Goal: Task Accomplishment & Management: Complete application form

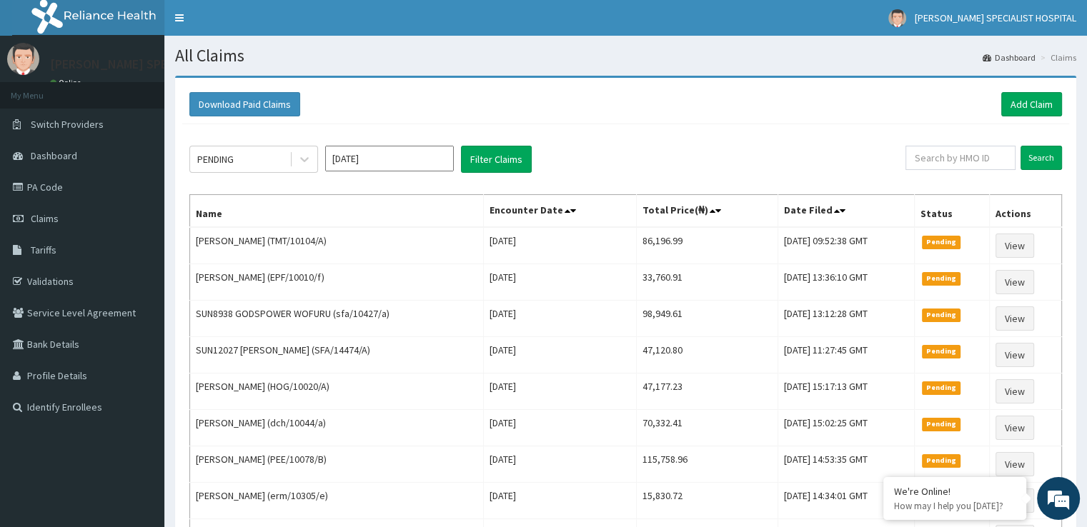
click at [379, 109] on div "Download Paid Claims Add Claim" at bounding box center [625, 104] width 872 height 24
click at [579, 110] on div "Download Paid Claims Add Claim" at bounding box center [625, 104] width 872 height 24
click at [688, 146] on div "PENDING Sep 2025 Filter Claims" at bounding box center [547, 159] width 716 height 27
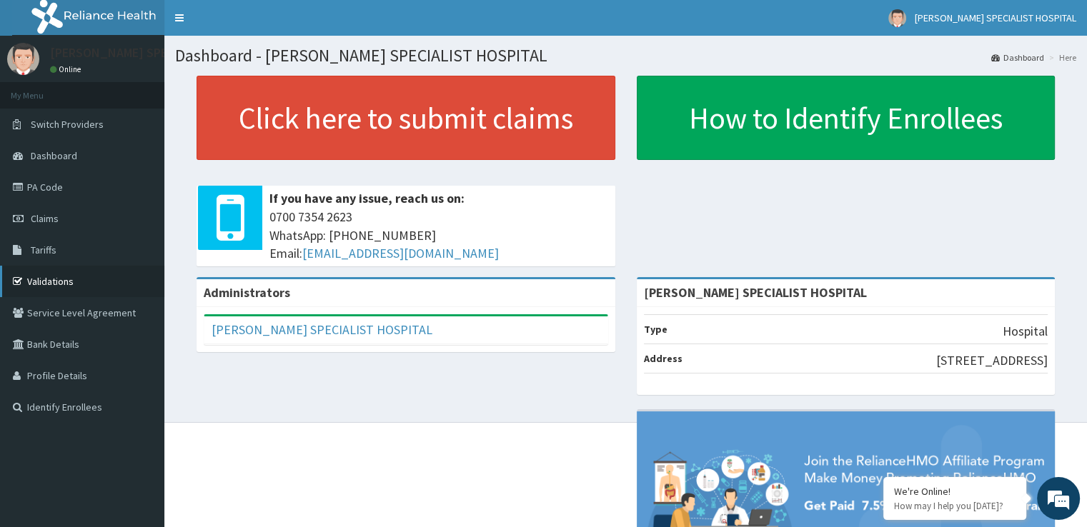
click at [85, 281] on link "Validations" at bounding box center [82, 281] width 164 height 31
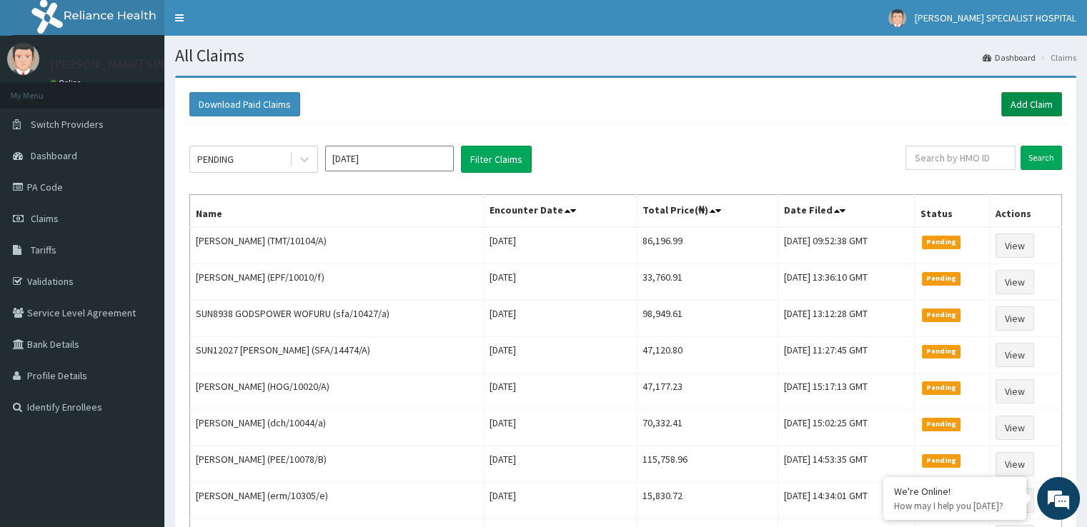
click at [1034, 110] on link "Add Claim" at bounding box center [1031, 104] width 61 height 24
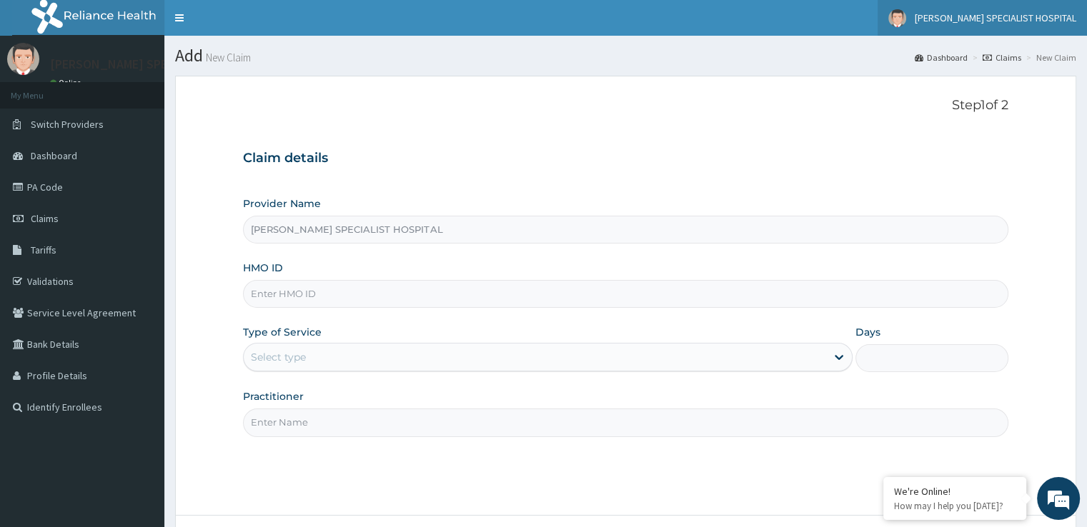
type input "[PERSON_NAME] SPECIALIST HOSPITAL"
click at [319, 296] on input "HMO ID" at bounding box center [625, 294] width 764 height 28
paste input "TMT/10164/B"
type input "TMT/10164/B"
click at [602, 97] on form "Step 1 of 2 Claim details Provider Name [PERSON_NAME] SPECIALIST HOSPITAL HMO I…" at bounding box center [625, 336] width 901 height 521
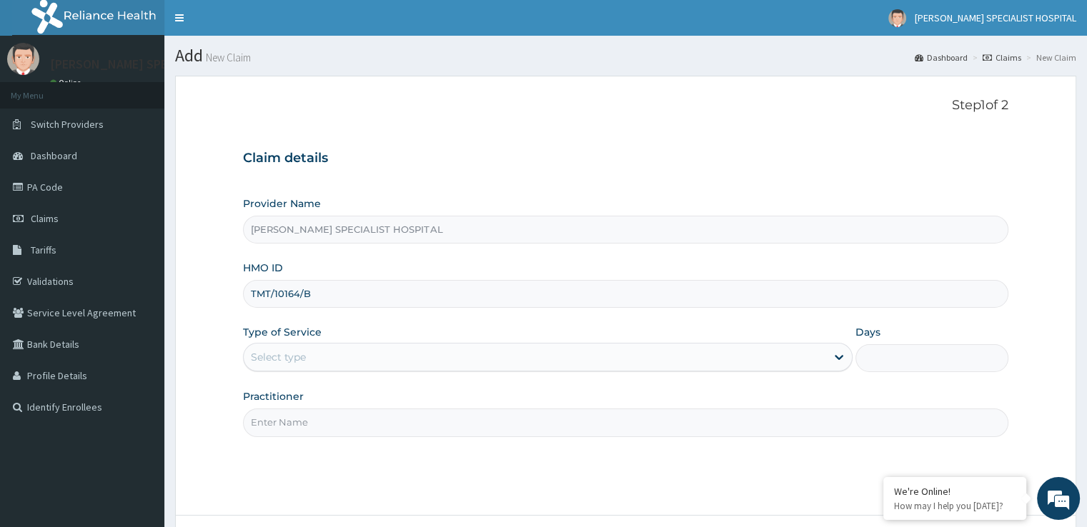
click at [291, 356] on div "Select type" at bounding box center [278, 357] width 55 height 14
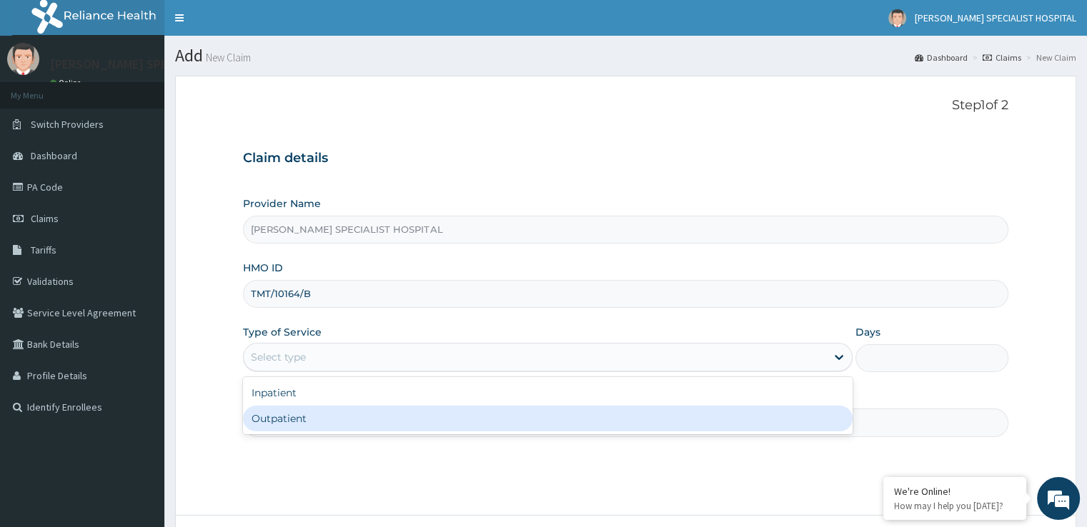
click at [289, 408] on div "Outpatient" at bounding box center [547, 419] width 609 height 26
type input "1"
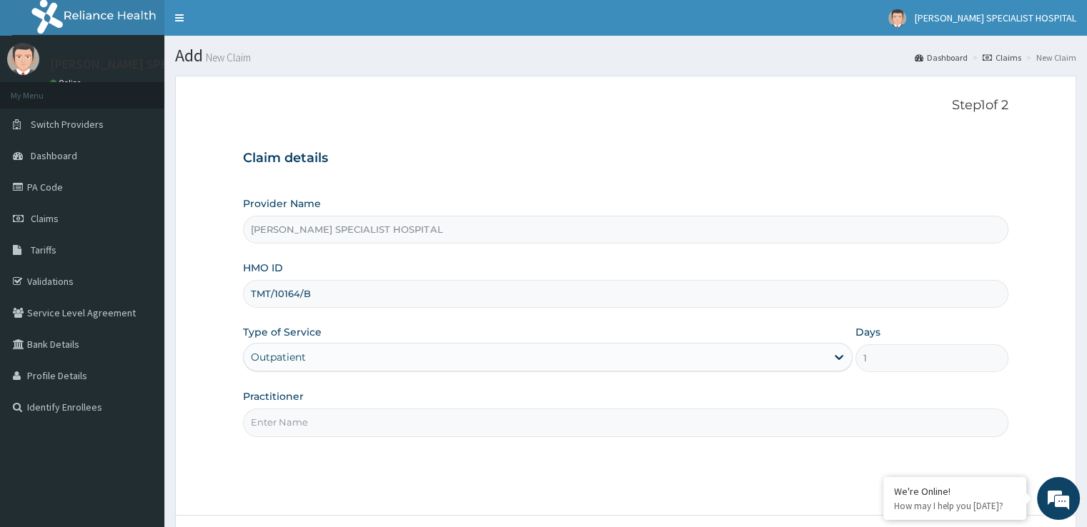
click at [296, 422] on input "Practitioner" at bounding box center [625, 423] width 764 height 28
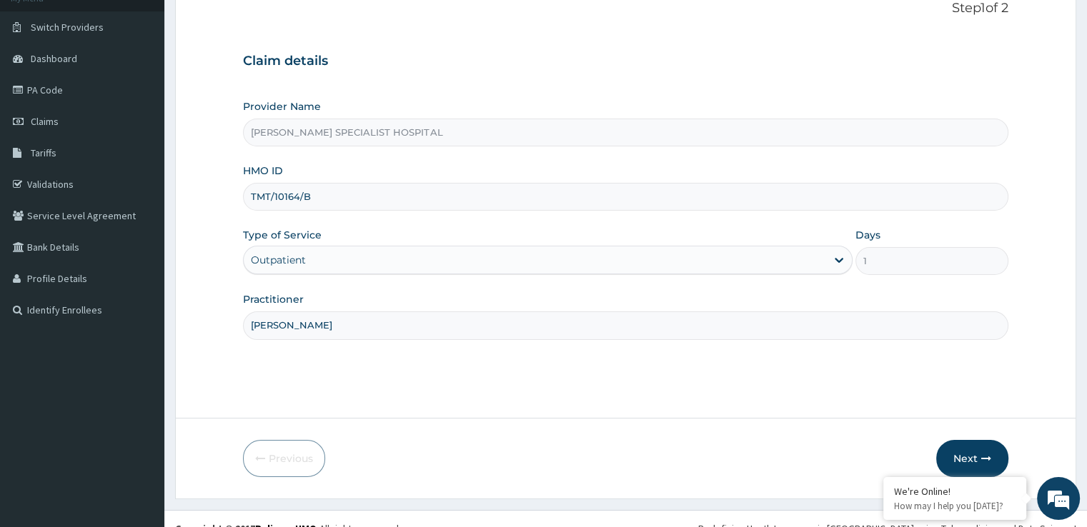
scroll to position [116, 0]
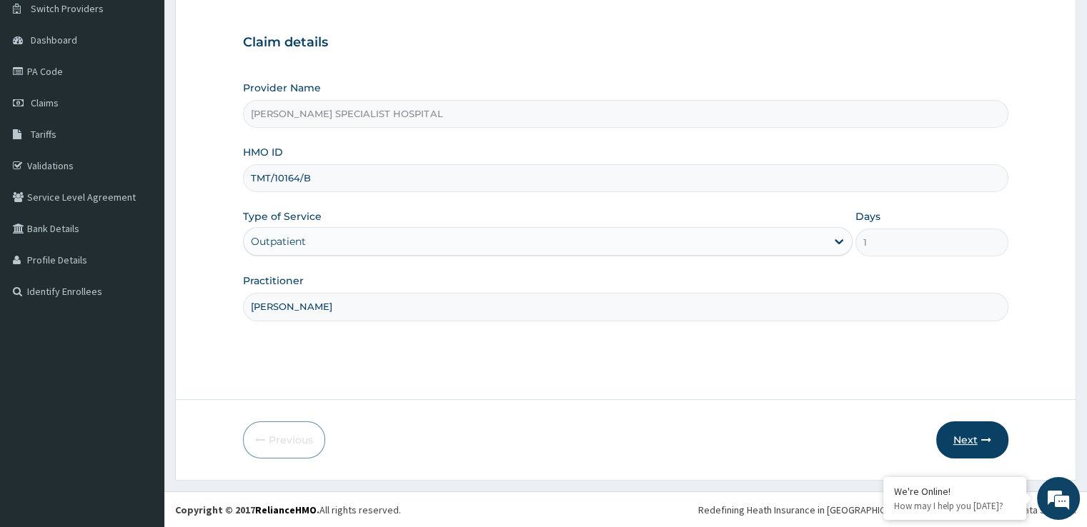
type input "[PERSON_NAME]"
click at [972, 441] on button "Next" at bounding box center [972, 440] width 72 height 37
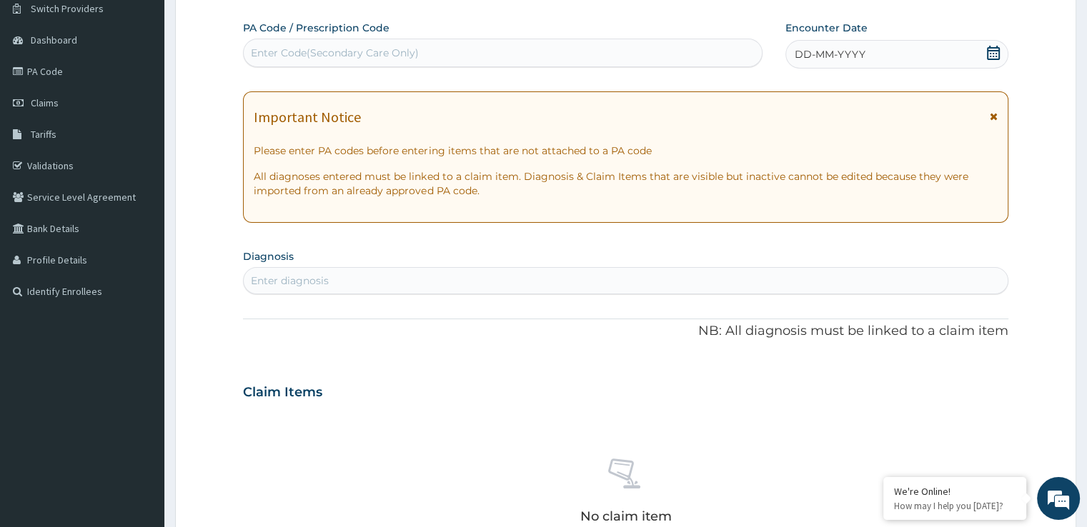
click at [319, 275] on div "Enter diagnosis" at bounding box center [290, 281] width 78 height 14
type input "[MEDICAL_DATA]"
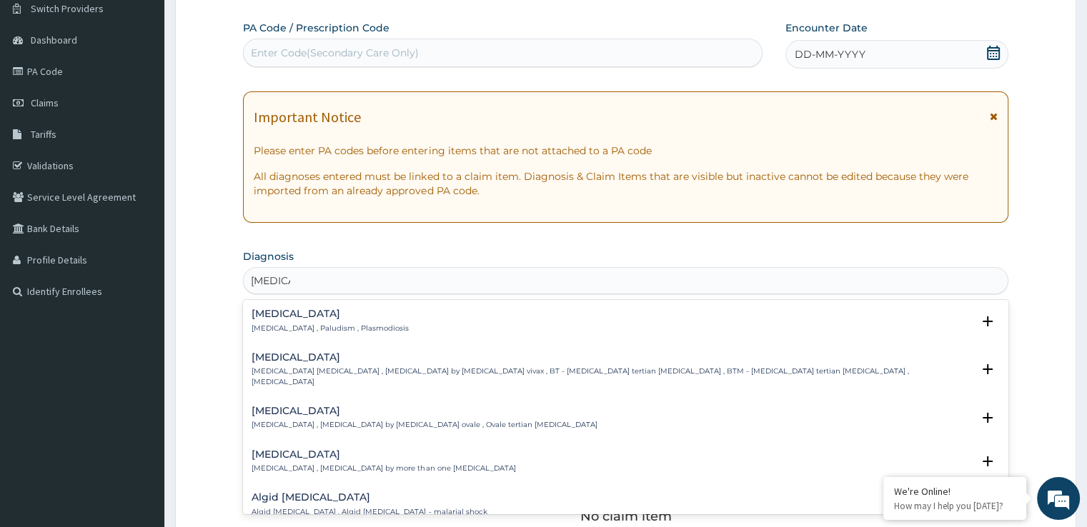
click at [293, 304] on div "[MEDICAL_DATA] [MEDICAL_DATA] , Paludism , Plasmodiosis Select Status Query Que…" at bounding box center [625, 325] width 764 height 44
click at [289, 315] on h4 "[MEDICAL_DATA]" at bounding box center [329, 314] width 157 height 11
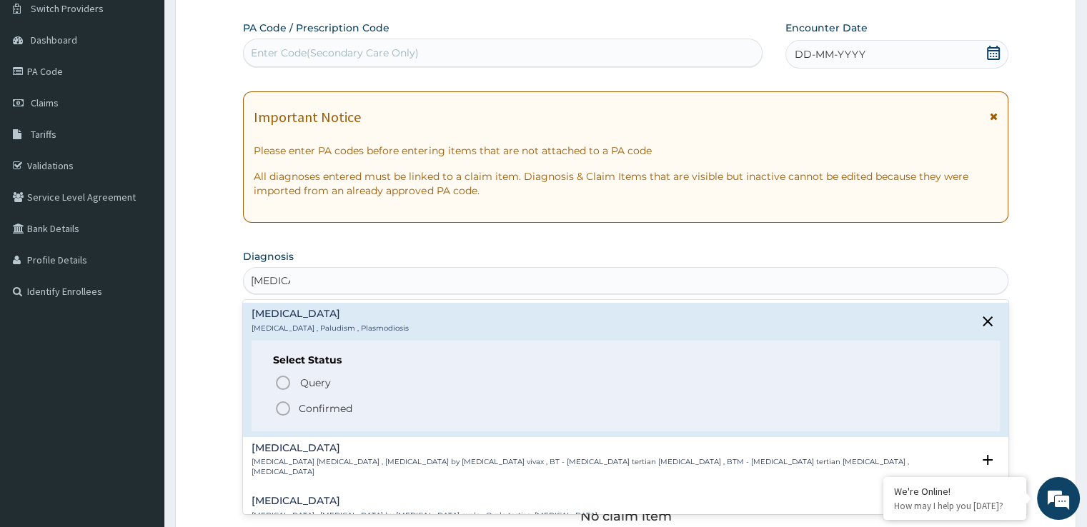
click at [283, 404] on icon "status option filled" at bounding box center [282, 408] width 17 height 17
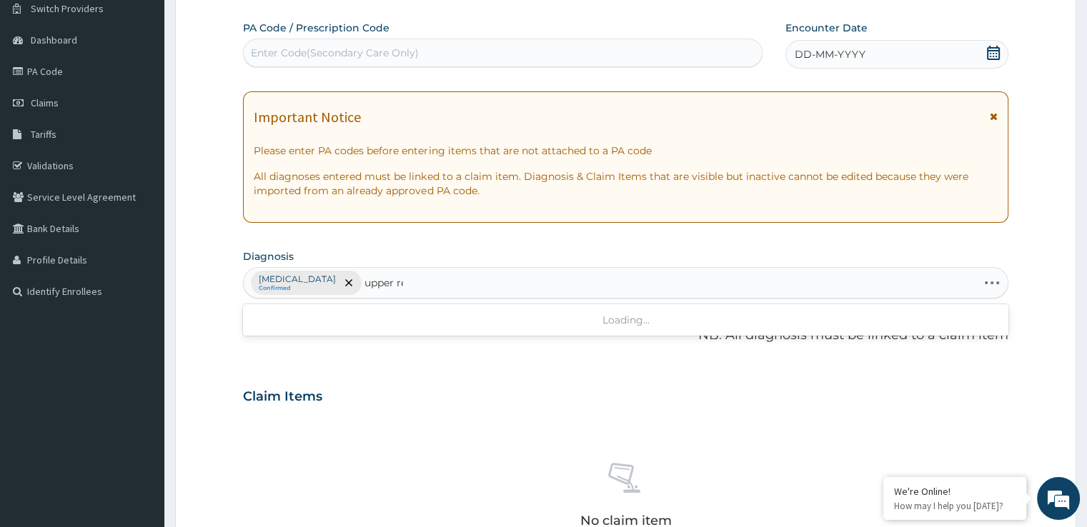
type input "upper res"
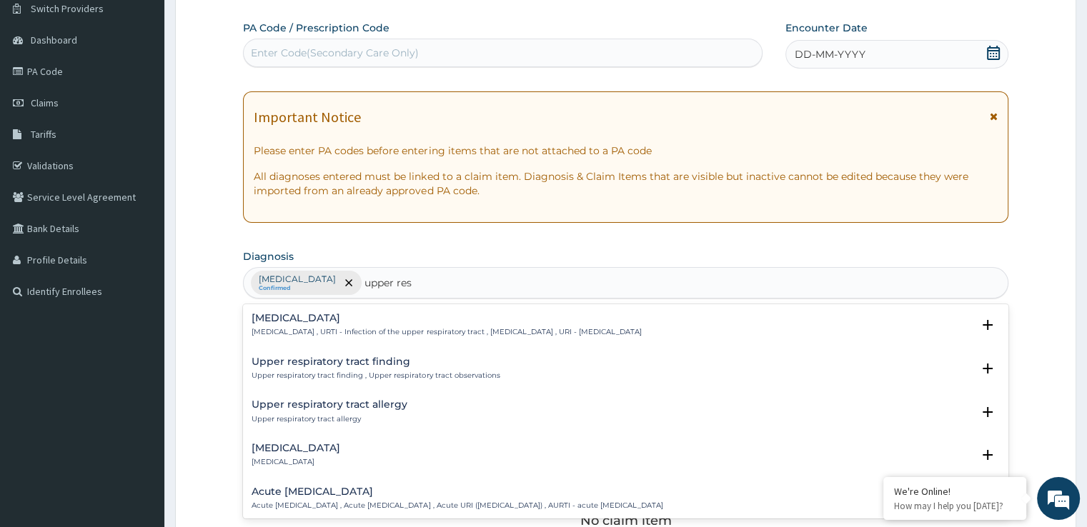
click at [334, 315] on h4 "[MEDICAL_DATA]" at bounding box center [445, 318] width 389 height 11
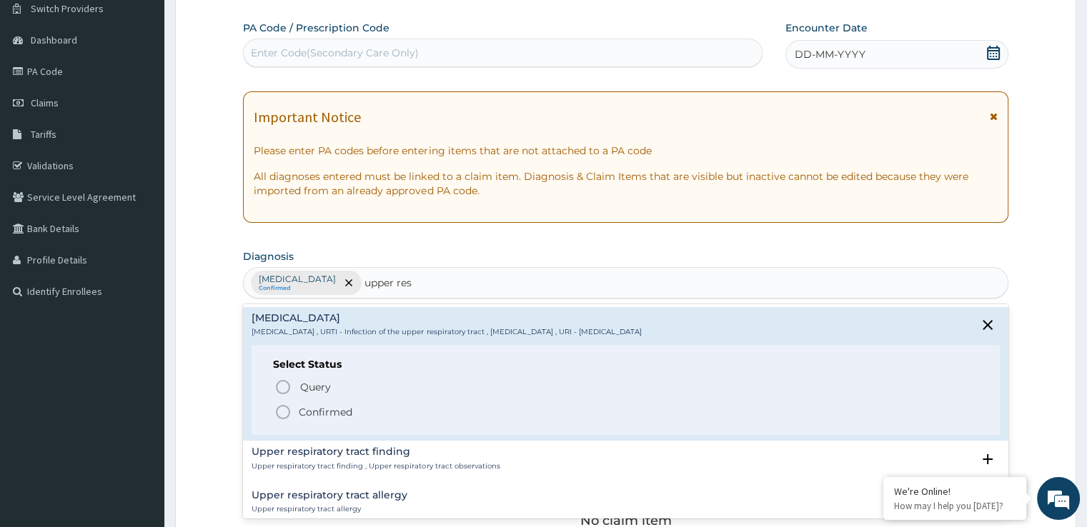
click at [309, 415] on p "Confirmed" at bounding box center [326, 412] width 54 height 14
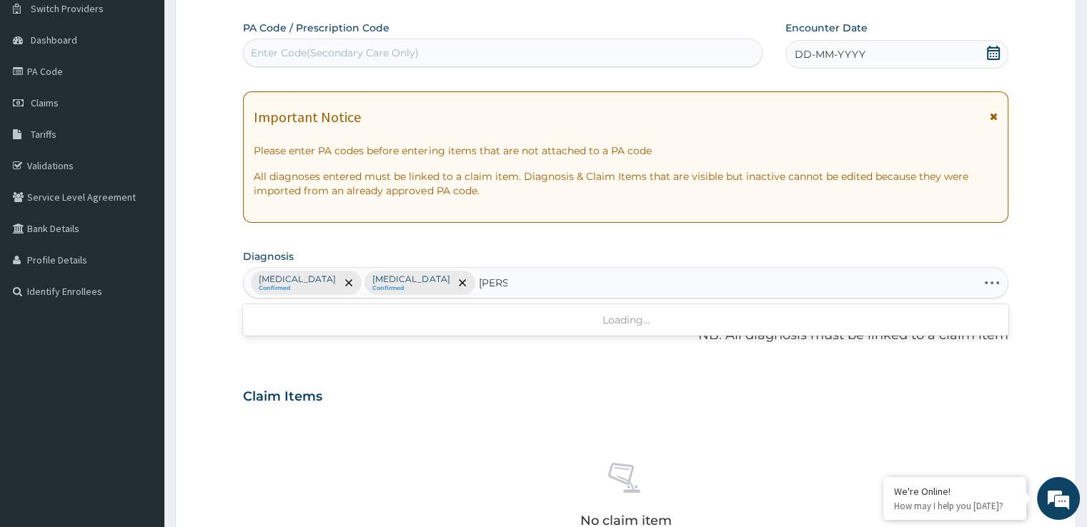
type input "candid"
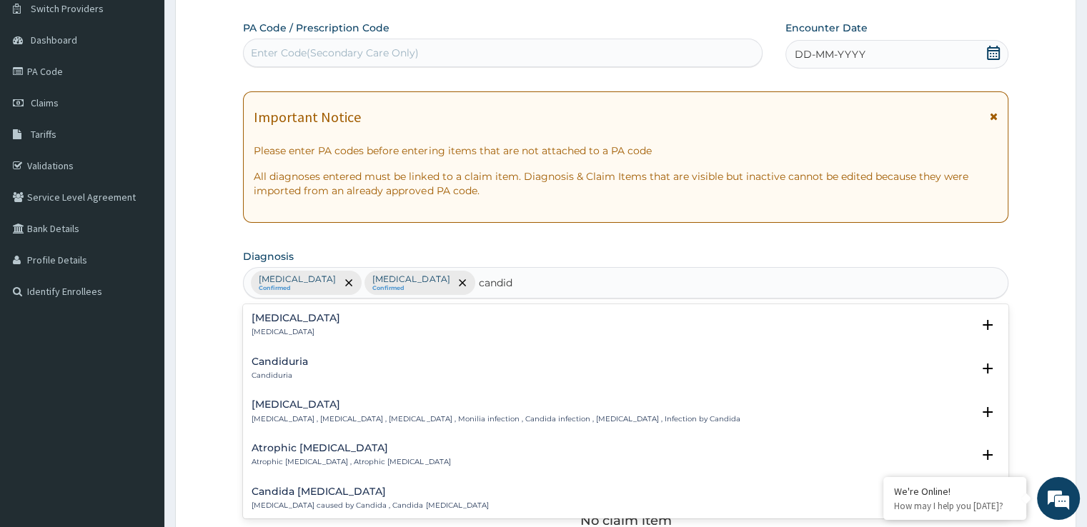
click at [274, 395] on div "[MEDICAL_DATA] [MEDICAL_DATA] , [MEDICAL_DATA] , [MEDICAL_DATA] , Monilia infec…" at bounding box center [625, 416] width 764 height 44
click at [280, 409] on h4 "[MEDICAL_DATA]" at bounding box center [495, 404] width 488 height 11
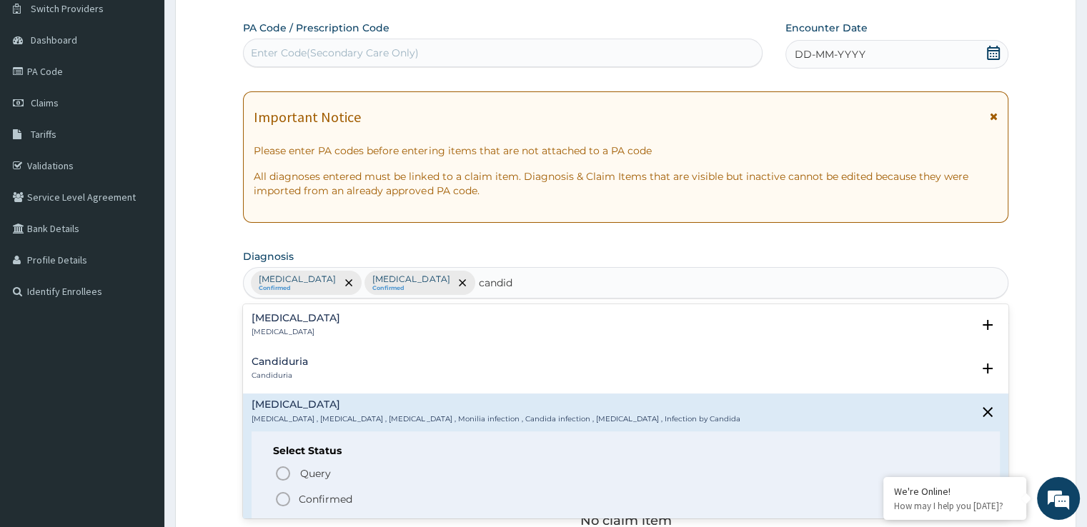
click at [284, 493] on circle "status option filled" at bounding box center [282, 499] width 13 height 13
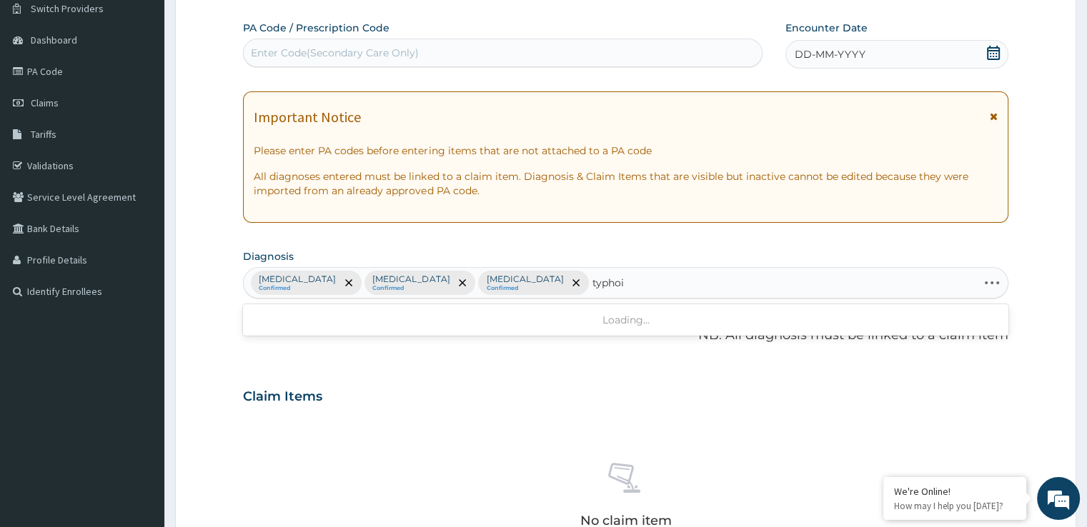
type input "[MEDICAL_DATA]"
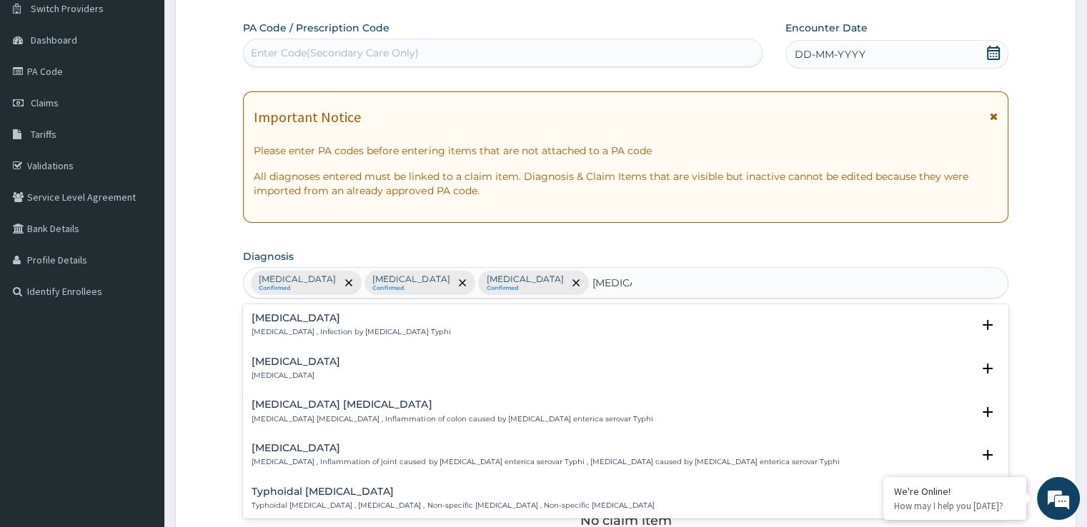
click at [410, 316] on h4 "[MEDICAL_DATA]" at bounding box center [350, 318] width 199 height 11
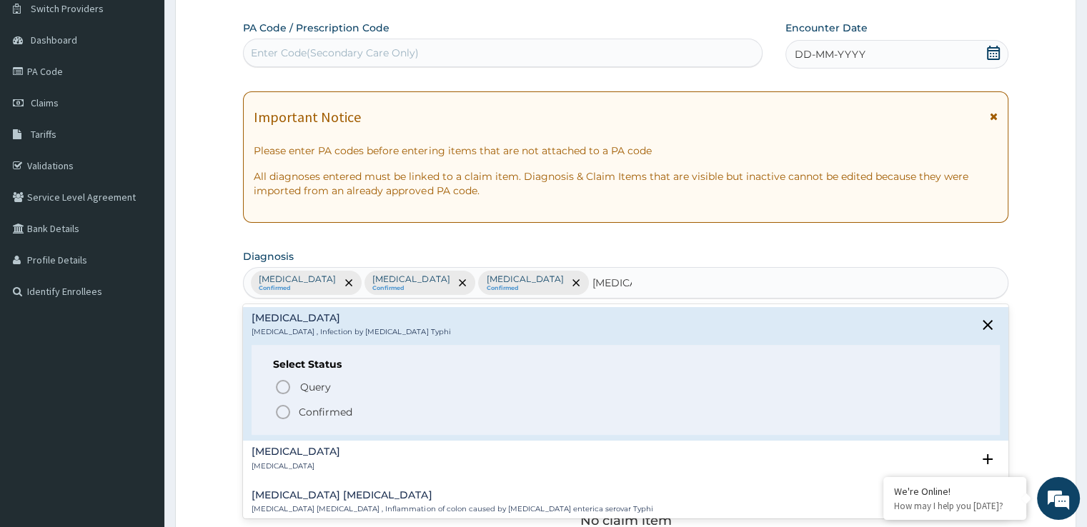
click at [279, 412] on icon "status option filled" at bounding box center [282, 412] width 17 height 17
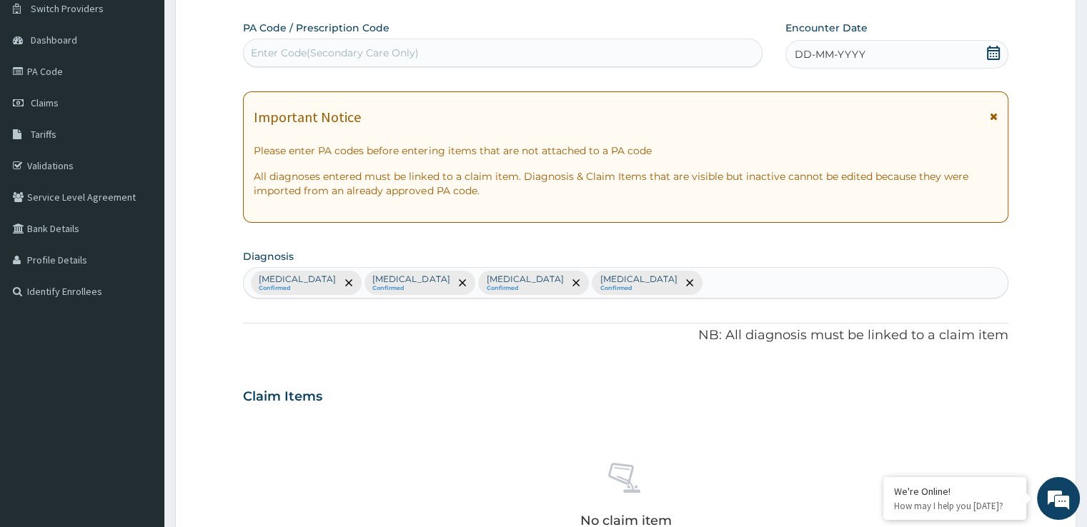
click at [679, 279] on div "[MEDICAL_DATA] Confirmed [MEDICAL_DATA] Confirmed [MEDICAL_DATA] Confirmed [MED…" at bounding box center [625, 283] width 763 height 30
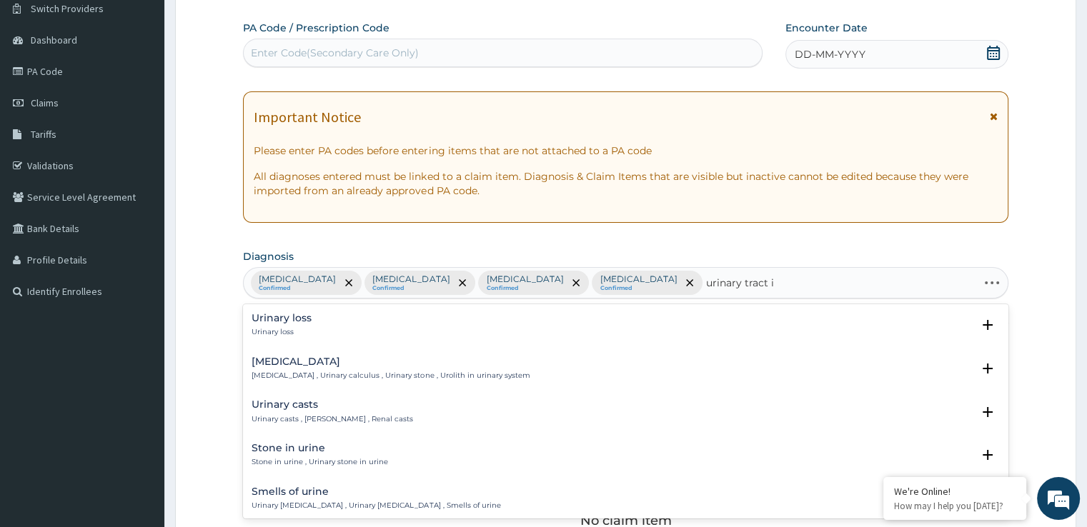
type input "urinary tract in"
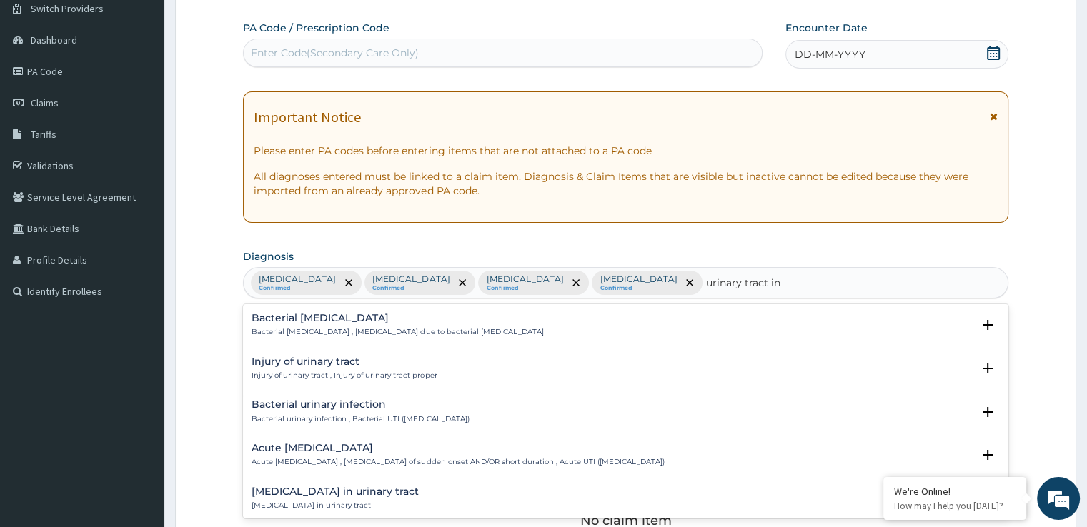
click at [389, 449] on h4 "Acute [MEDICAL_DATA]" at bounding box center [457, 448] width 412 height 11
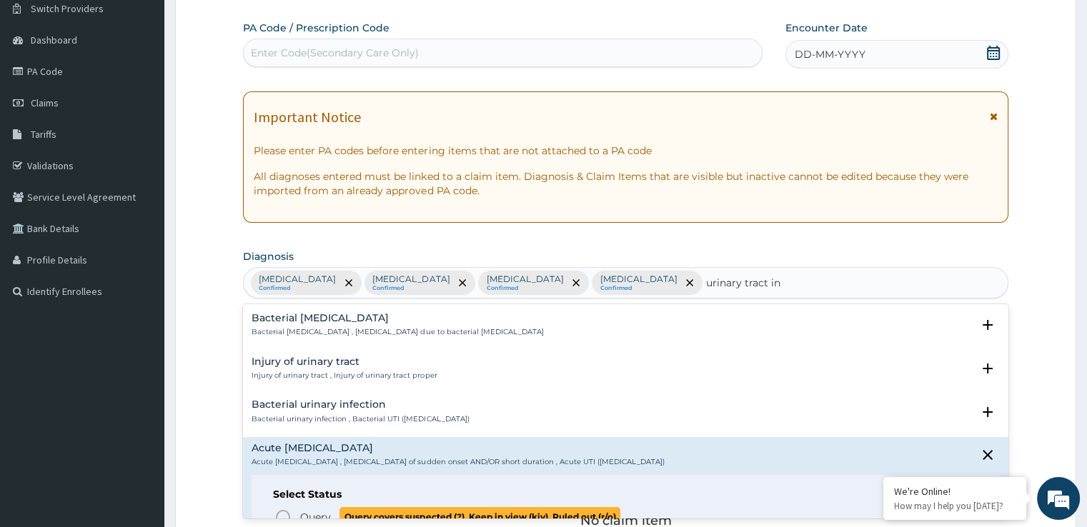
scroll to position [110, 0]
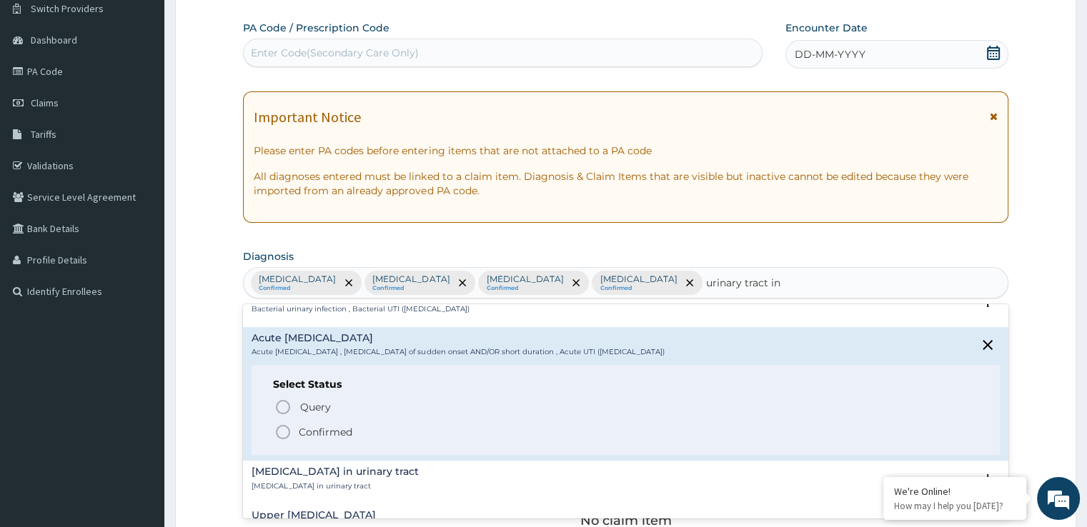
click at [283, 432] on icon "status option filled" at bounding box center [282, 432] width 17 height 17
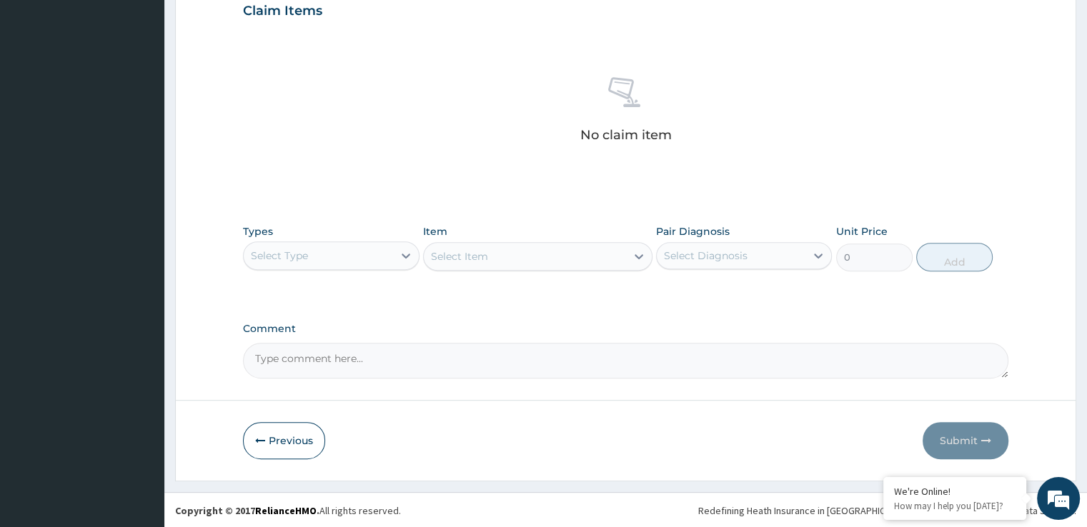
scroll to position [41, 0]
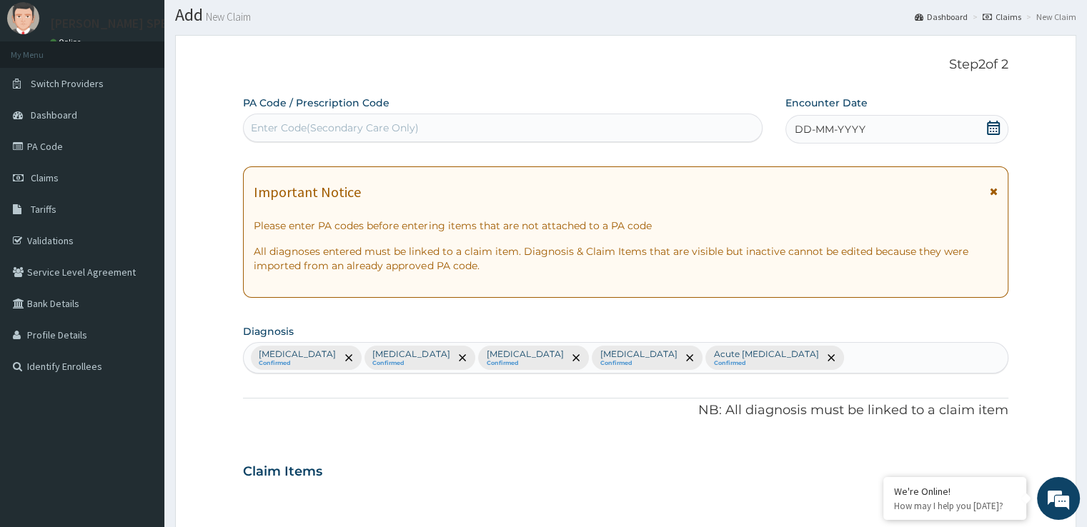
click at [995, 123] on icon at bounding box center [993, 128] width 14 height 14
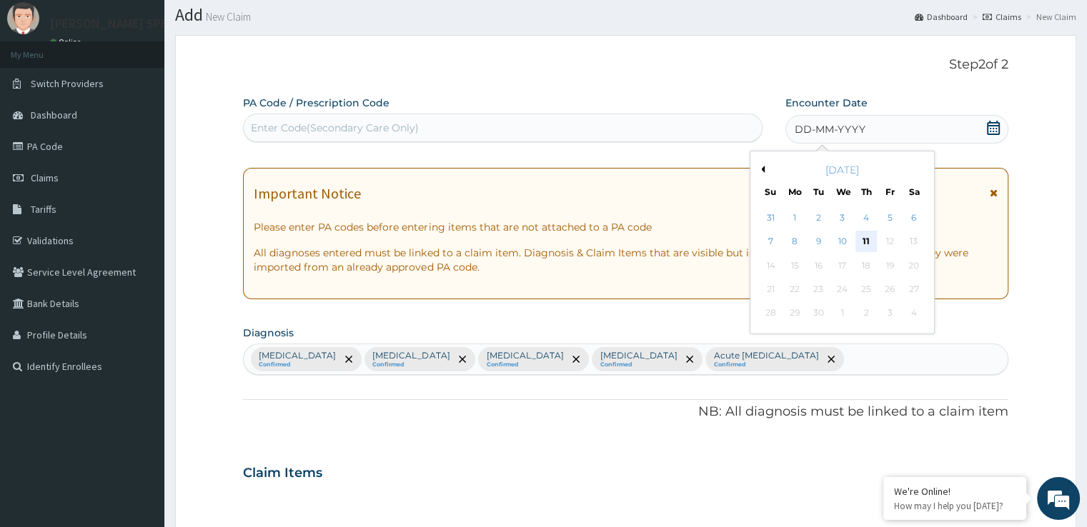
click at [872, 231] on div "11" at bounding box center [865, 241] width 21 height 21
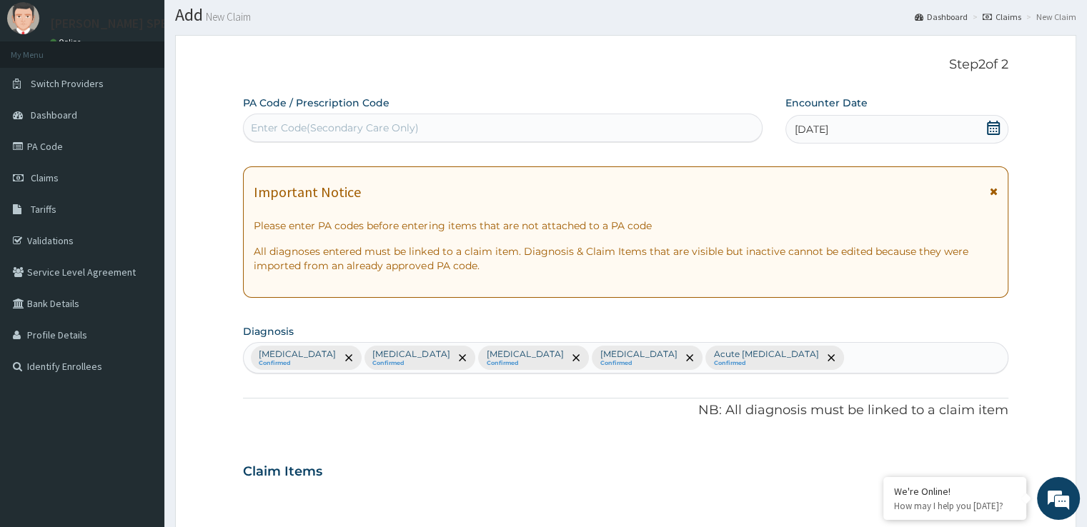
scroll to position [502, 0]
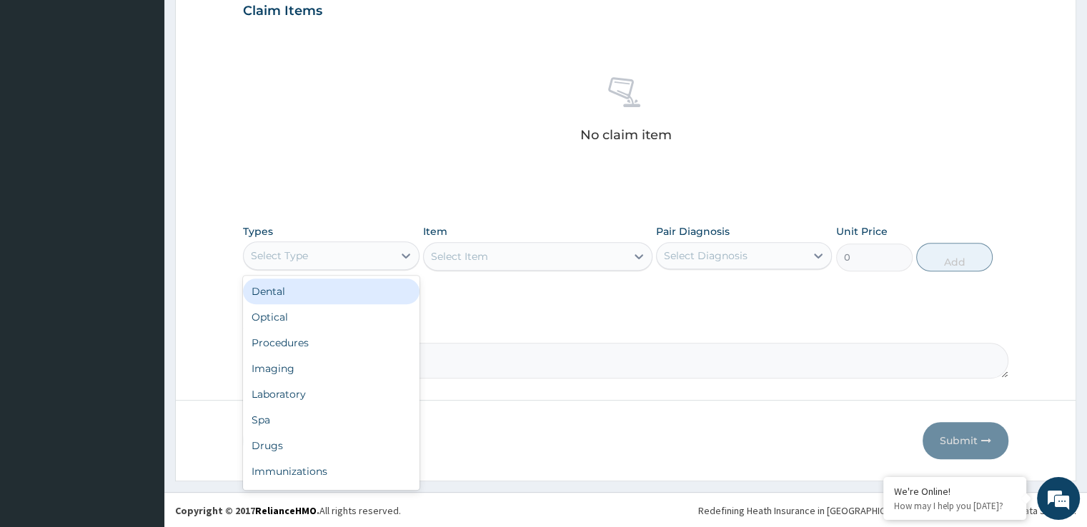
click at [300, 254] on div "Select Type" at bounding box center [279, 256] width 57 height 14
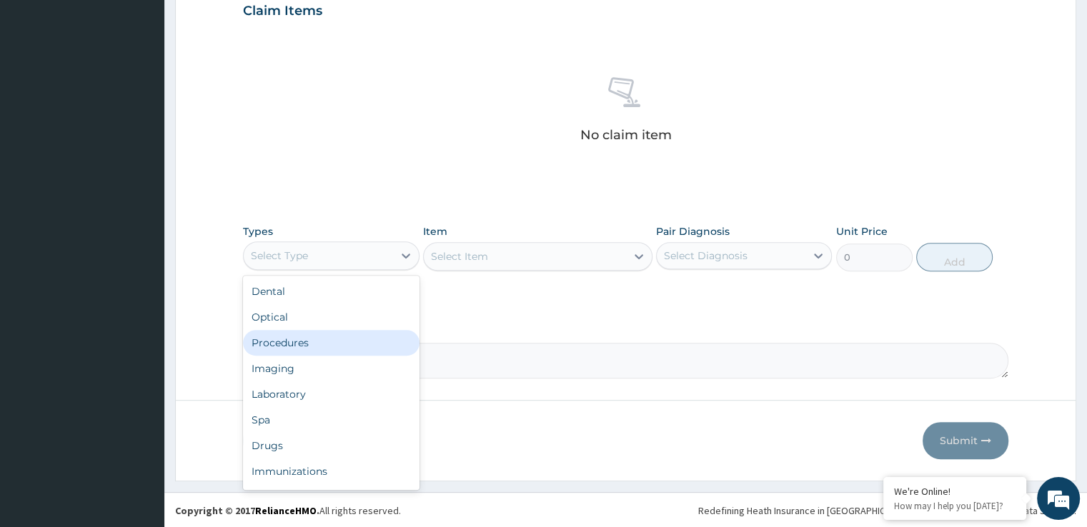
click at [307, 330] on div "Procedures" at bounding box center [331, 343] width 176 height 26
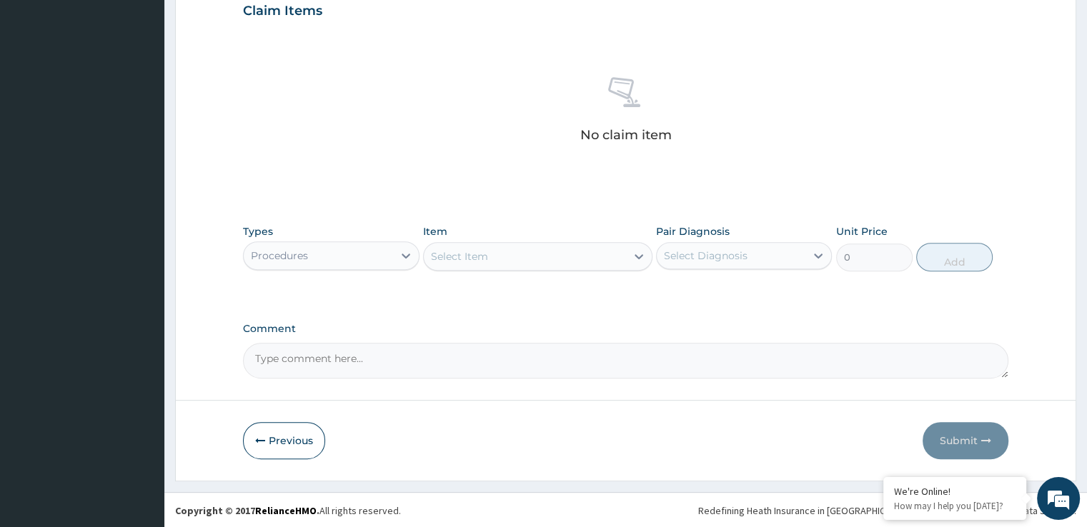
click at [536, 254] on div "Select Item" at bounding box center [525, 256] width 202 height 23
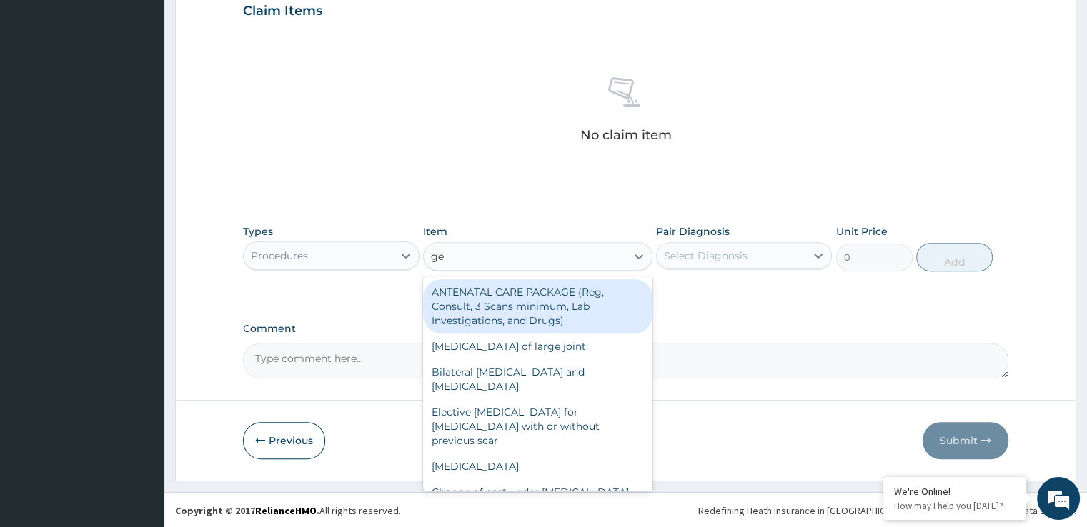
type input "gene"
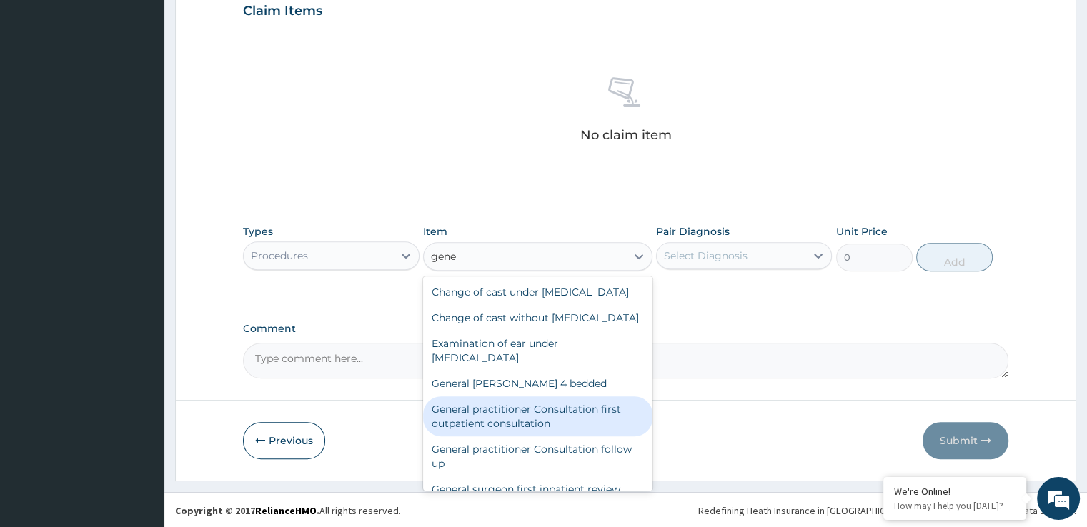
click at [517, 437] on div "General practitioner Consultation first outpatient consultation" at bounding box center [537, 417] width 229 height 40
type input "3724.875"
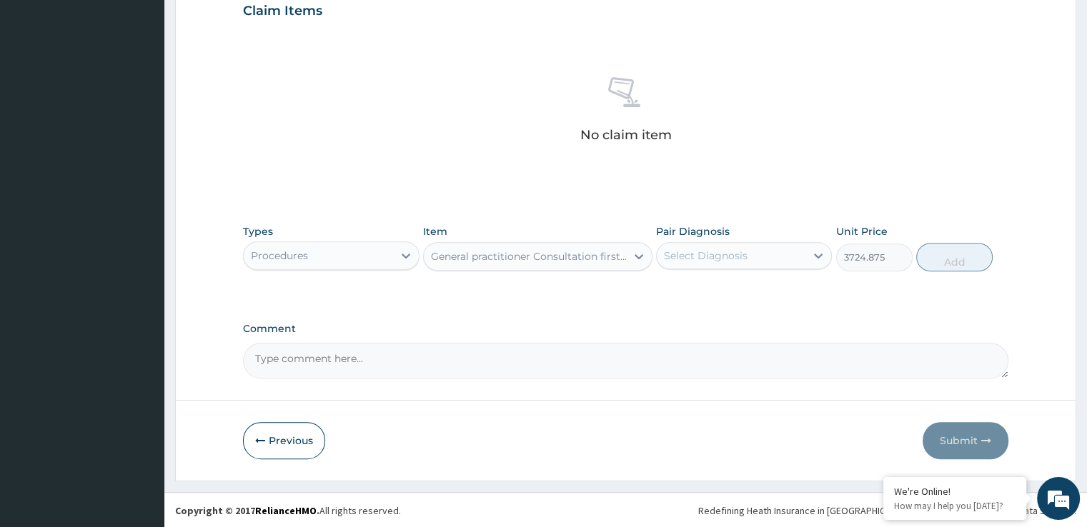
click at [739, 260] on div "Select Diagnosis" at bounding box center [706, 256] width 84 height 14
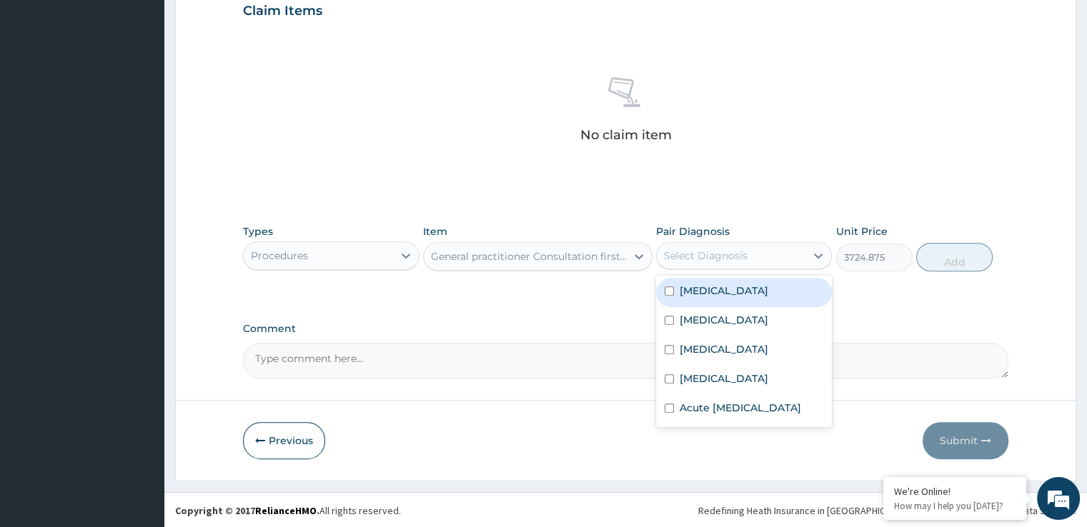
click at [732, 301] on div "[MEDICAL_DATA]" at bounding box center [744, 292] width 176 height 29
checkbox input "true"
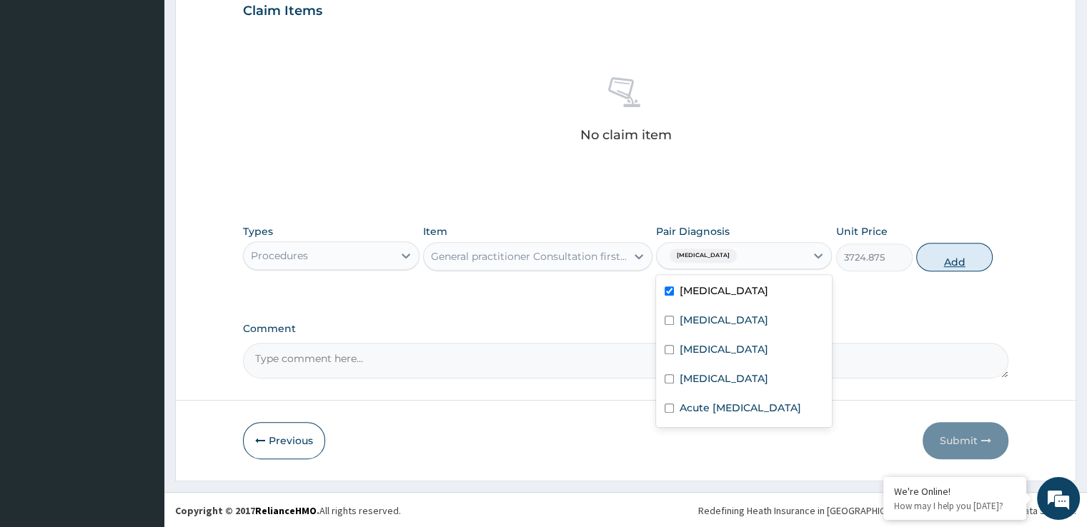
click at [947, 255] on button "Add" at bounding box center [954, 257] width 76 height 29
type input "0"
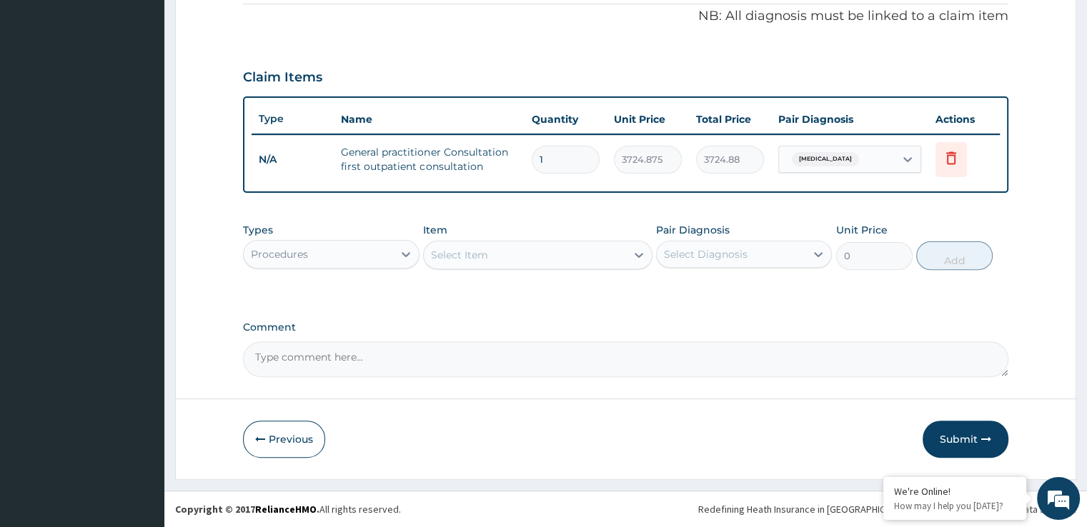
scroll to position [433, 0]
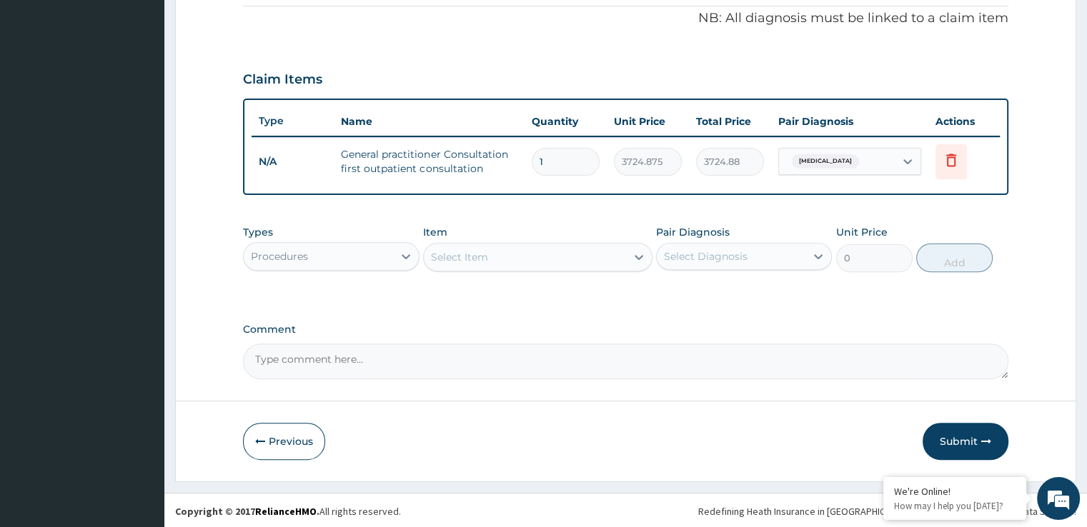
click at [290, 238] on div "Types Procedures" at bounding box center [331, 248] width 176 height 47
click at [291, 261] on div "Procedures" at bounding box center [279, 256] width 57 height 14
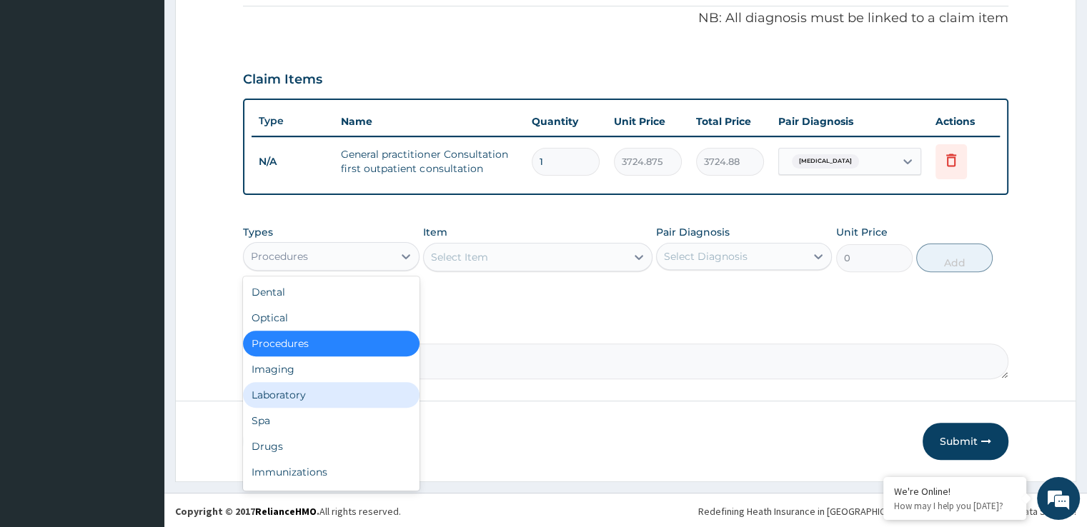
click at [271, 390] on div "Laboratory" at bounding box center [331, 395] width 176 height 26
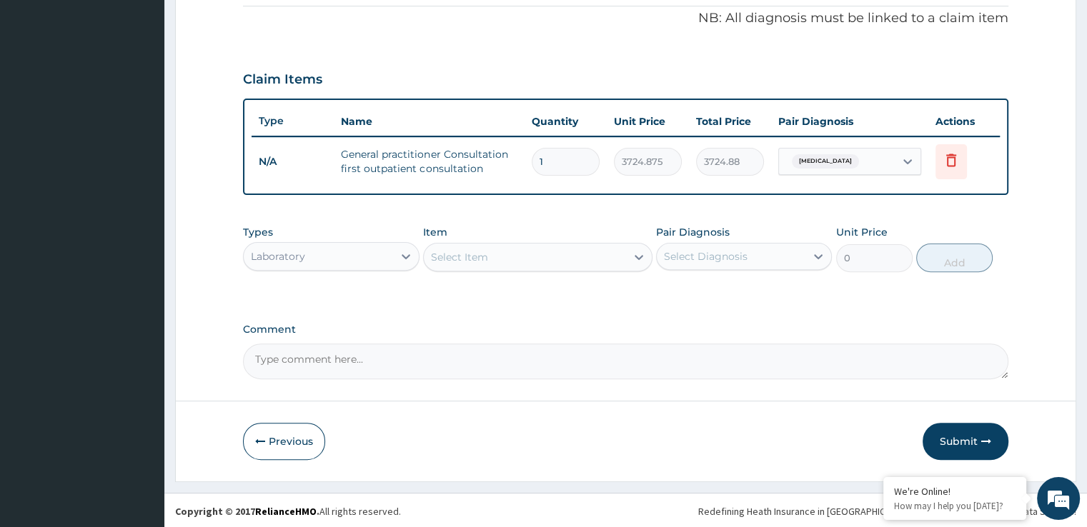
click at [532, 258] on div "Select Item" at bounding box center [525, 257] width 202 height 23
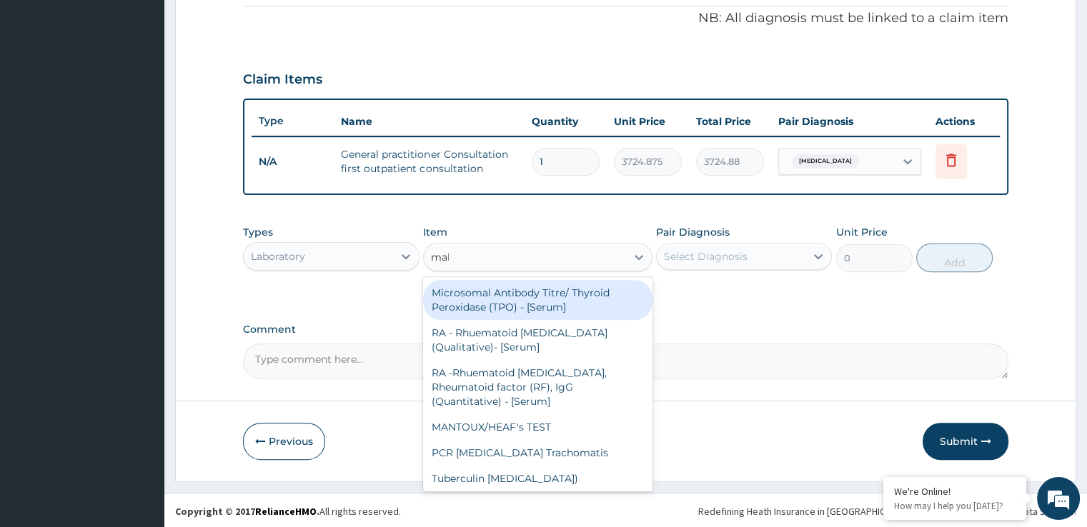
type input "mala"
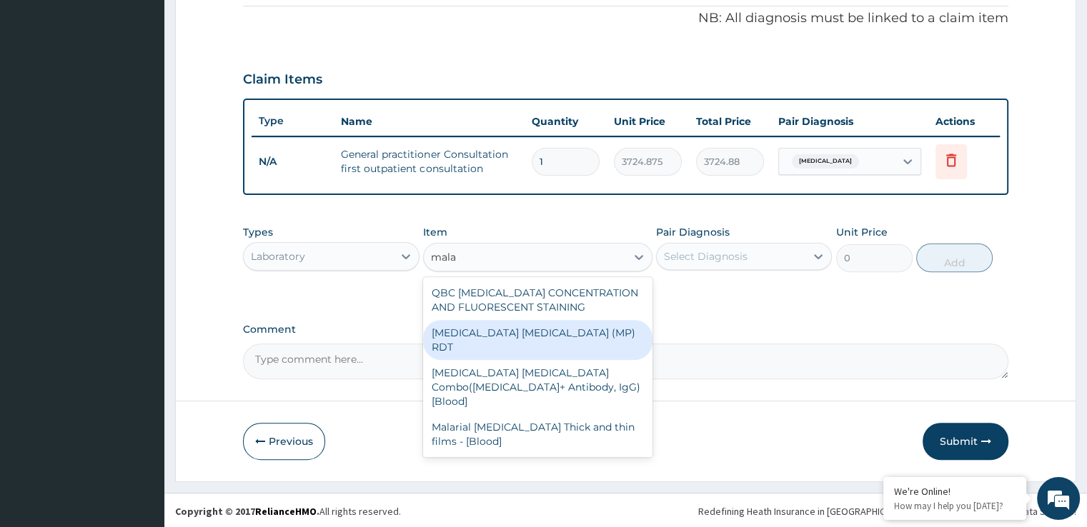
click at [530, 327] on div "[MEDICAL_DATA] [MEDICAL_DATA] (MP) RDT" at bounding box center [537, 340] width 229 height 40
type input "1693.125"
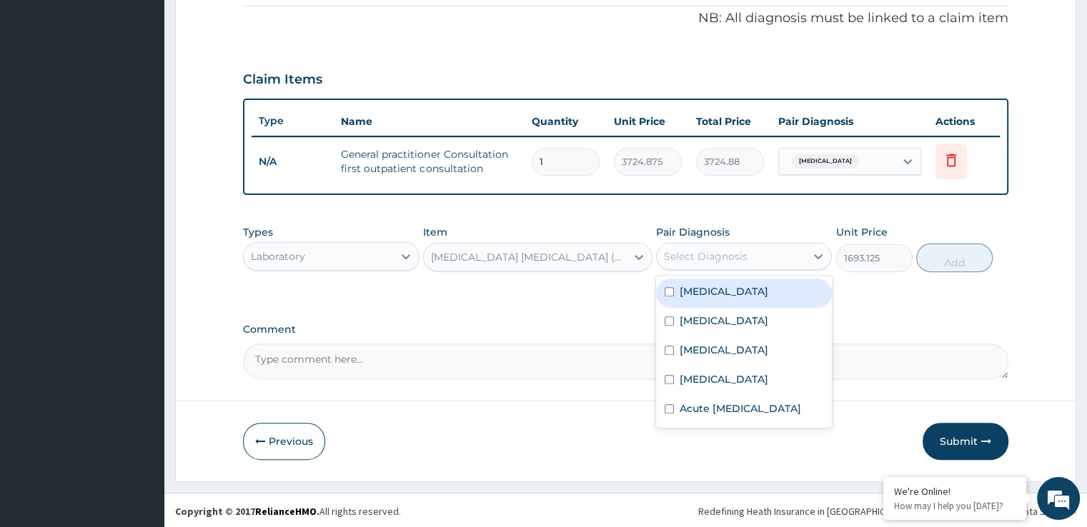
click at [751, 251] on div "Select Diagnosis" at bounding box center [731, 256] width 149 height 23
click at [729, 294] on div "[MEDICAL_DATA]" at bounding box center [744, 293] width 176 height 29
checkbox input "true"
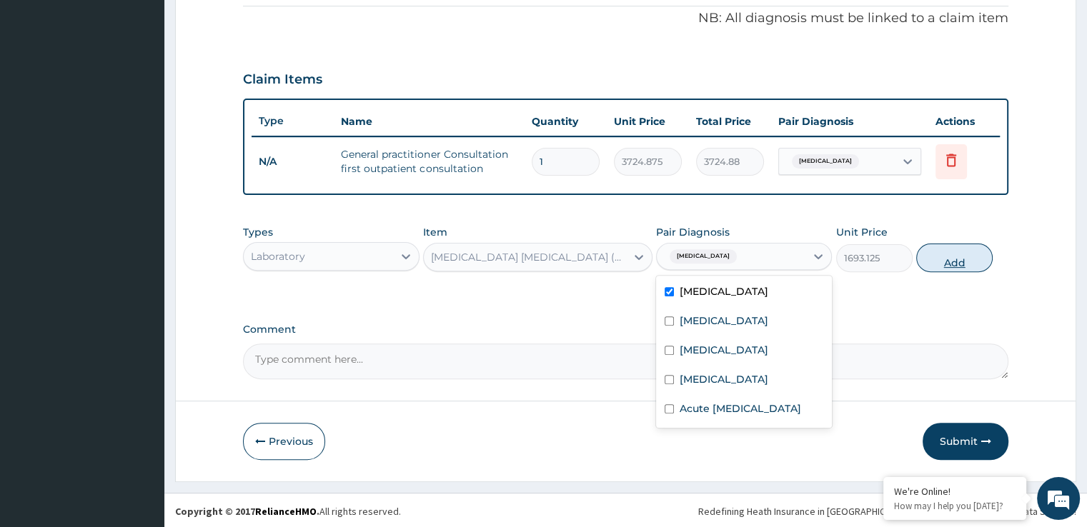
click at [962, 264] on button "Add" at bounding box center [954, 258] width 76 height 29
type input "0"
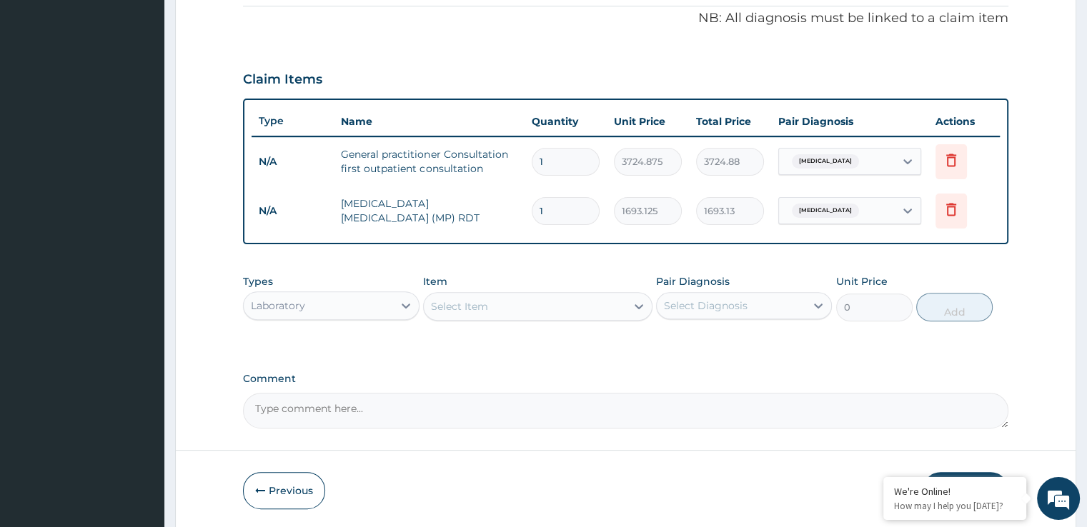
click at [540, 309] on div "Select Item" at bounding box center [525, 306] width 202 height 23
type input "u"
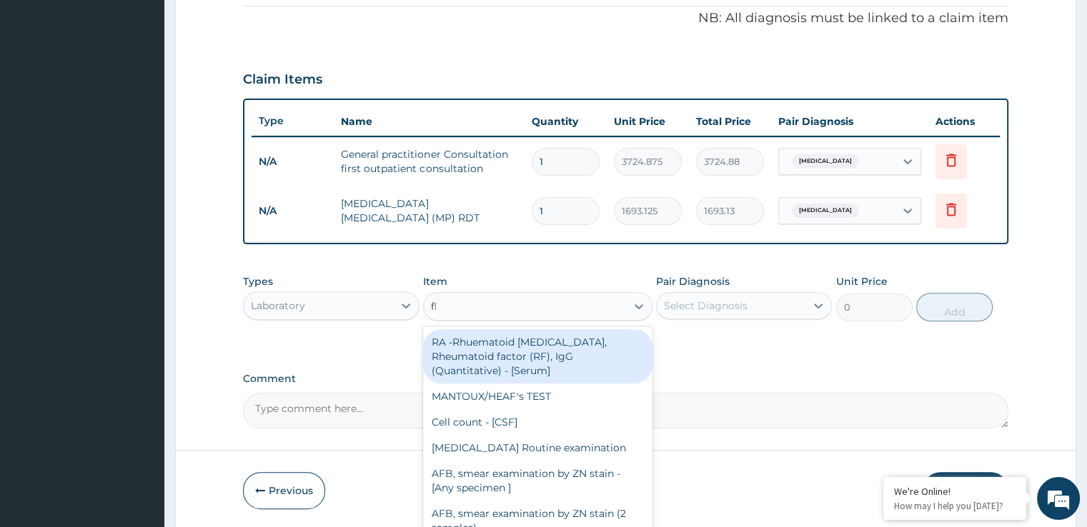
type input "fbc"
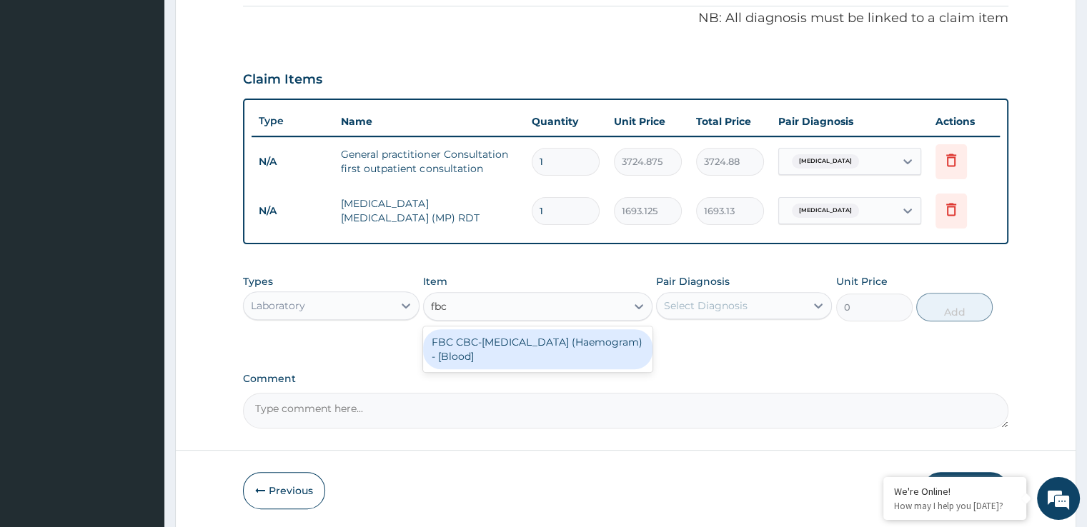
click at [507, 362] on div "FBC CBC-[MEDICAL_DATA] (Haemogram) - [Blood]" at bounding box center [537, 349] width 229 height 40
type input "4515"
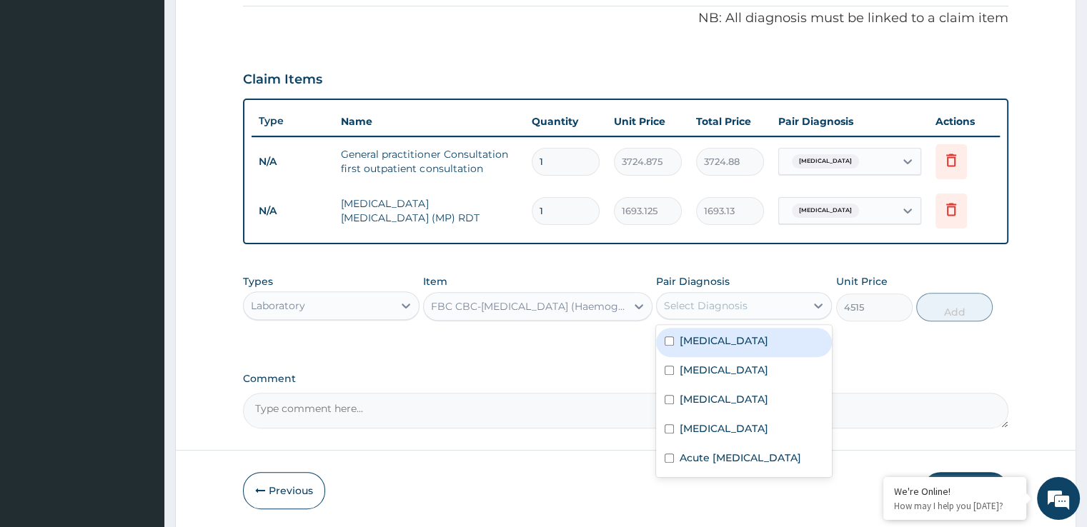
click at [746, 295] on div "Select Diagnosis" at bounding box center [731, 305] width 149 height 23
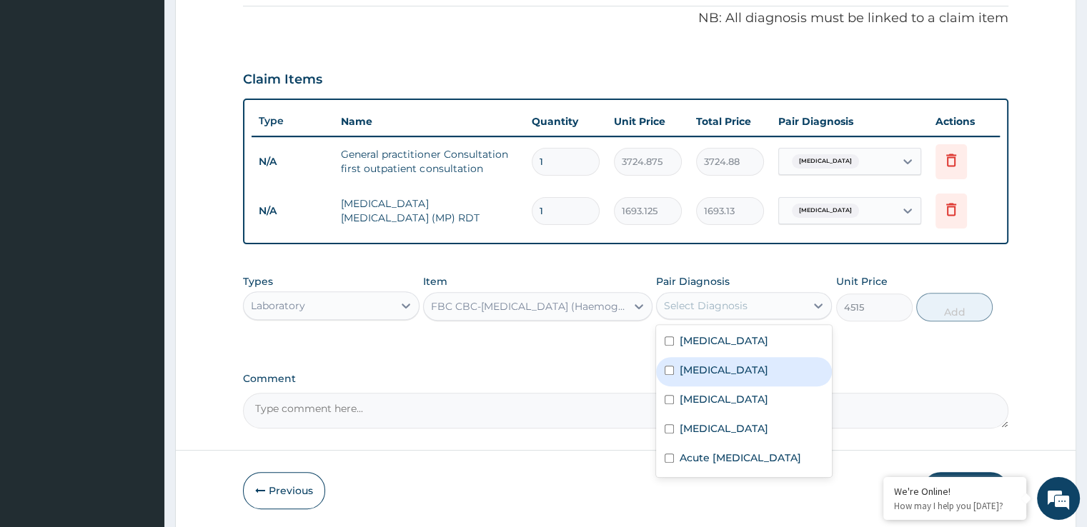
click at [726, 369] on label "[MEDICAL_DATA]" at bounding box center [723, 370] width 89 height 14
checkbox input "true"
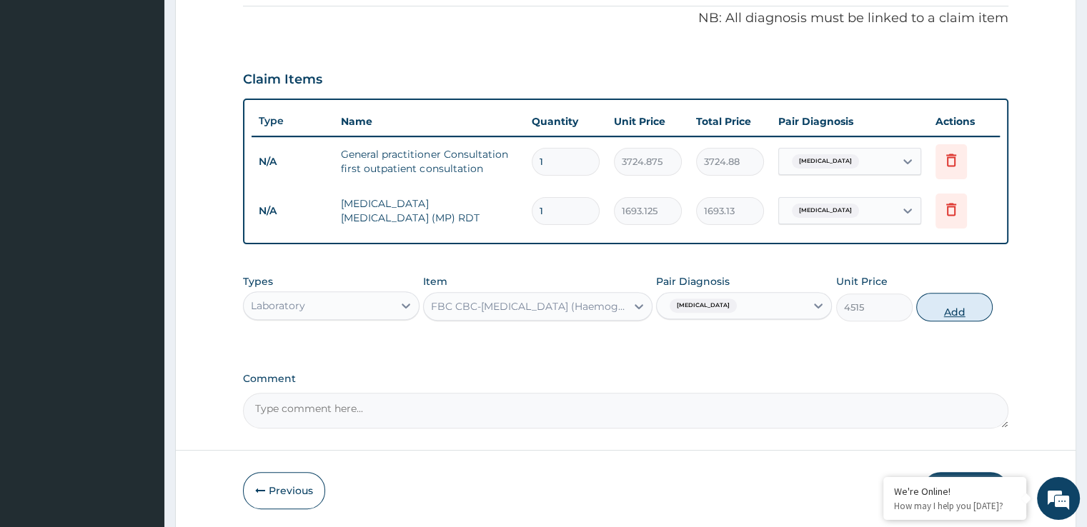
click at [945, 318] on button "Add" at bounding box center [954, 307] width 76 height 29
type input "0"
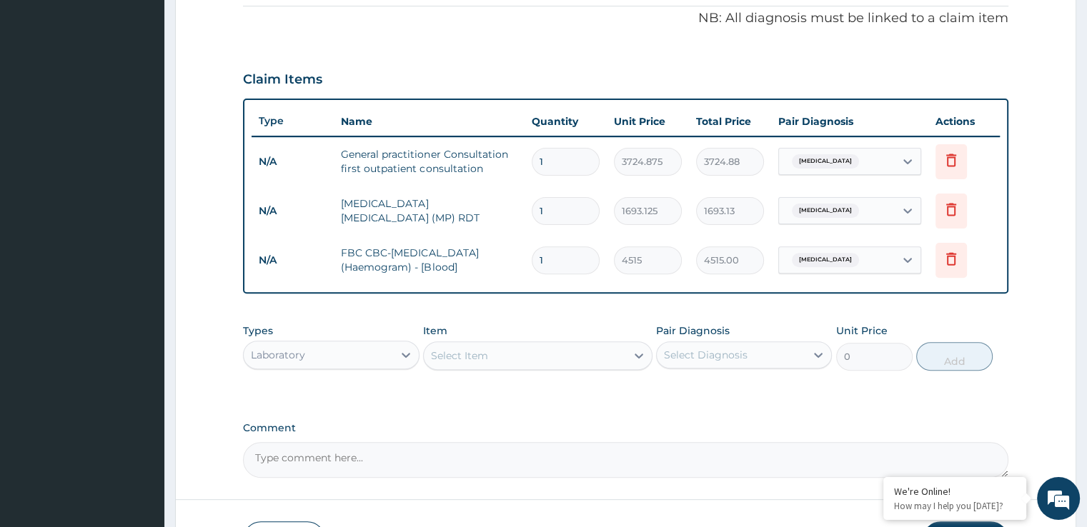
click at [517, 355] on div "Select Item" at bounding box center [525, 355] width 202 height 23
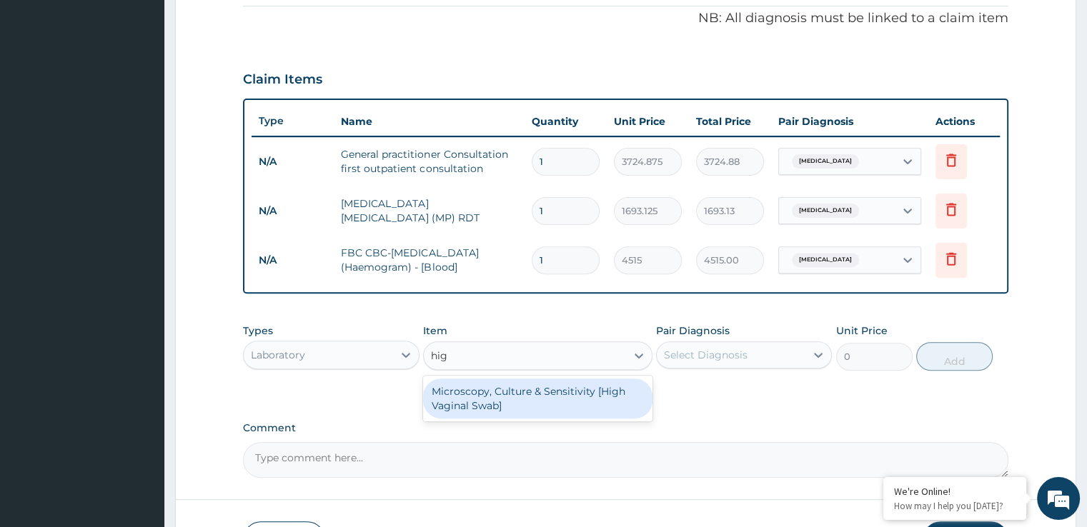
type input "high"
click at [519, 389] on div "Microscopy, Culture & Sensitivity [High Vaginal Swab]" at bounding box center [537, 399] width 229 height 40
type input "5079.375"
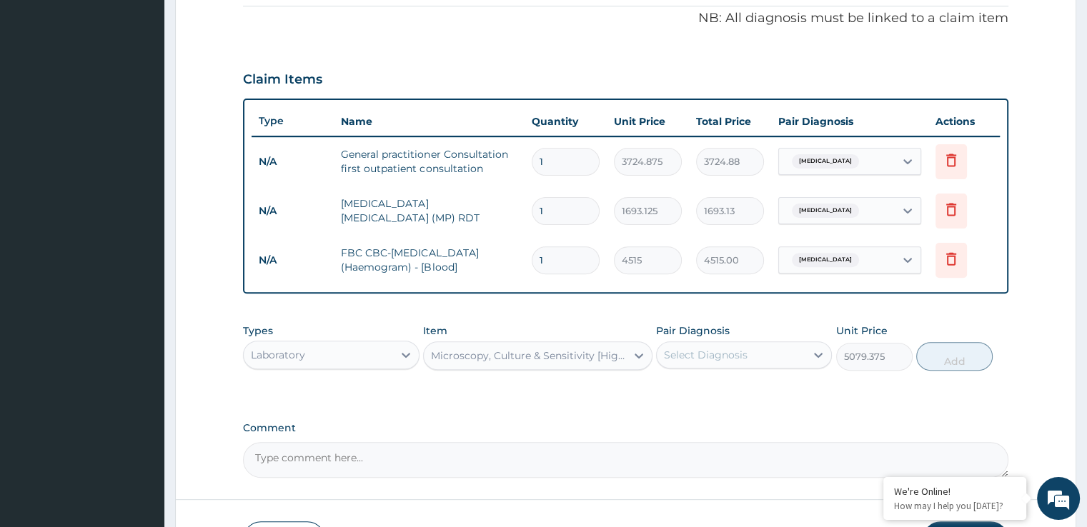
click at [729, 349] on div "Select Diagnosis" at bounding box center [706, 355] width 84 height 14
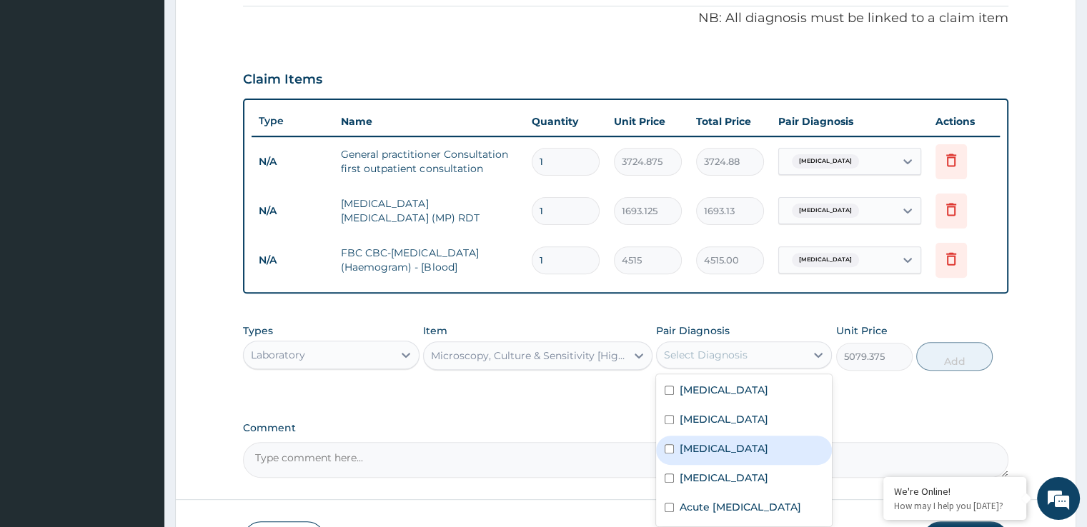
click at [732, 455] on div "[MEDICAL_DATA]" at bounding box center [744, 450] width 176 height 29
checkbox input "true"
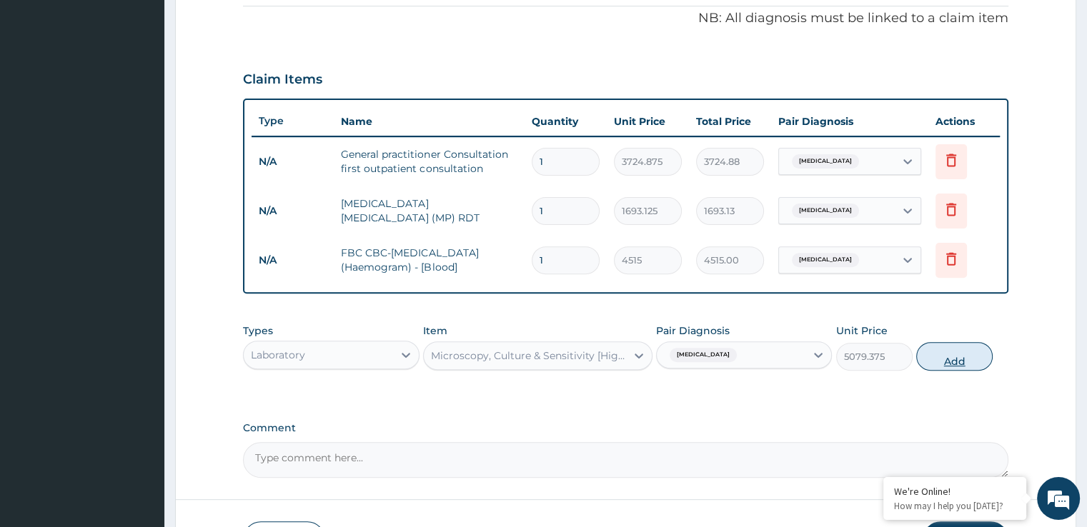
click at [950, 362] on button "Add" at bounding box center [954, 356] width 76 height 29
type input "0"
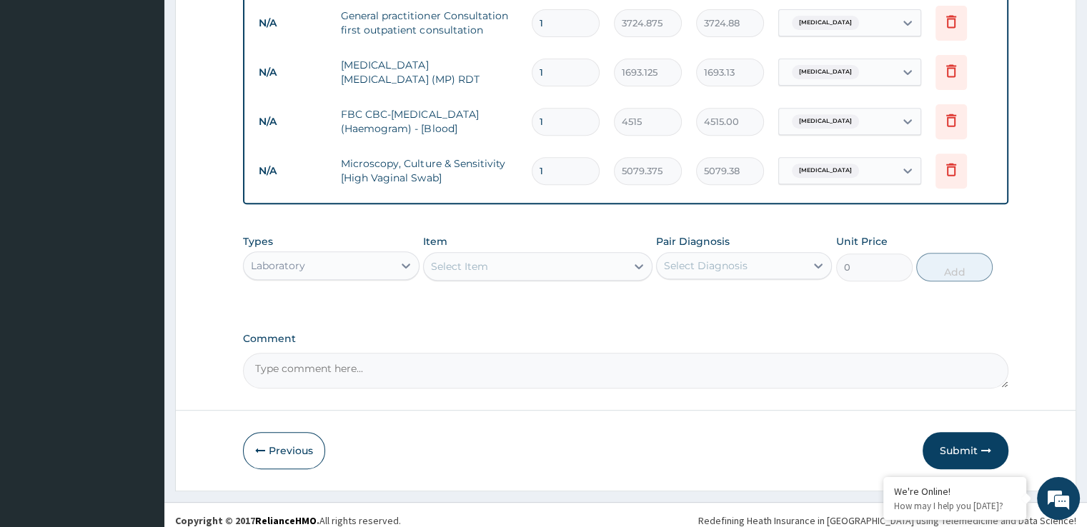
scroll to position [580, 0]
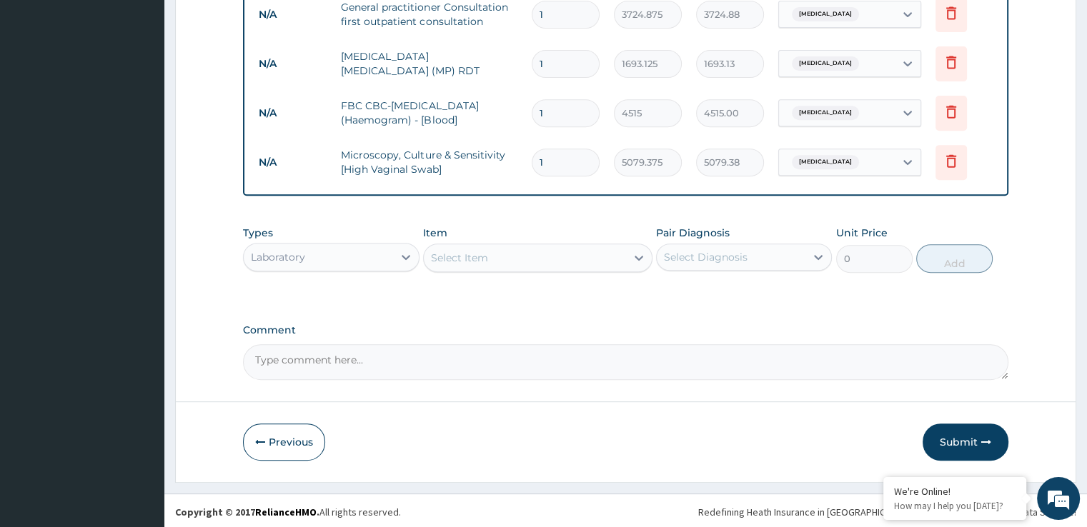
click at [492, 262] on div "Select Item" at bounding box center [525, 257] width 202 height 23
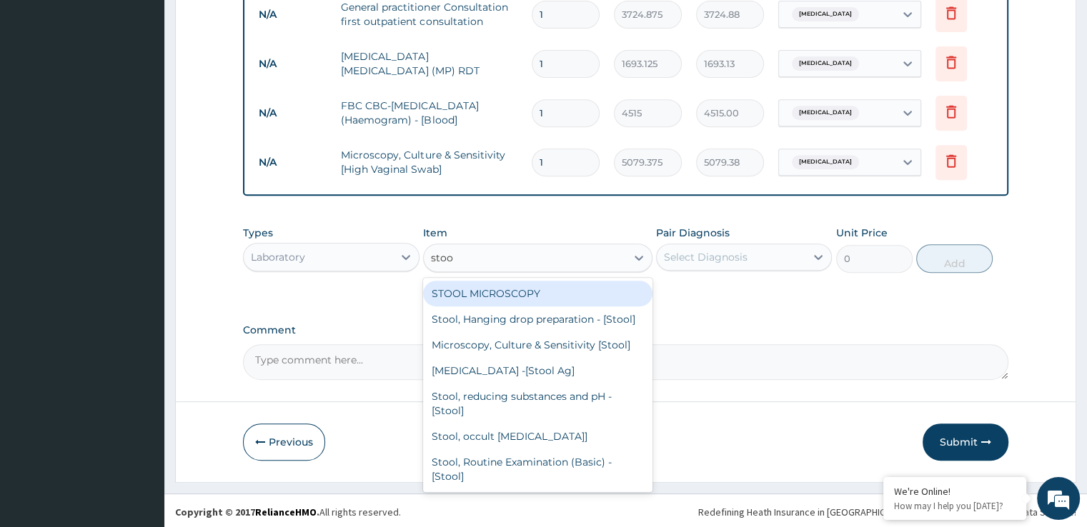
type input "stool"
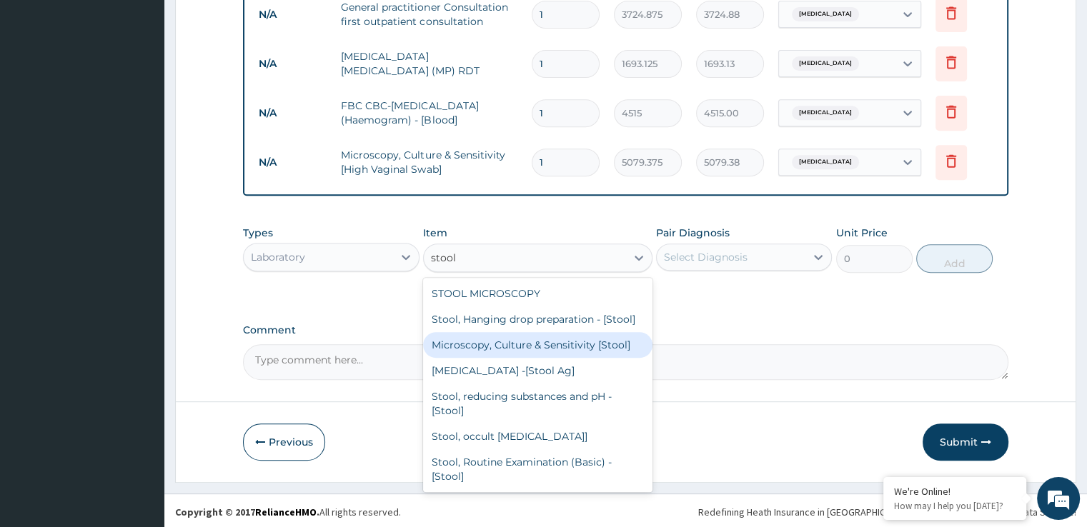
click at [518, 358] on div "Microscopy, Culture & Sensitivity [Stool]" at bounding box center [537, 345] width 229 height 26
type input "5079.375"
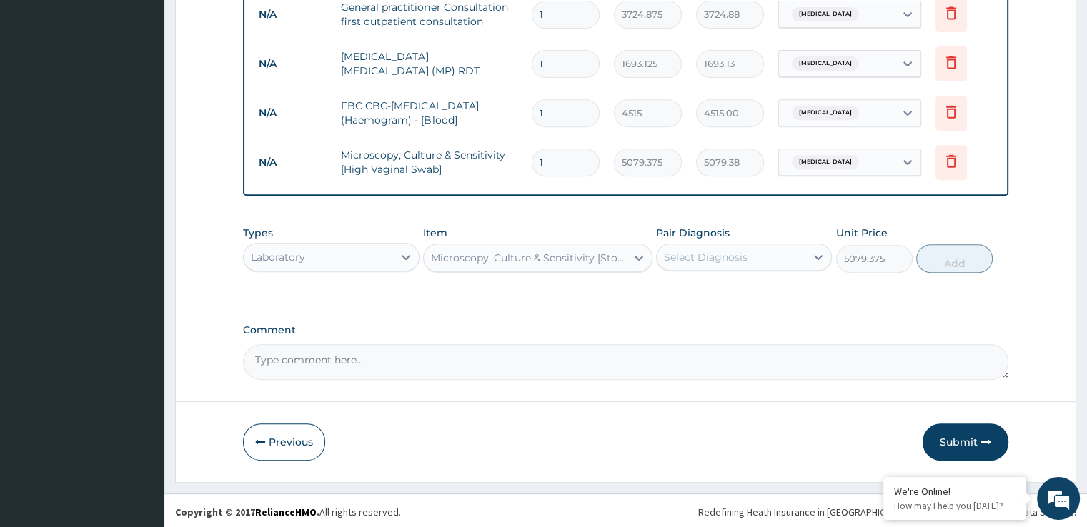
click at [754, 258] on div "Select Diagnosis" at bounding box center [731, 257] width 149 height 23
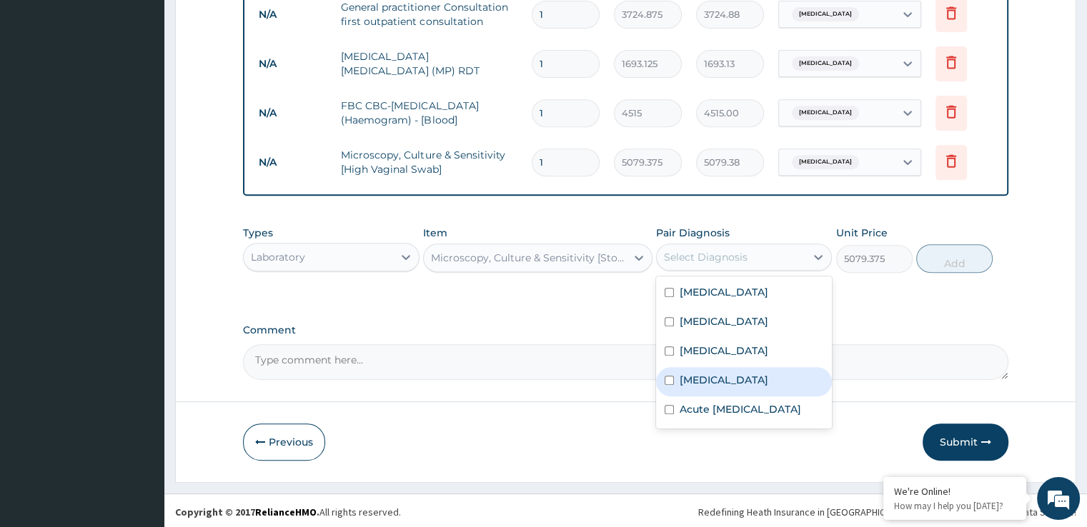
click at [711, 375] on label "[MEDICAL_DATA]" at bounding box center [723, 380] width 89 height 14
checkbox input "true"
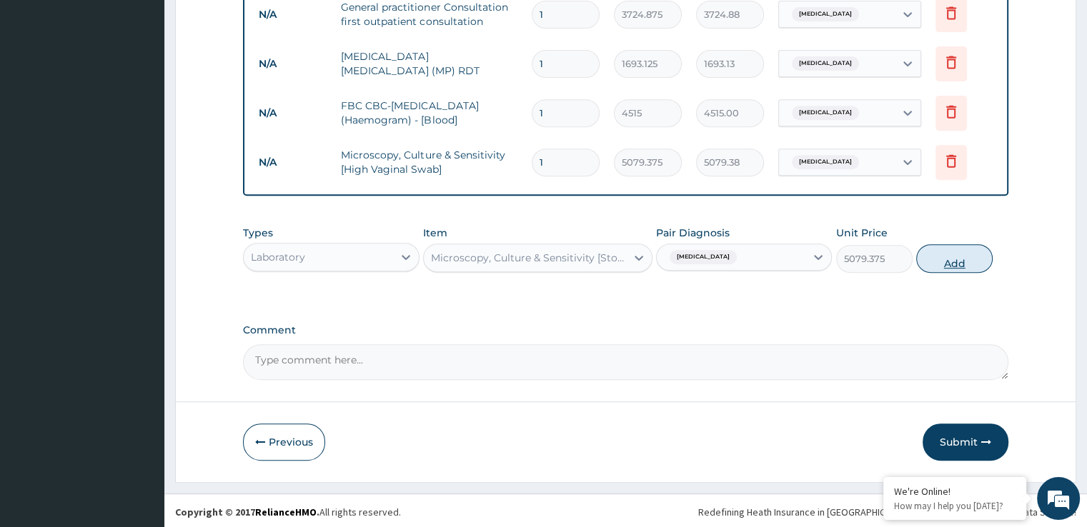
click at [952, 261] on button "Add" at bounding box center [954, 258] width 76 height 29
type input "0"
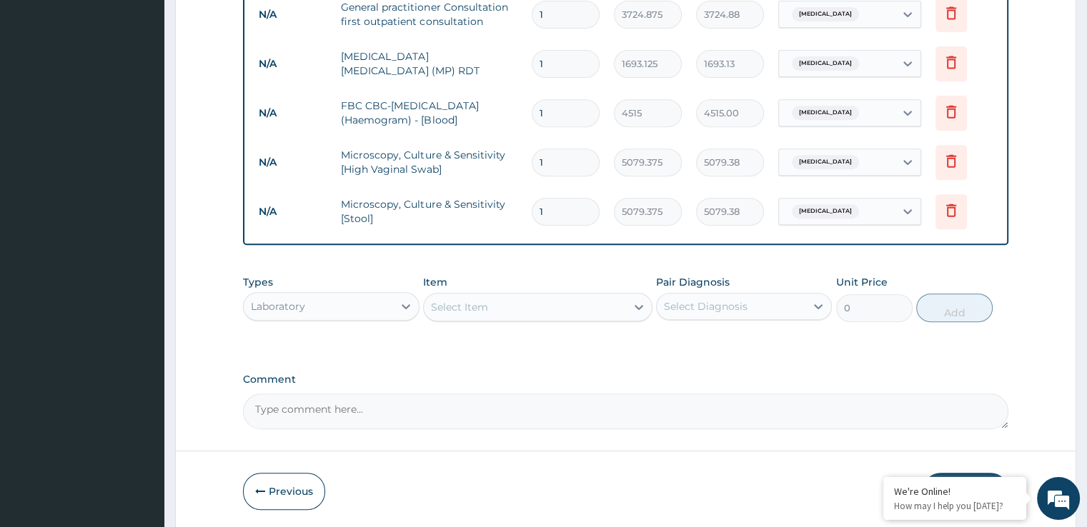
click at [514, 306] on div "Select Item" at bounding box center [525, 307] width 202 height 23
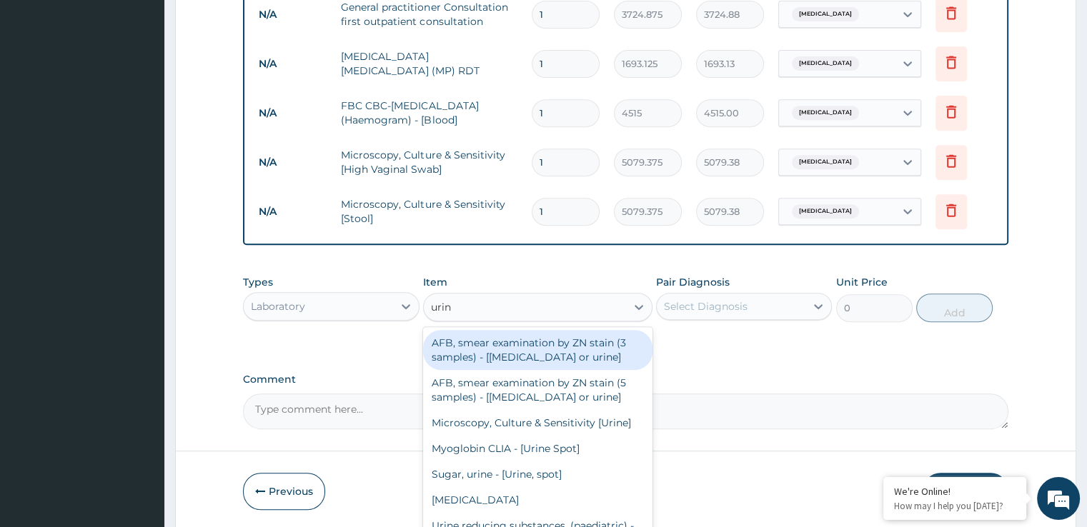
type input "urine"
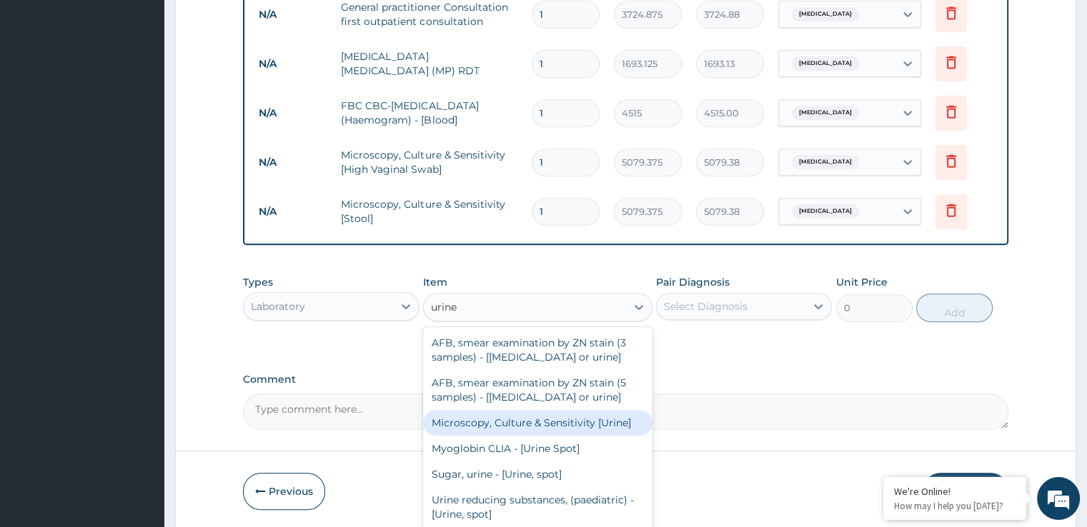
click at [555, 421] on div "Microscopy, Culture & Sensitivity [Urine]" at bounding box center [537, 423] width 229 height 26
type input "5079.375"
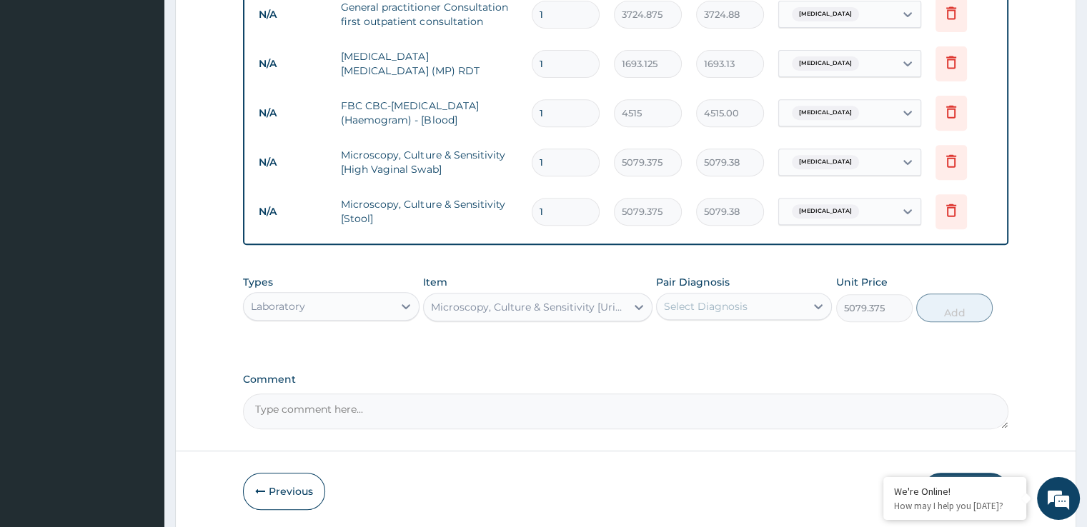
click at [764, 295] on div "Select Diagnosis" at bounding box center [731, 306] width 149 height 23
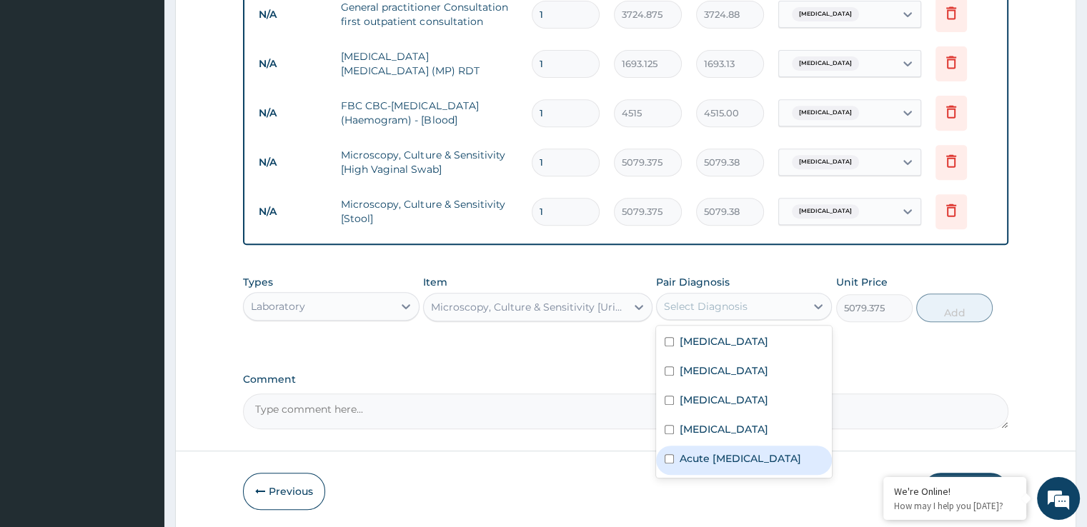
click at [719, 452] on label "Acute [MEDICAL_DATA]" at bounding box center [739, 459] width 121 height 14
checkbox input "true"
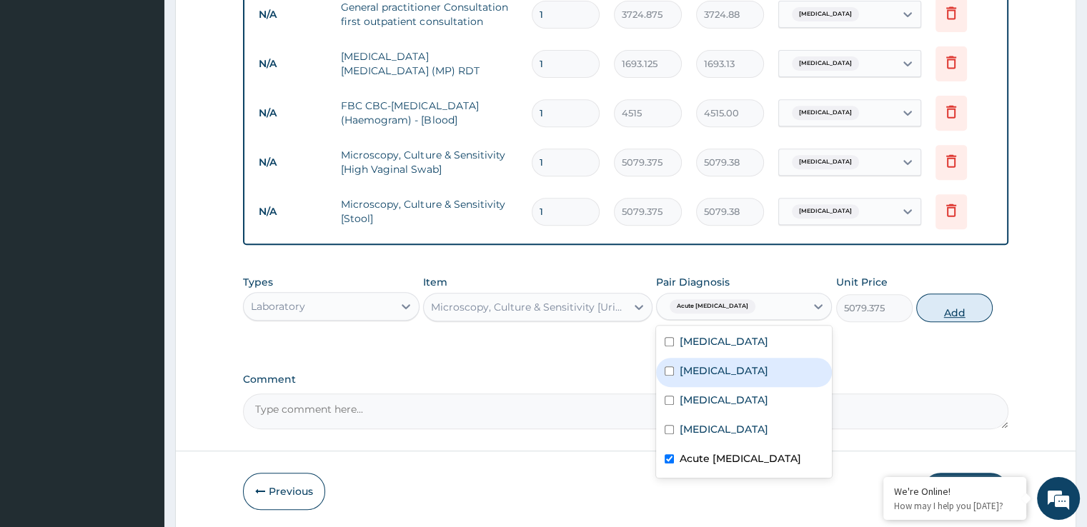
click at [967, 305] on button "Add" at bounding box center [954, 308] width 76 height 29
type input "0"
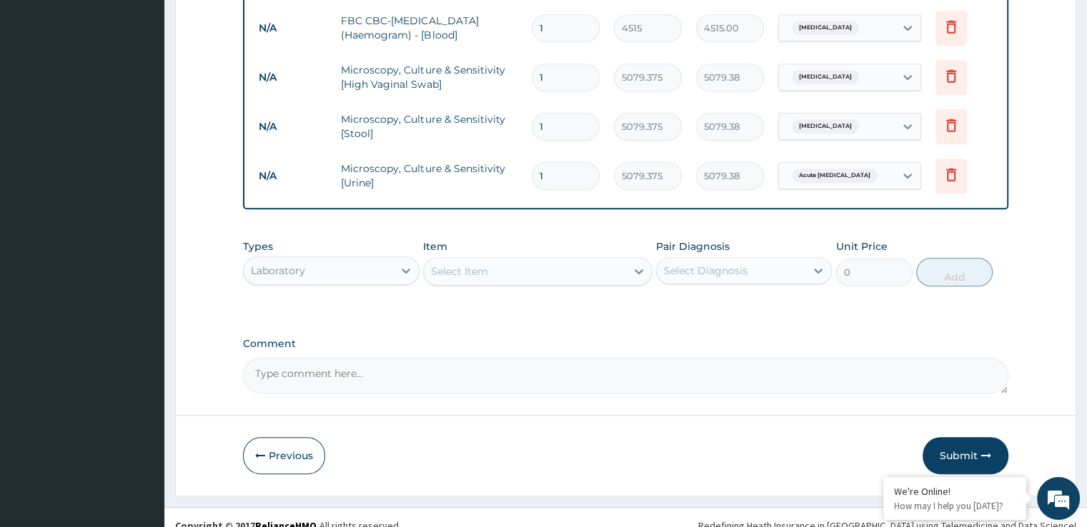
scroll to position [679, 0]
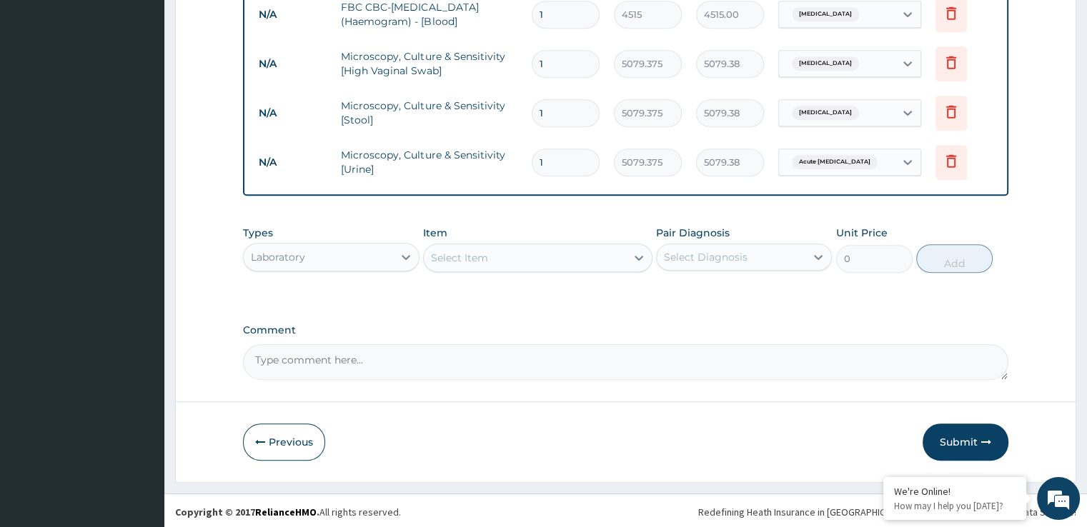
click at [504, 256] on div "Select Item" at bounding box center [525, 257] width 202 height 23
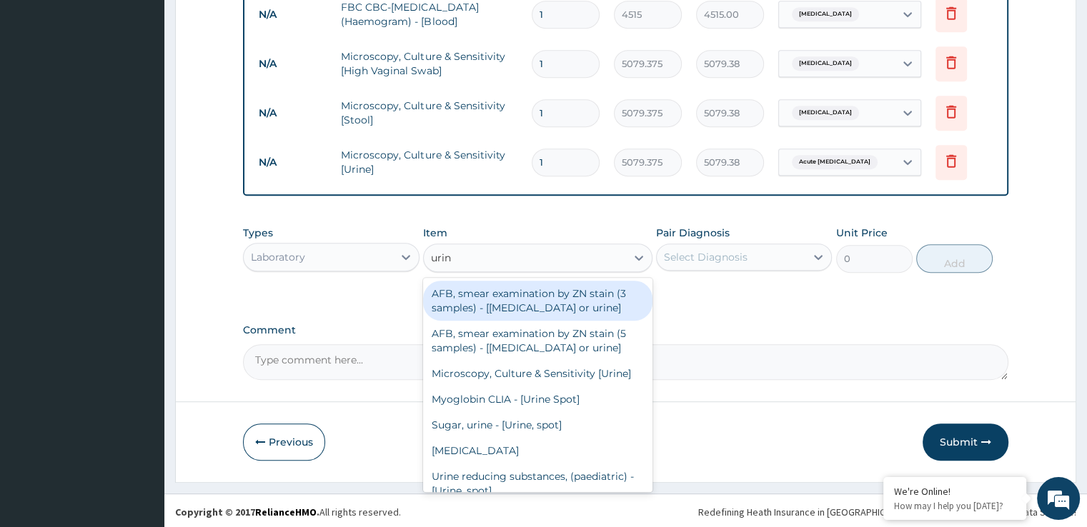
type input "urina"
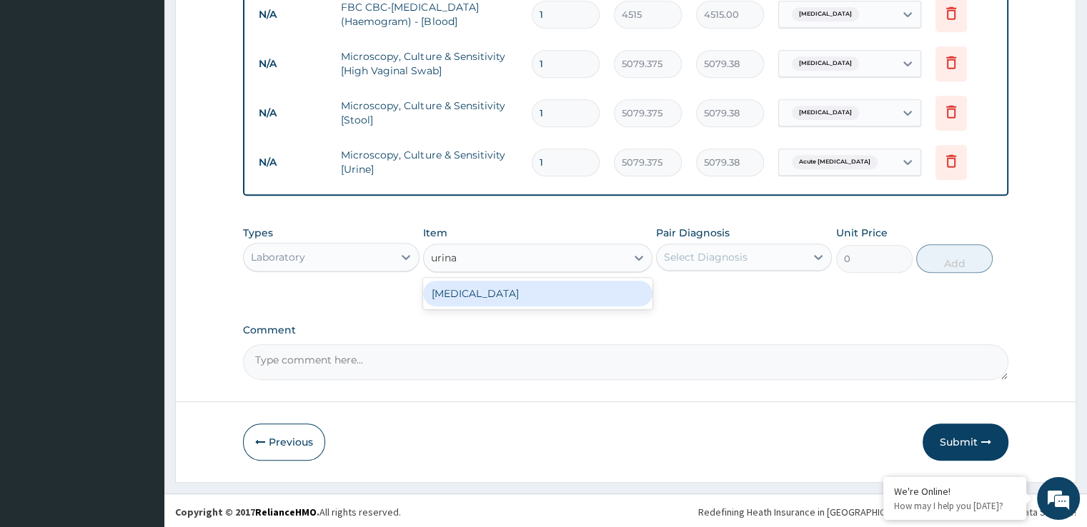
click at [505, 281] on div "[MEDICAL_DATA]" at bounding box center [537, 294] width 229 height 26
type input "1693.125"
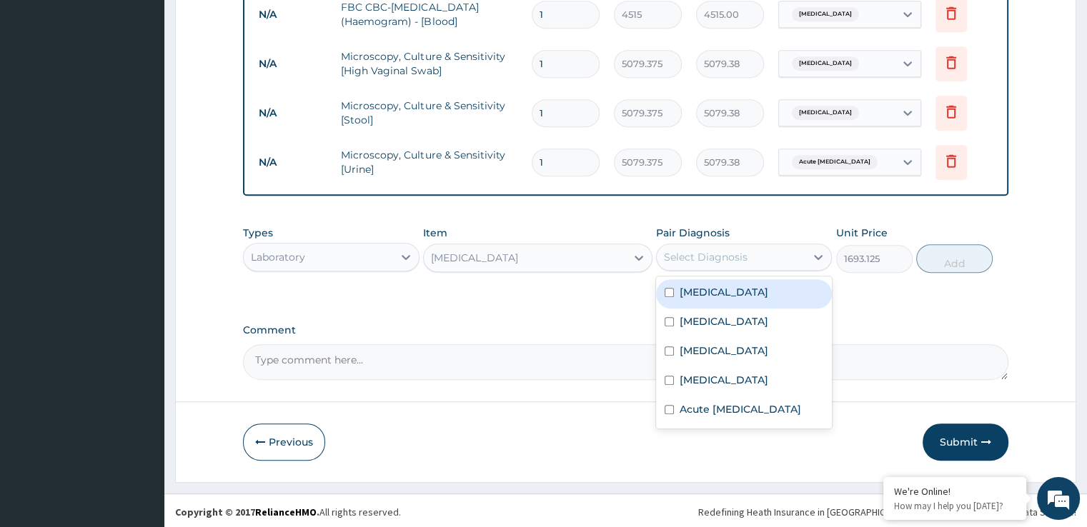
click at [740, 264] on div "Select Diagnosis" at bounding box center [731, 257] width 149 height 23
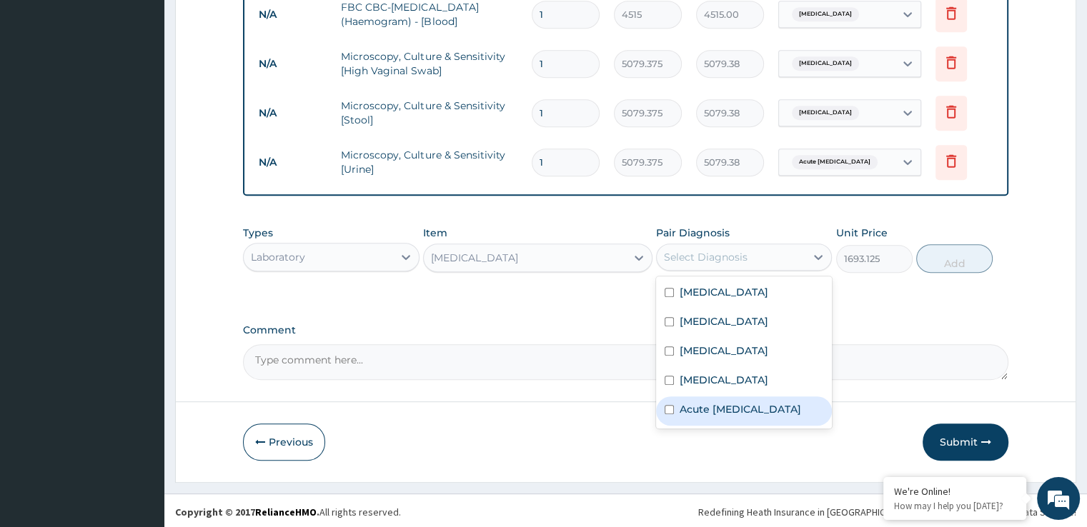
click at [744, 405] on label "Acute [MEDICAL_DATA]" at bounding box center [739, 409] width 121 height 14
checkbox input "true"
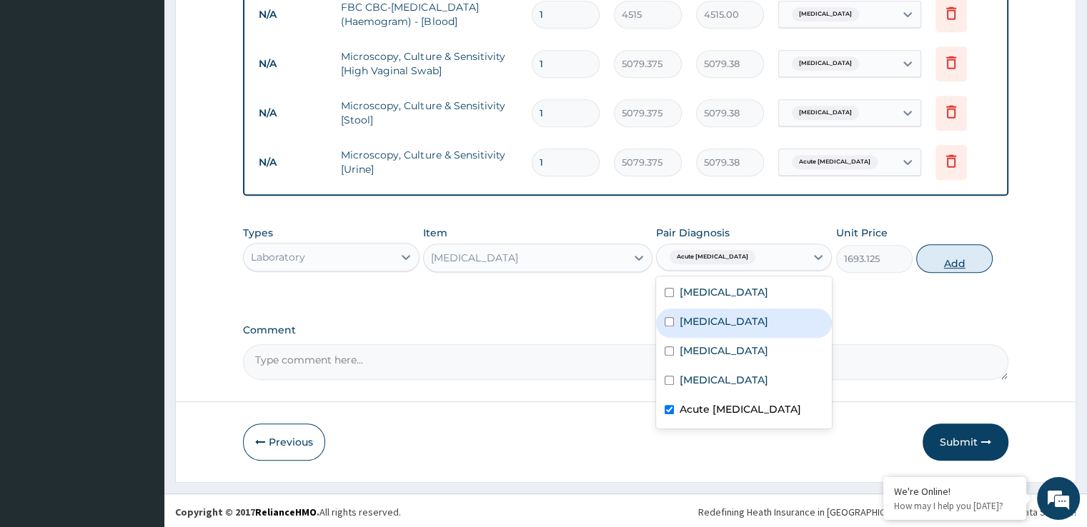
click at [954, 261] on button "Add" at bounding box center [954, 258] width 76 height 29
type input "0"
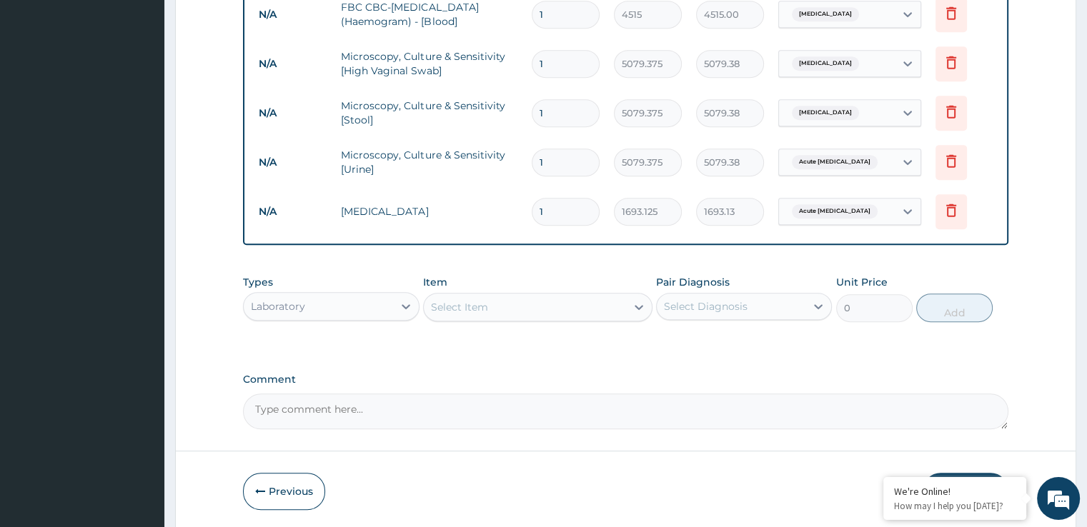
scroll to position [728, 0]
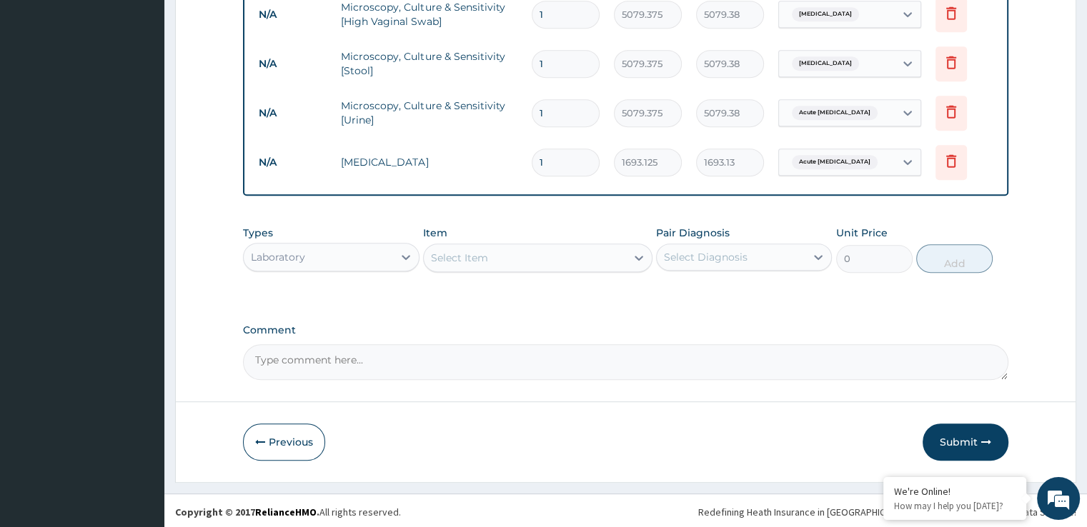
click at [354, 251] on div "Laboratory" at bounding box center [318, 257] width 149 height 23
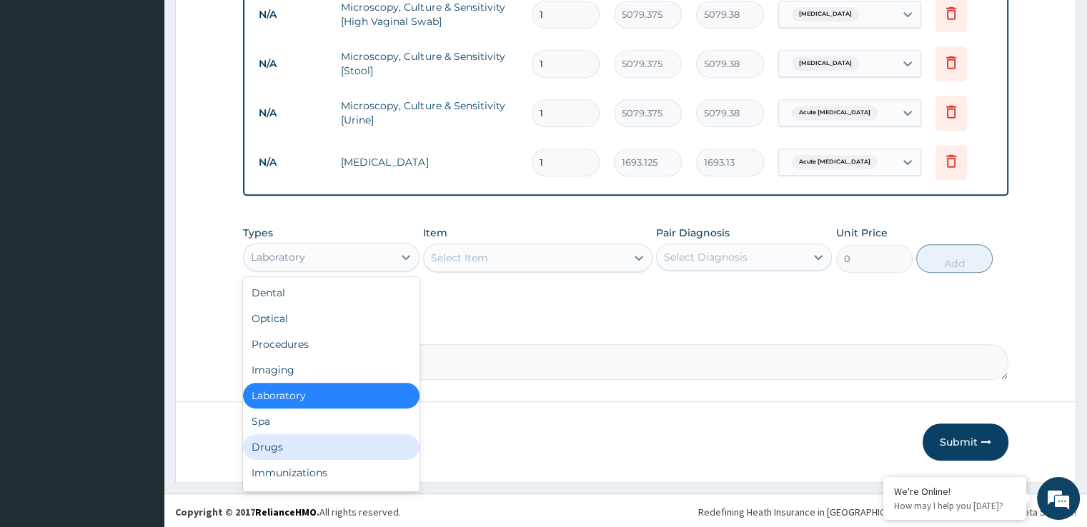
click at [279, 447] on div "Drugs" at bounding box center [331, 447] width 176 height 26
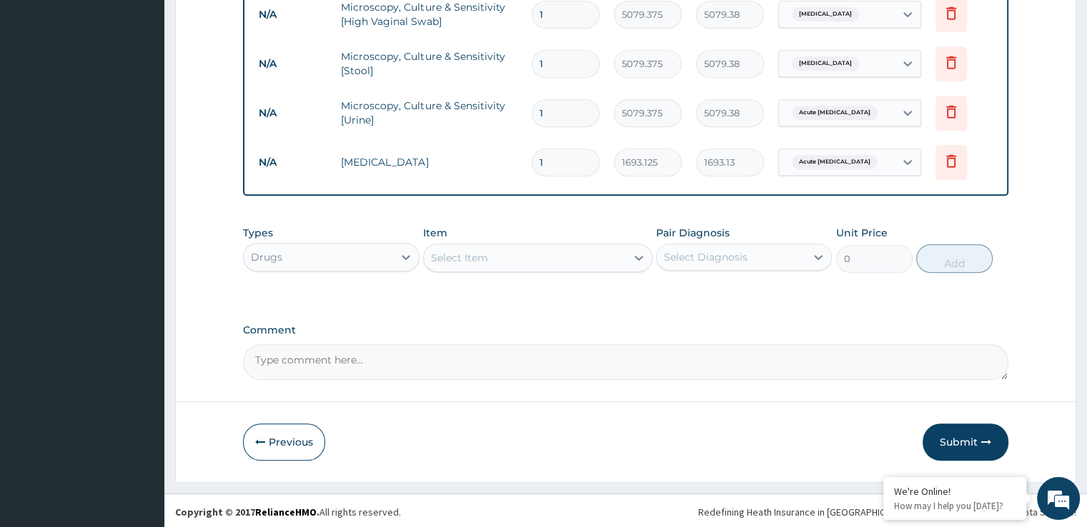
click at [574, 246] on div "Select Item" at bounding box center [525, 257] width 202 height 23
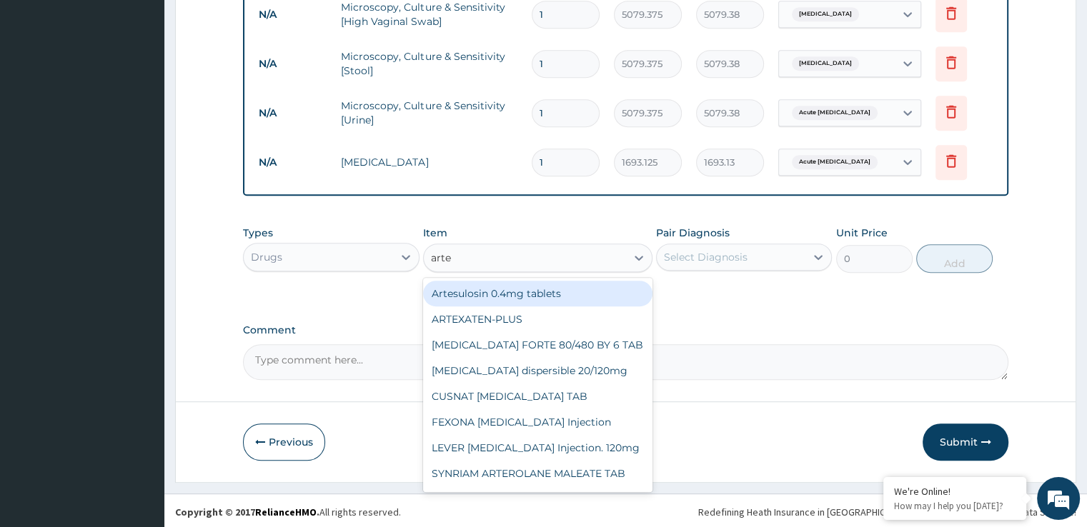
type input "artem"
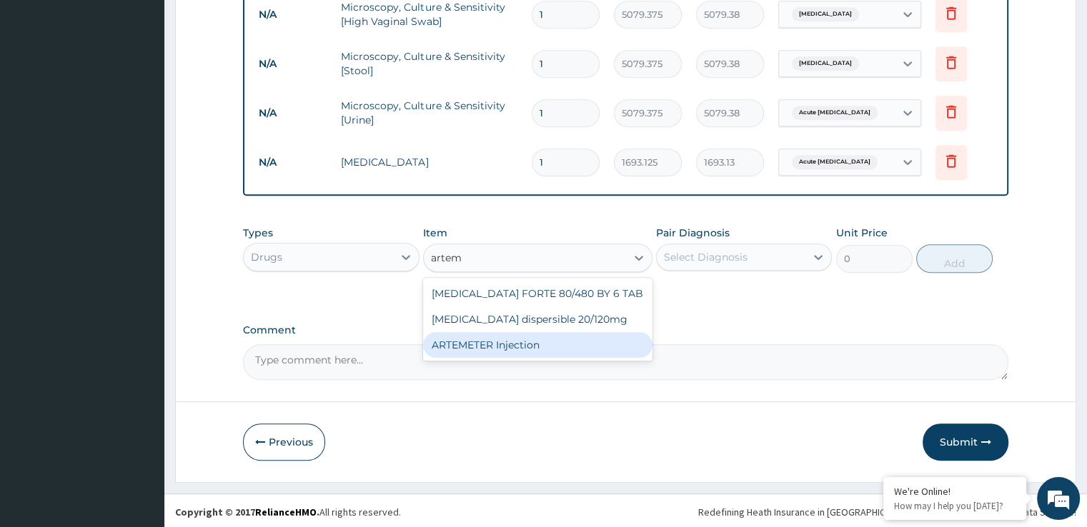
click at [532, 332] on div "ARTEMETER Injection" at bounding box center [537, 345] width 229 height 26
type input "993.3"
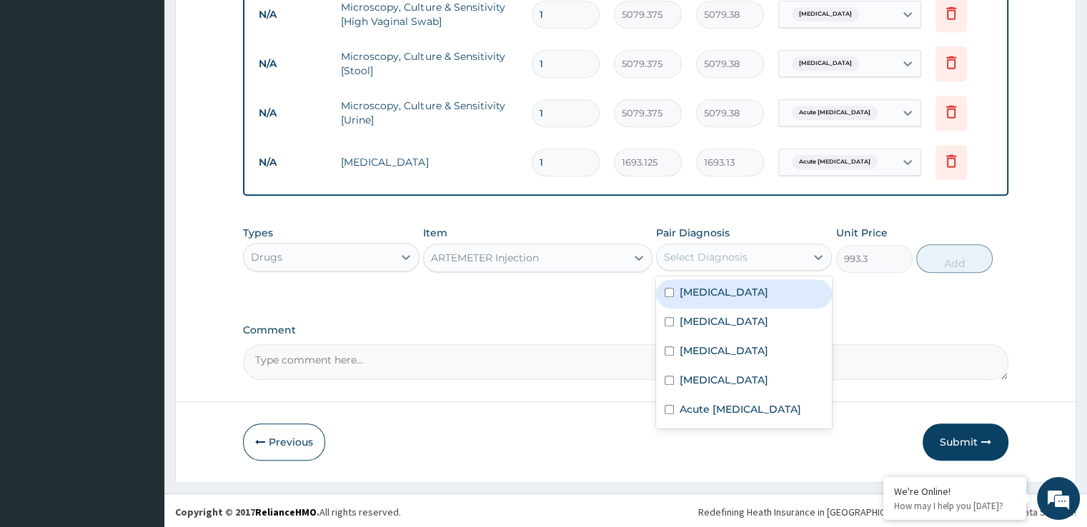
click at [776, 251] on div "Select Diagnosis" at bounding box center [731, 257] width 149 height 23
click at [722, 304] on div "[MEDICAL_DATA]" at bounding box center [744, 293] width 176 height 29
checkbox input "true"
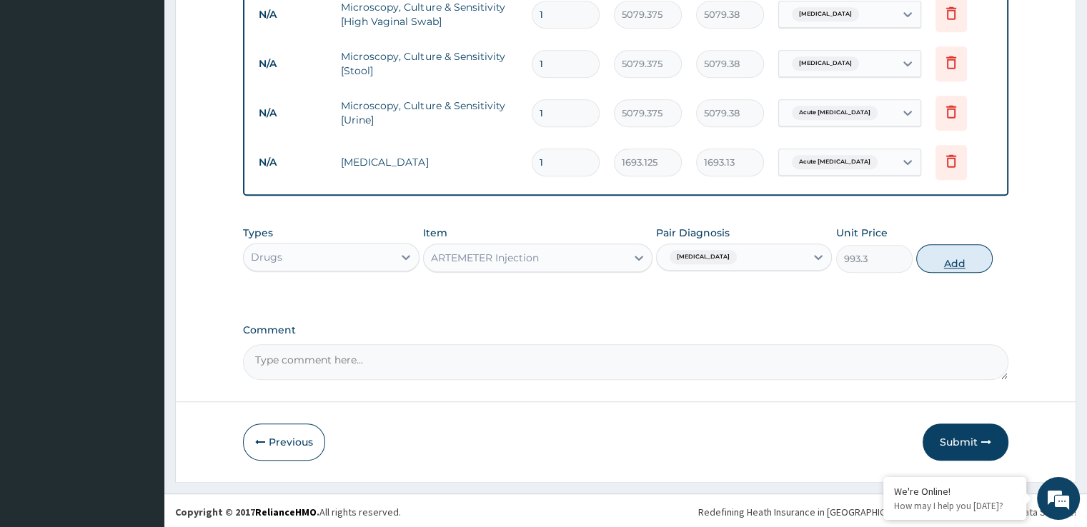
click at [959, 255] on button "Add" at bounding box center [954, 258] width 76 height 29
type input "0"
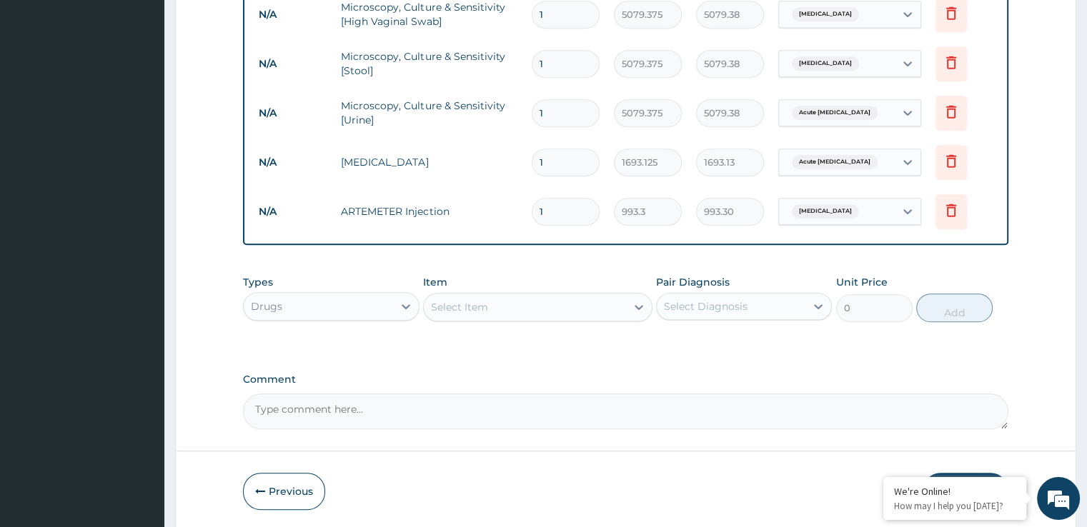
click at [504, 301] on div "Select Item" at bounding box center [525, 307] width 202 height 23
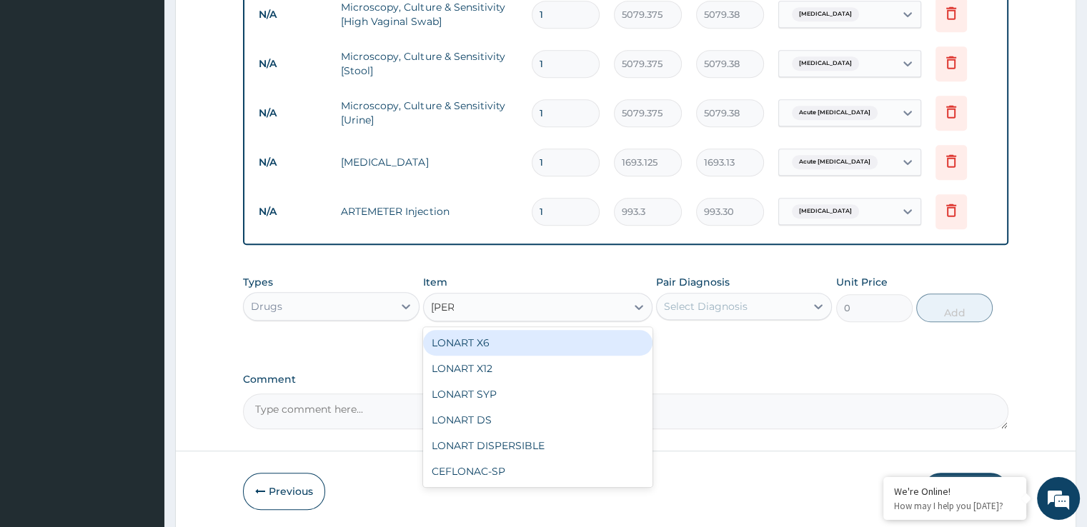
type input "lonar"
click at [463, 340] on div "LONART X6" at bounding box center [537, 343] width 229 height 26
type input "496.65"
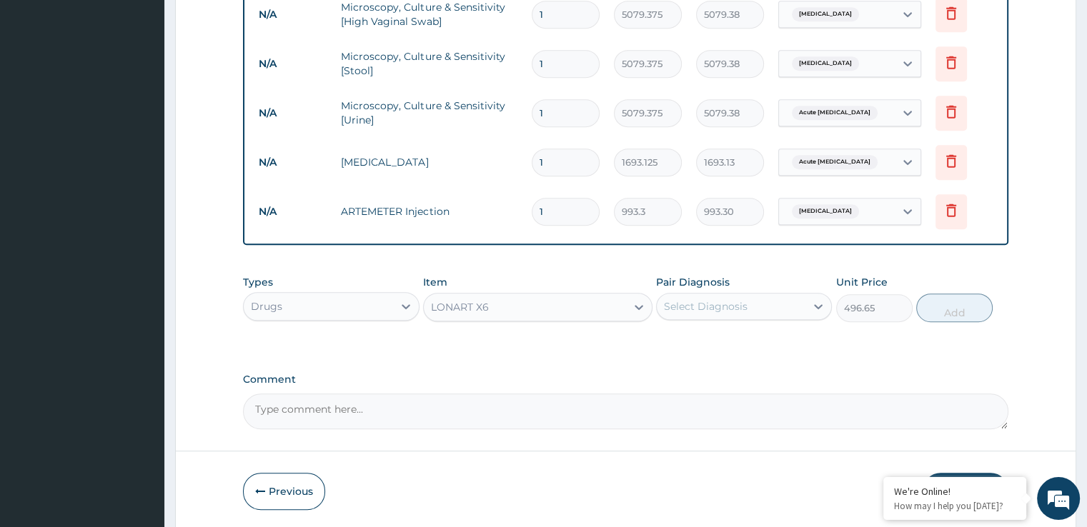
click at [717, 293] on div "Select Diagnosis" at bounding box center [744, 306] width 176 height 27
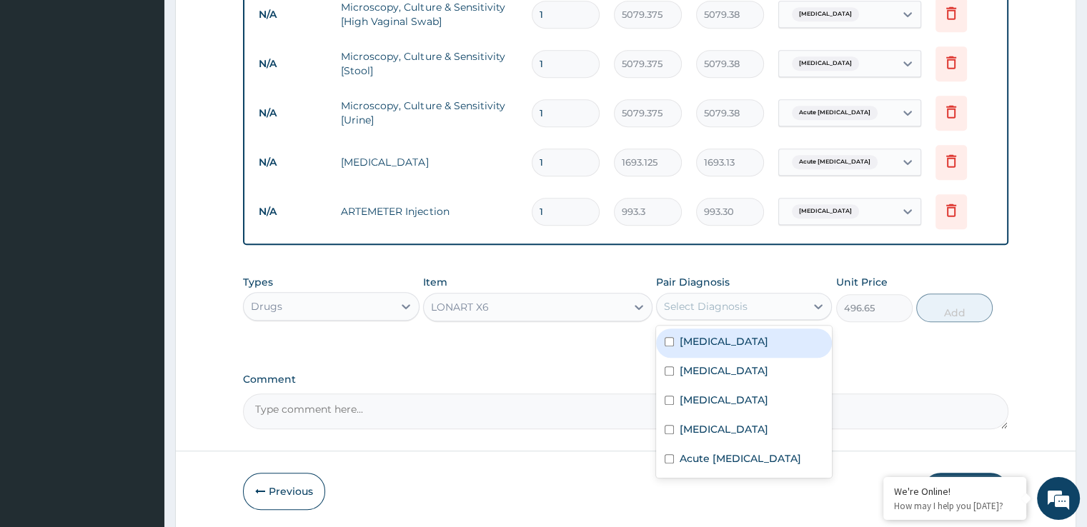
click at [717, 340] on div "[MEDICAL_DATA]" at bounding box center [744, 343] width 176 height 29
checkbox input "true"
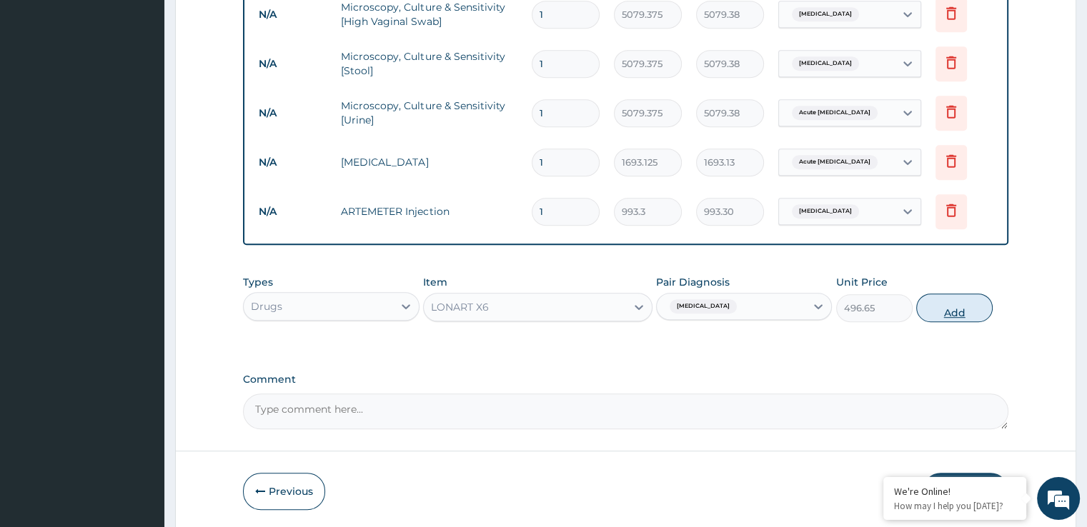
click at [949, 305] on button "Add" at bounding box center [954, 308] width 76 height 29
type input "0"
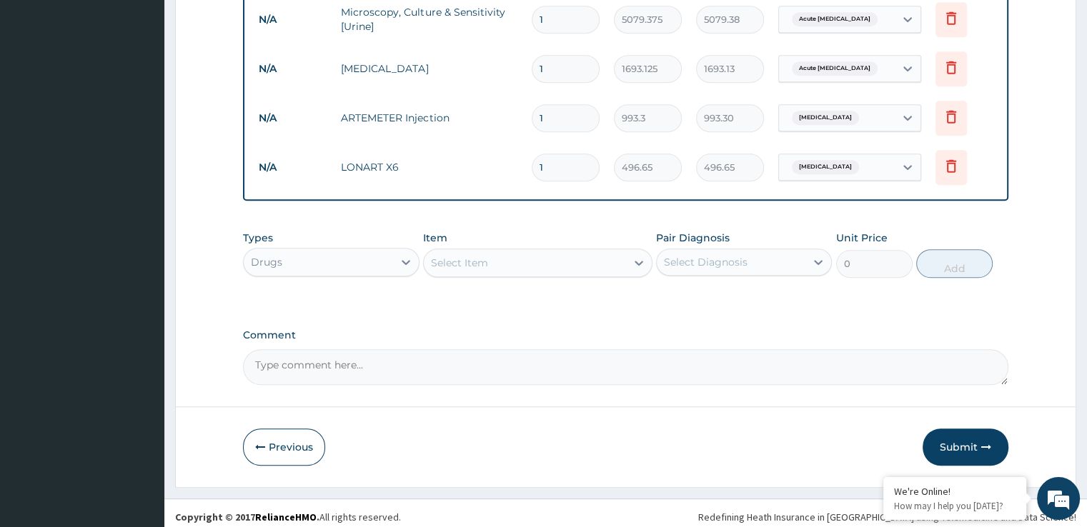
scroll to position [826, 0]
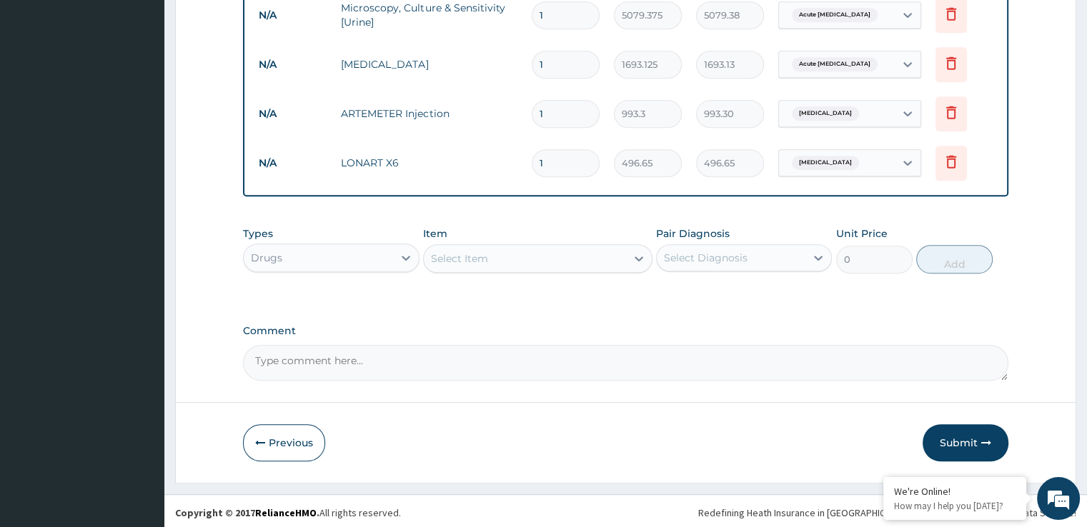
click at [544, 244] on div "Select Item" at bounding box center [537, 258] width 229 height 29
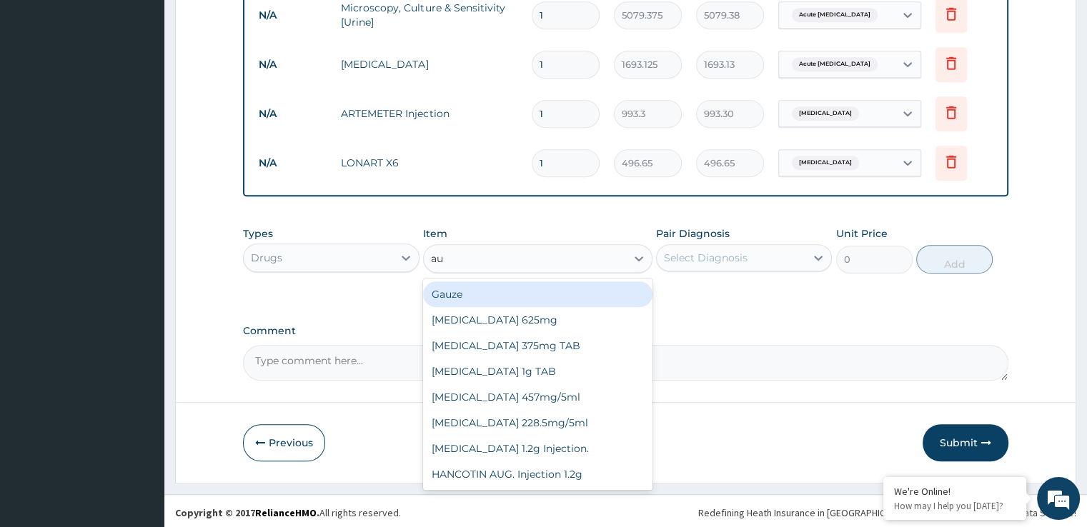
type input "a"
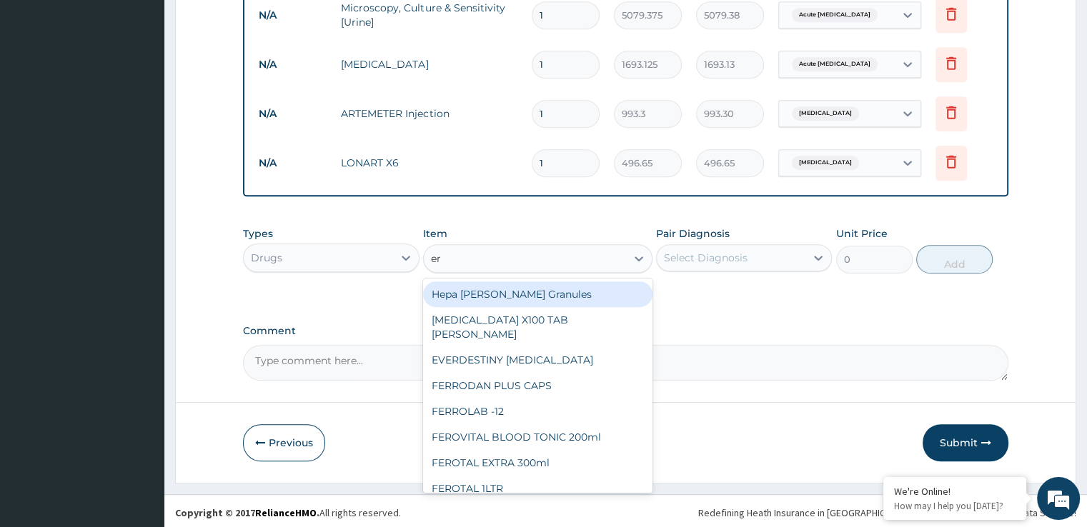
type input "ery"
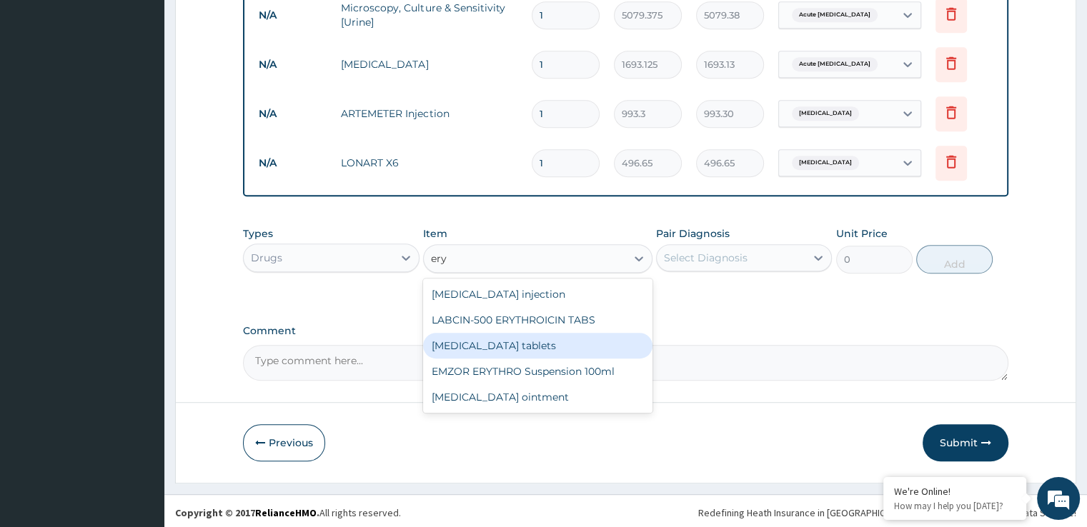
click at [504, 345] on div "[MEDICAL_DATA] tablets" at bounding box center [537, 346] width 229 height 26
type input "217.28438"
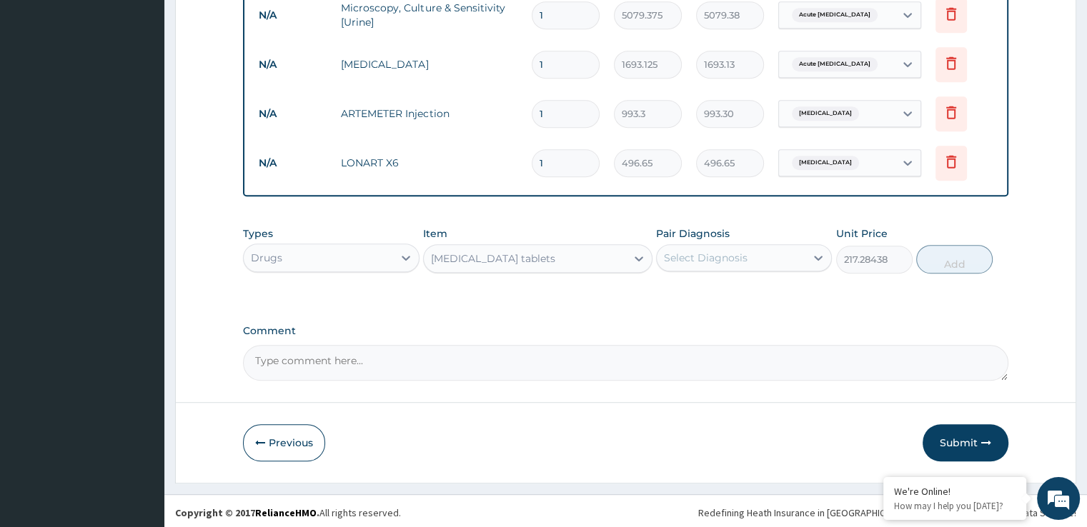
click at [560, 254] on div "[MEDICAL_DATA] tablets" at bounding box center [525, 258] width 202 height 23
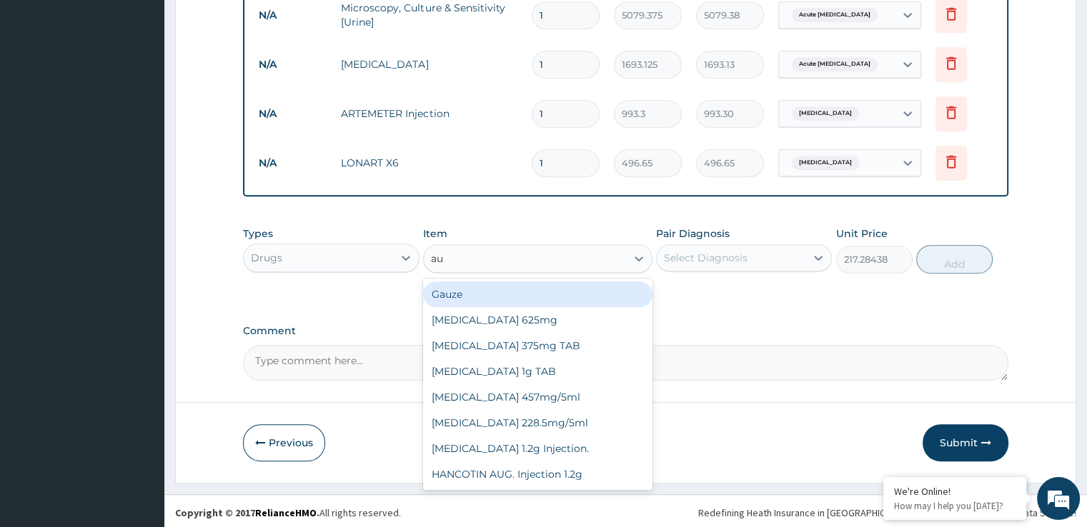
scroll to position [0, 0]
type input "aug"
click at [550, 288] on div "[MEDICAL_DATA] 625mg" at bounding box center [537, 294] width 229 height 26
type input "931.21875"
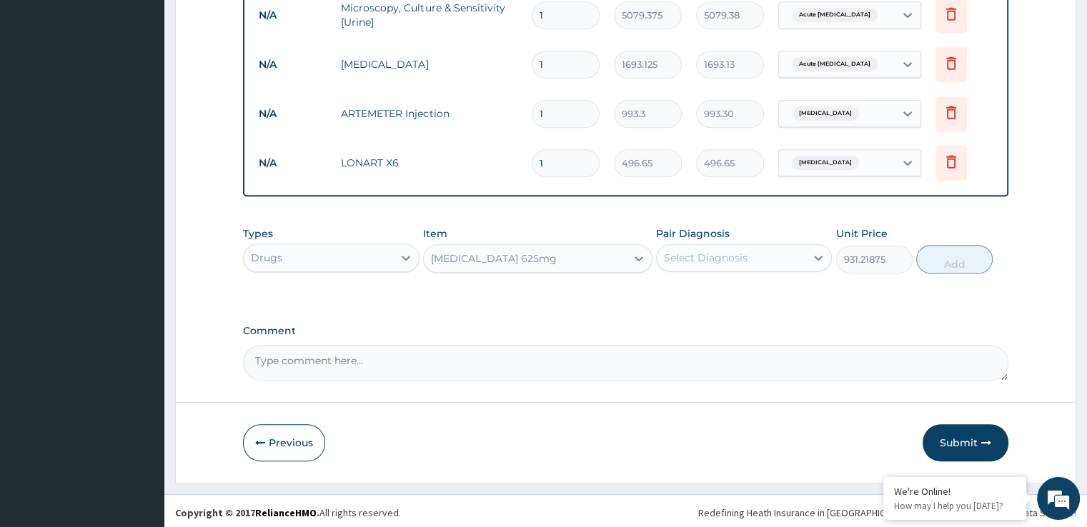
click at [767, 237] on div "Pair Diagnosis Select Diagnosis" at bounding box center [744, 249] width 176 height 47
click at [767, 246] on div "Select Diagnosis" at bounding box center [731, 257] width 149 height 23
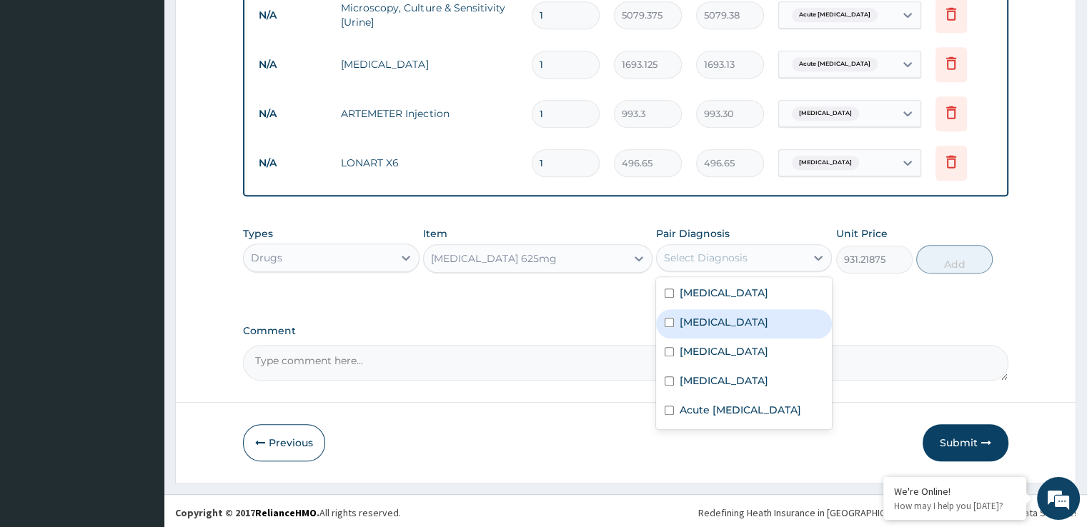
click at [722, 321] on label "[MEDICAL_DATA]" at bounding box center [723, 322] width 89 height 14
checkbox input "true"
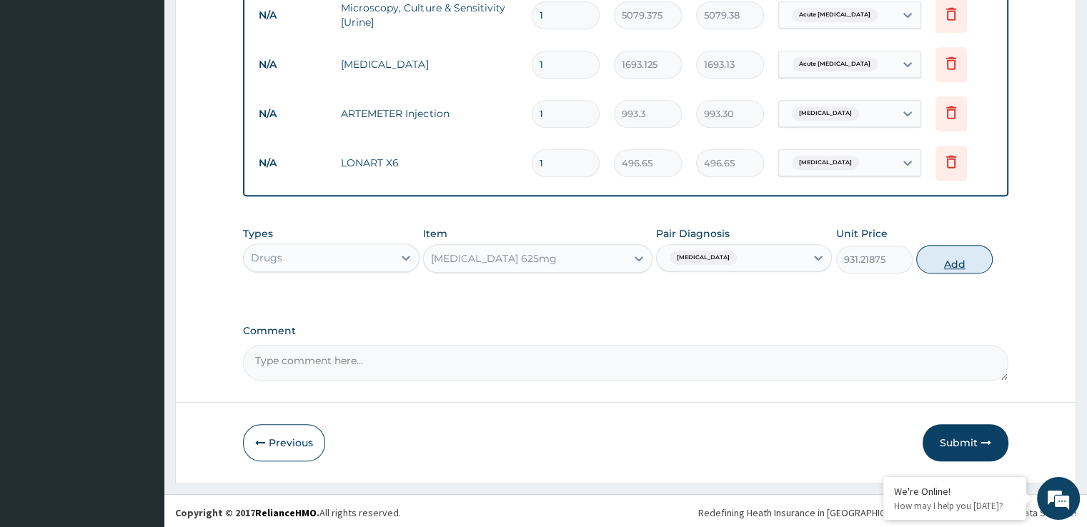
click at [958, 266] on button "Add" at bounding box center [954, 259] width 76 height 29
type input "0"
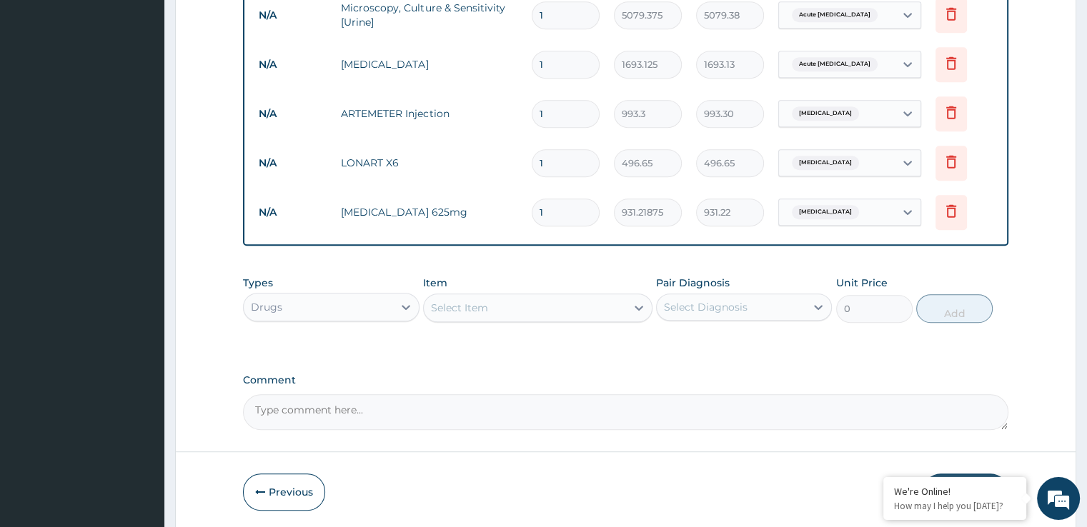
click at [537, 314] on div "Select Item" at bounding box center [525, 307] width 202 height 23
type input "kl"
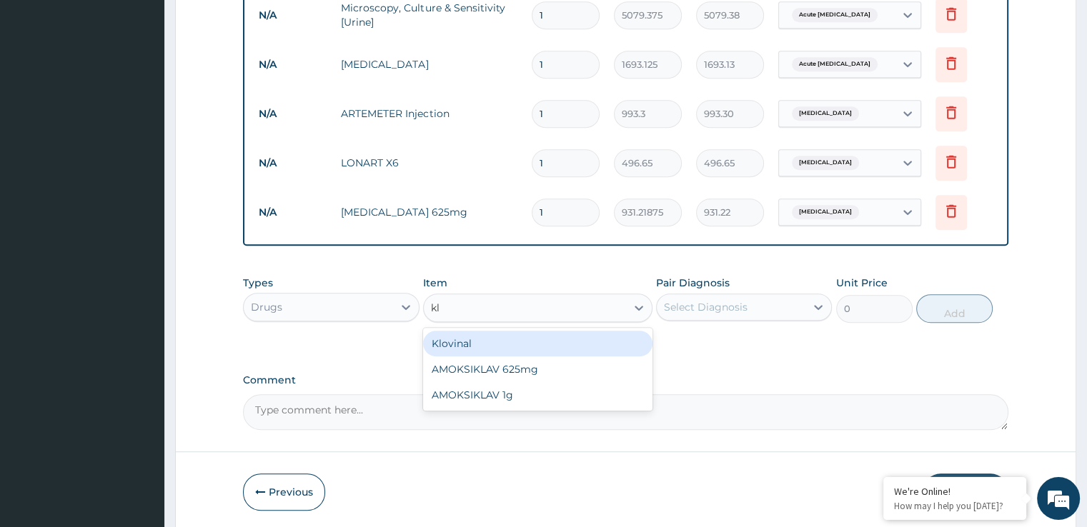
click at [505, 342] on div "Klovinal" at bounding box center [537, 344] width 229 height 26
type input "744.975"
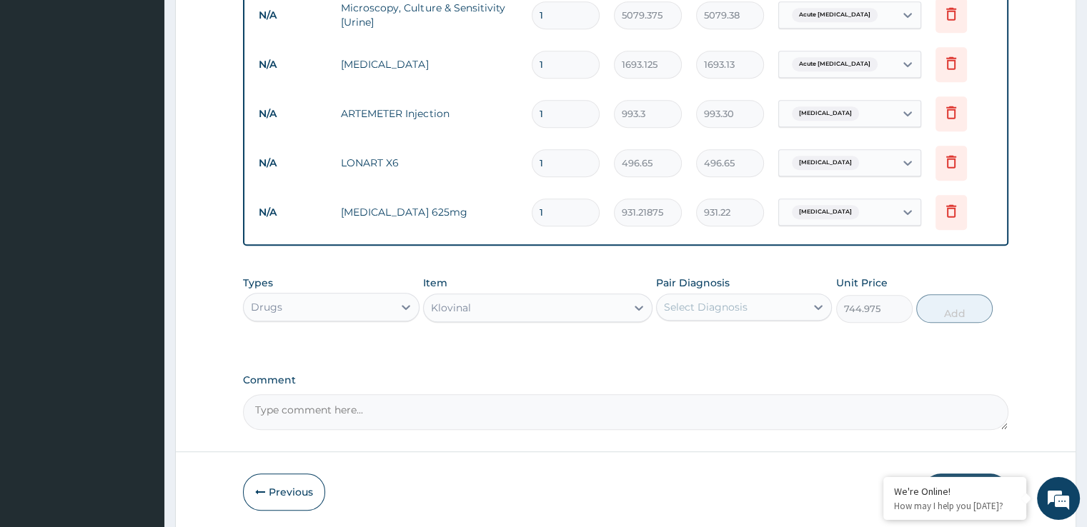
click at [690, 312] on div "Select Diagnosis" at bounding box center [731, 307] width 149 height 23
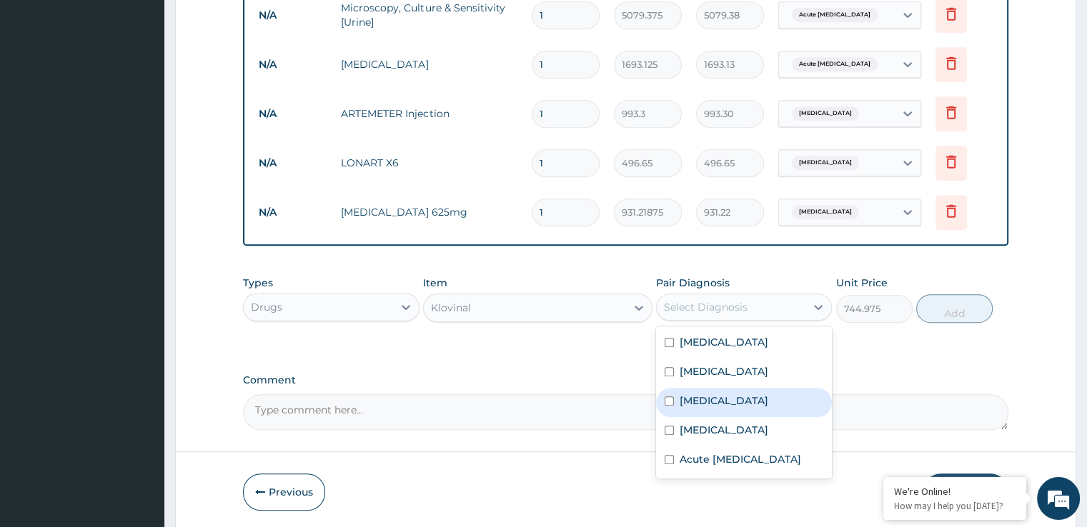
click at [704, 405] on div "[MEDICAL_DATA]" at bounding box center [744, 402] width 176 height 29
checkbox input "true"
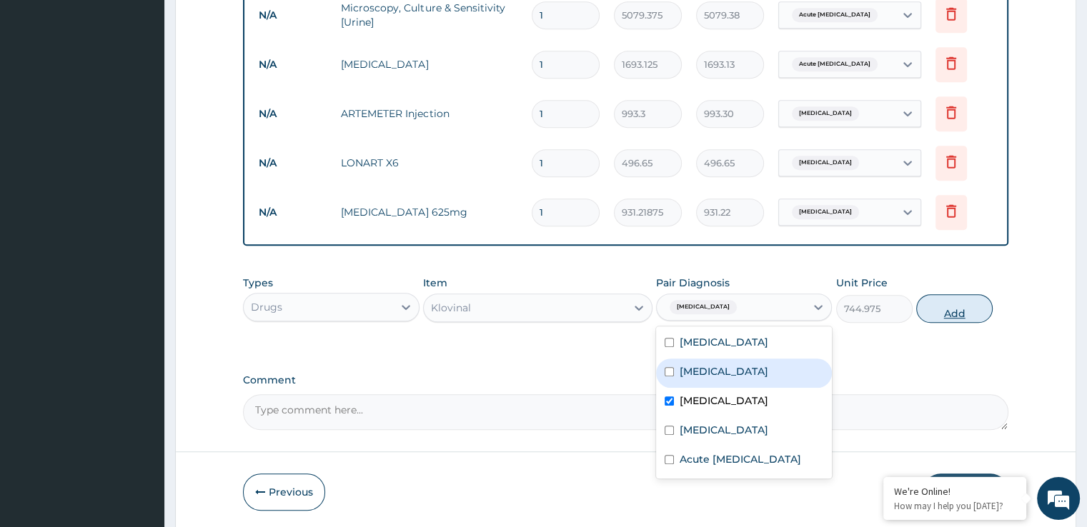
click at [964, 309] on button "Add" at bounding box center [954, 308] width 76 height 29
type input "0"
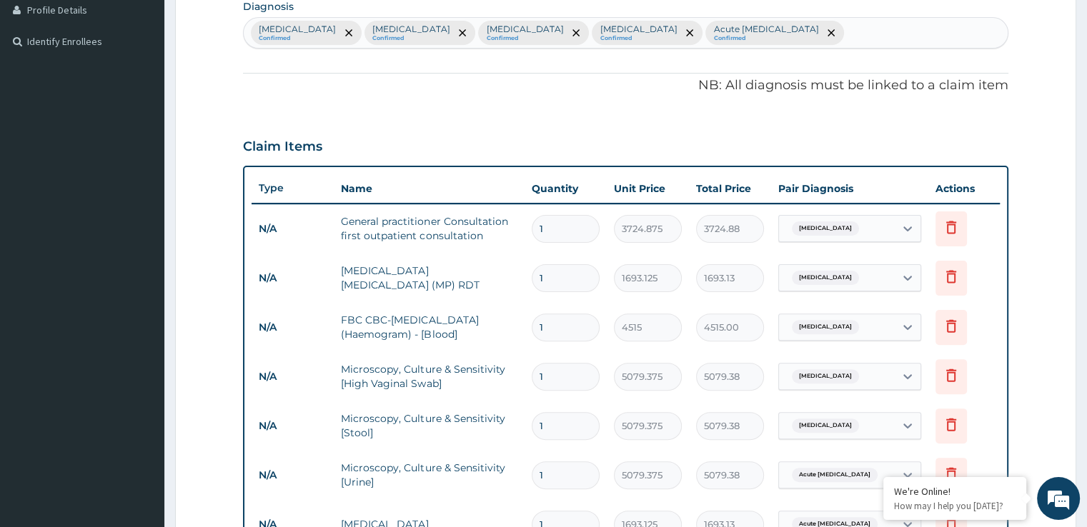
click at [864, 34] on div "[MEDICAL_DATA] Confirmed [MEDICAL_DATA] Confirmed [MEDICAL_DATA] Confirmed [MED…" at bounding box center [625, 33] width 763 height 30
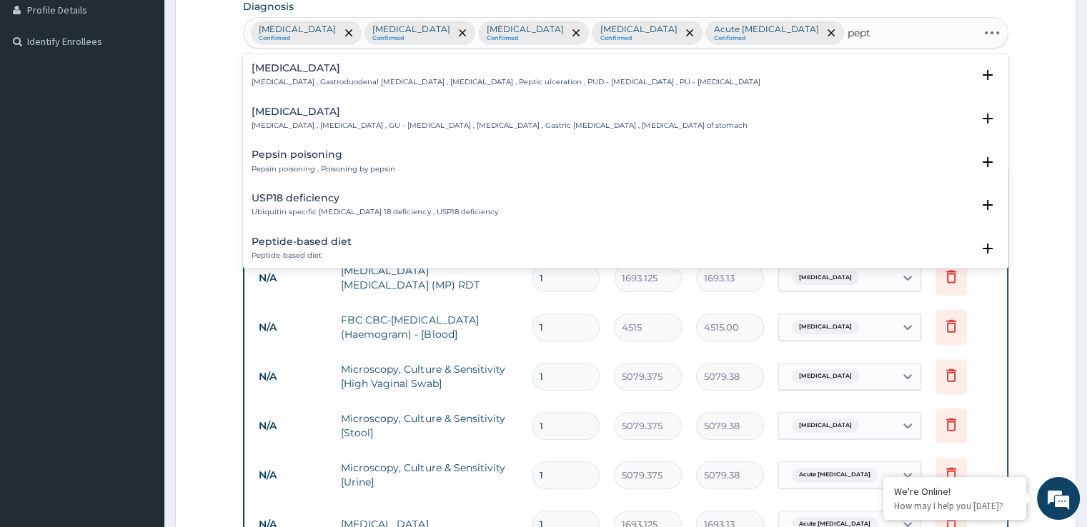
type input "pepti"
click at [389, 80] on p "[MEDICAL_DATA] , Gastroduodenal [MEDICAL_DATA] , [MEDICAL_DATA] , Peptic ulcera…" at bounding box center [505, 82] width 508 height 10
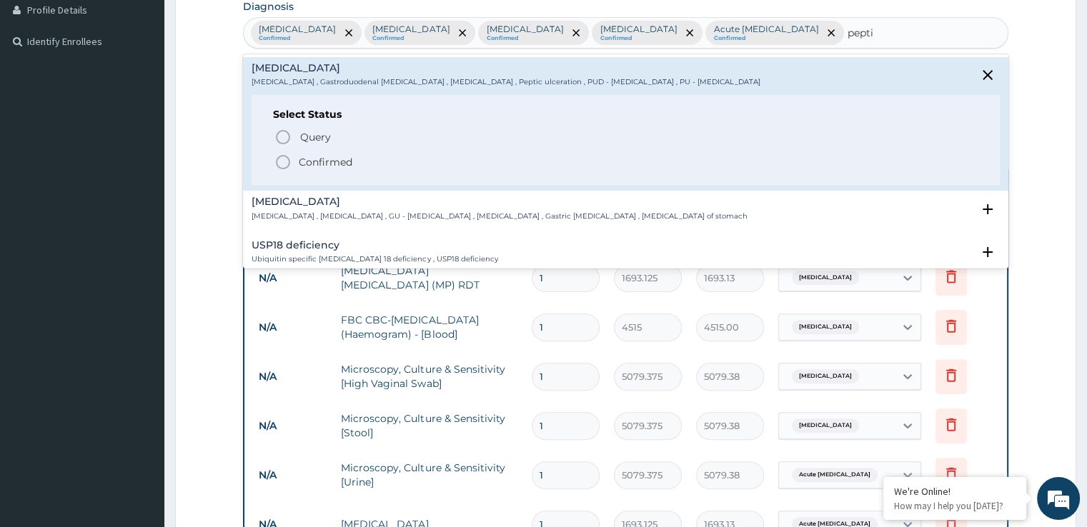
click at [349, 154] on span "Confirmed" at bounding box center [625, 162] width 703 height 17
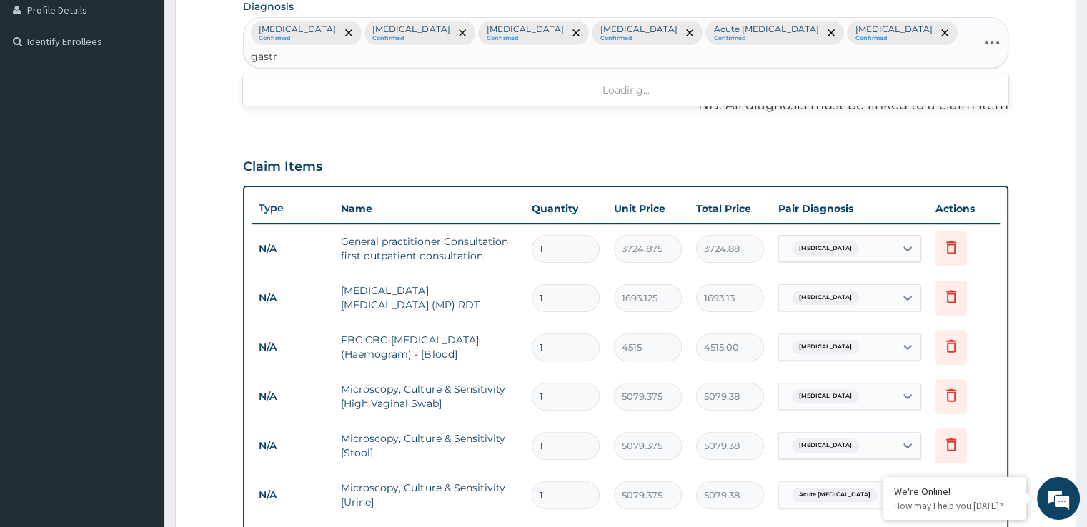
type input "gastri"
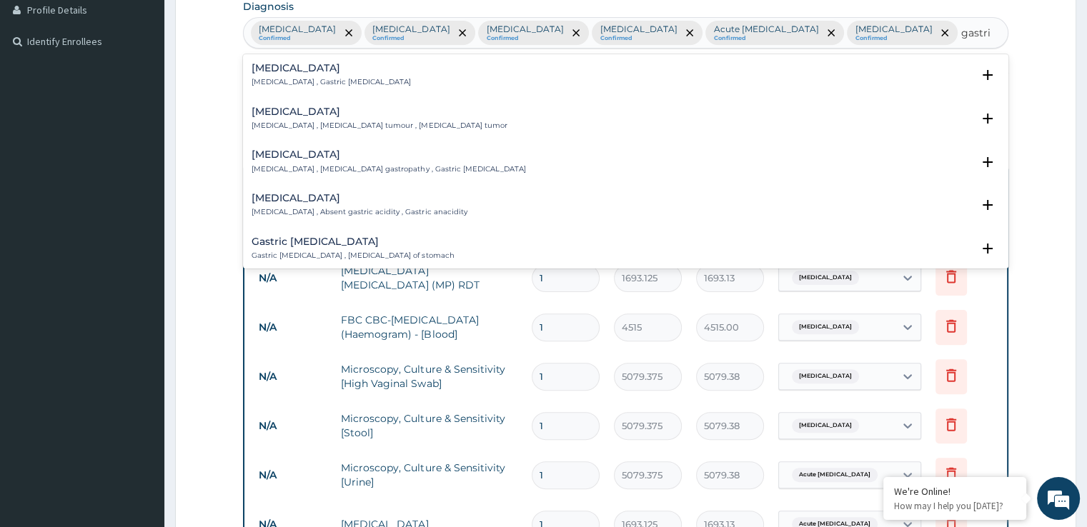
click at [409, 74] on div "[MEDICAL_DATA] [MEDICAL_DATA] , Gastric [MEDICAL_DATA]" at bounding box center [624, 75] width 747 height 25
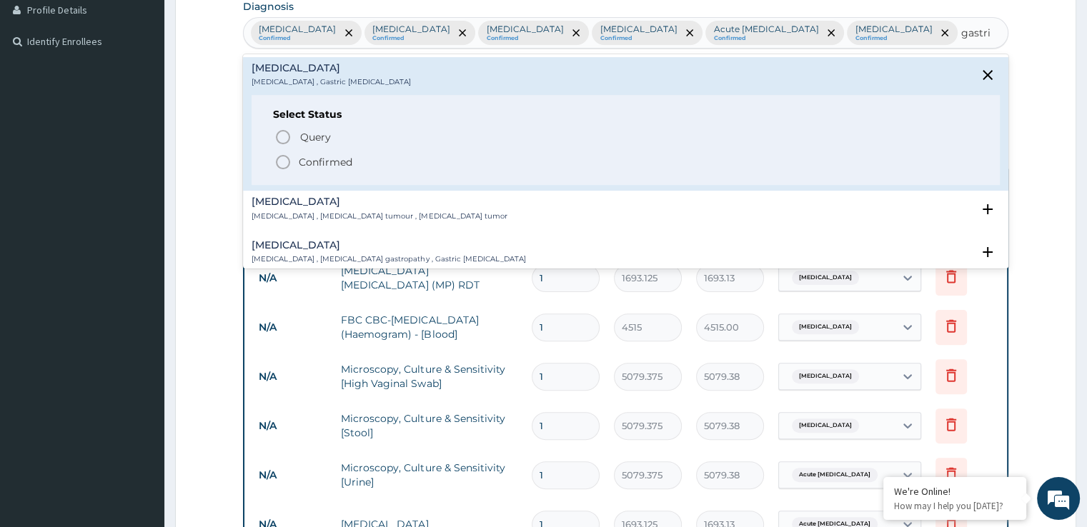
click at [334, 171] on div "Select Status Query Query covers suspected (?), Keep in view (kiv), Ruled out (…" at bounding box center [624, 140] width 747 height 91
click at [305, 167] on p "Confirmed" at bounding box center [326, 162] width 54 height 14
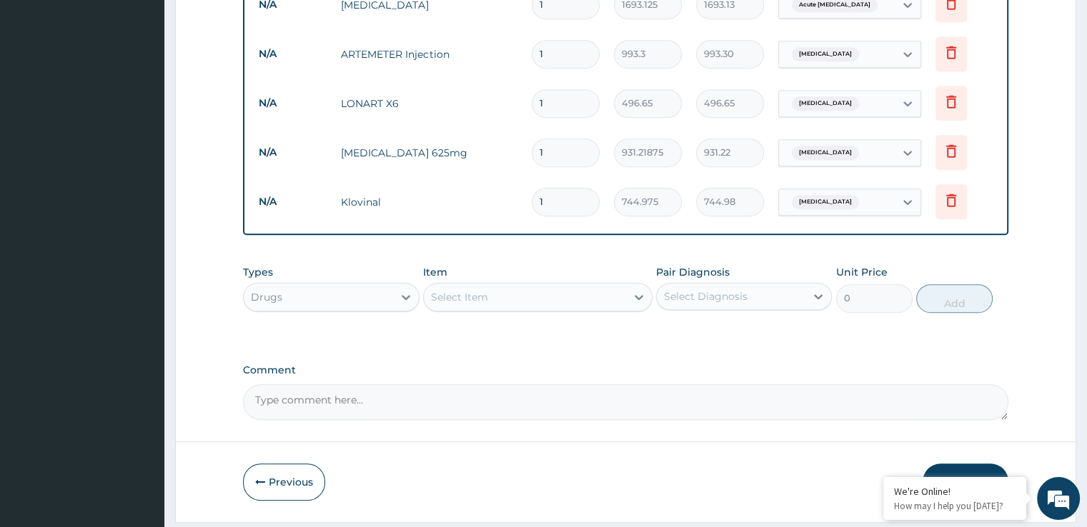
scroll to position [924, 0]
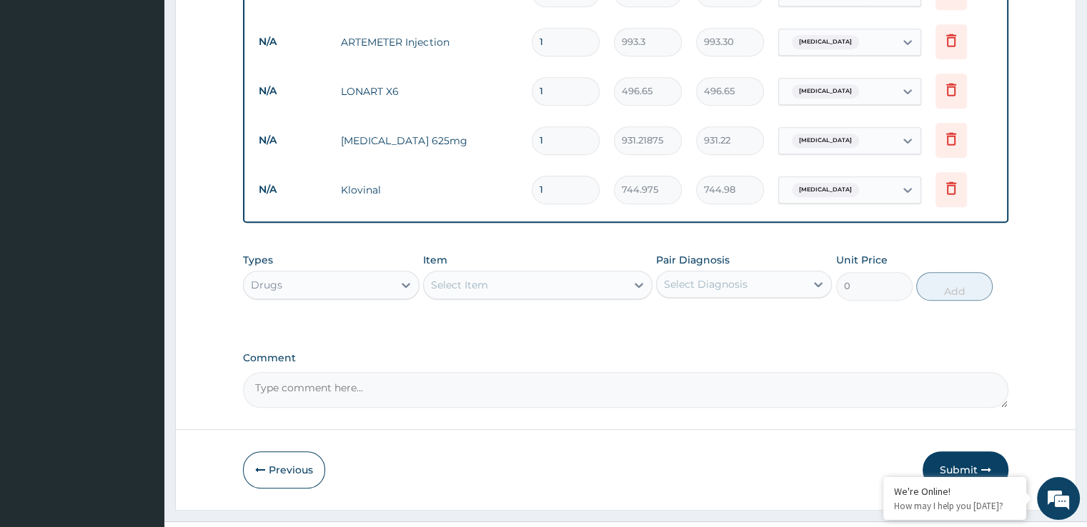
click at [326, 274] on div "Drugs" at bounding box center [318, 285] width 149 height 23
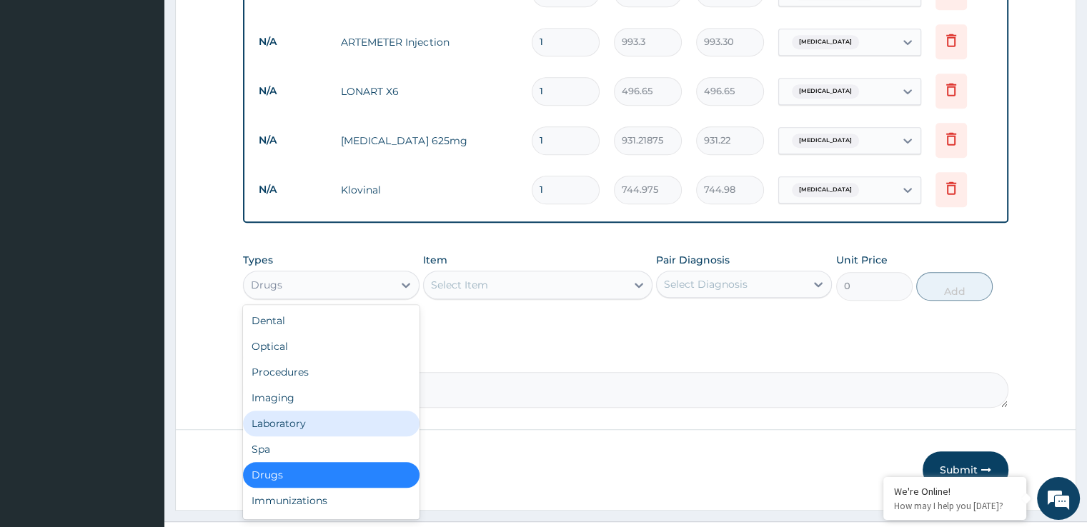
click at [286, 411] on div "Laboratory" at bounding box center [331, 424] width 176 height 26
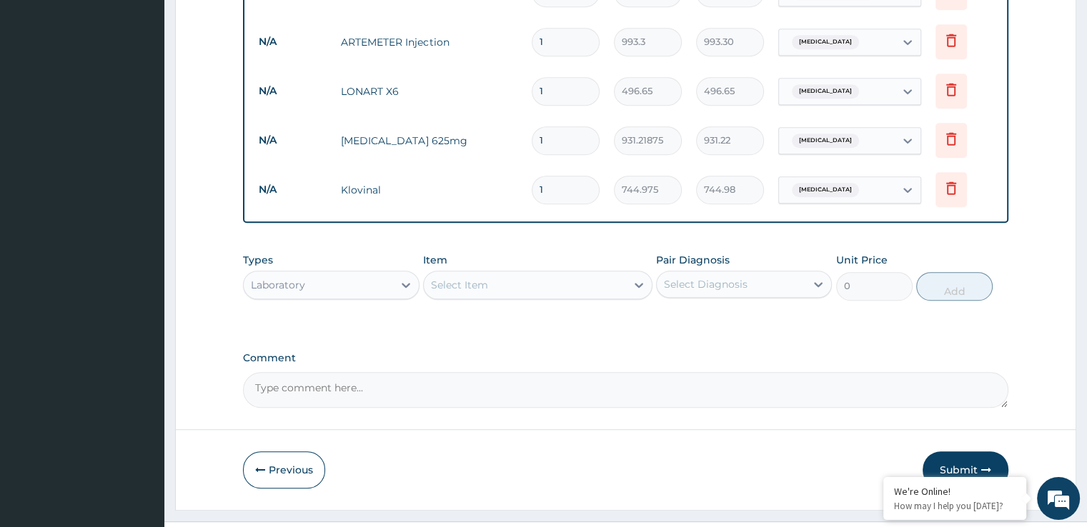
click at [540, 274] on div "Select Item" at bounding box center [525, 285] width 202 height 23
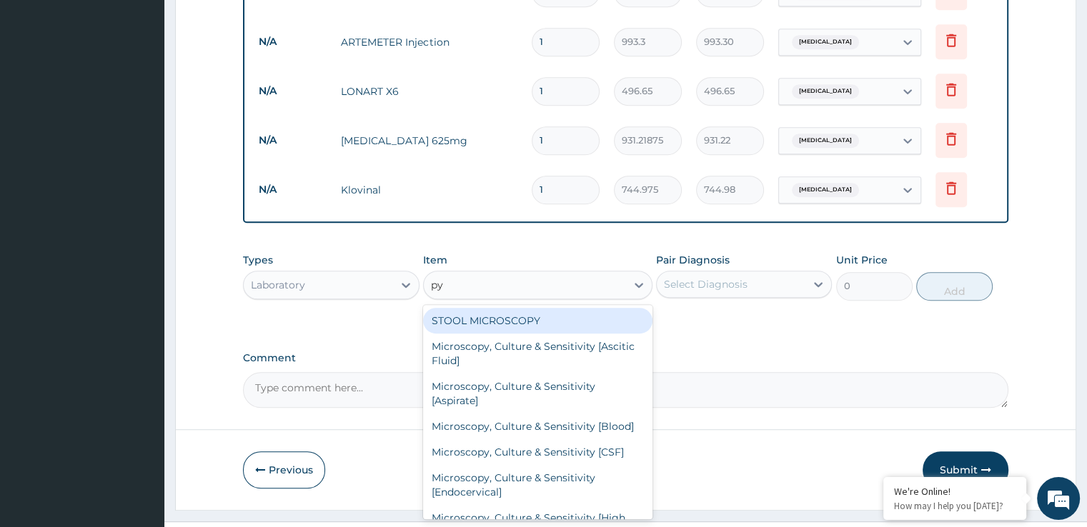
type input "pyl"
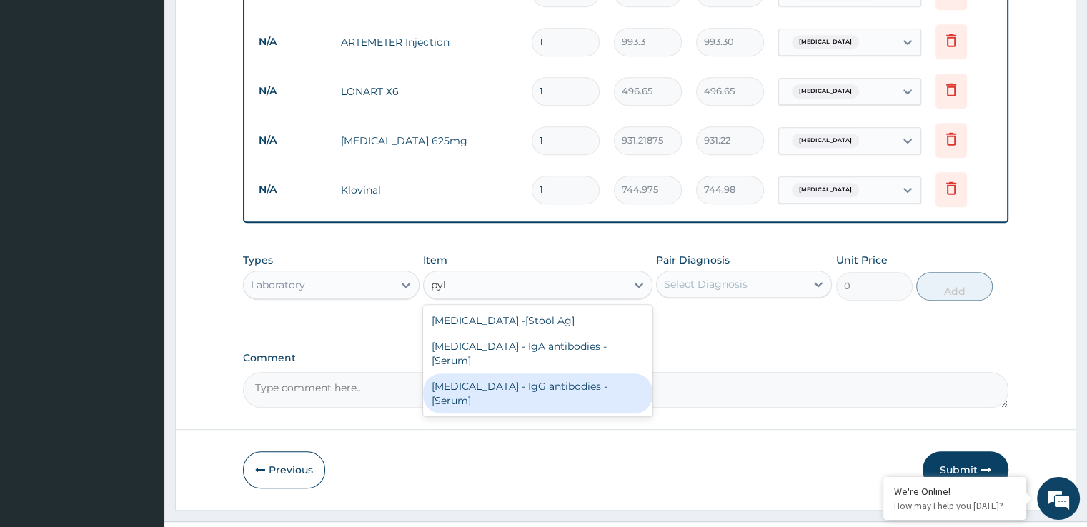
click at [529, 374] on div "[MEDICAL_DATA] - IgG antibodies - [Serum]" at bounding box center [537, 394] width 229 height 40
type input "5643.75"
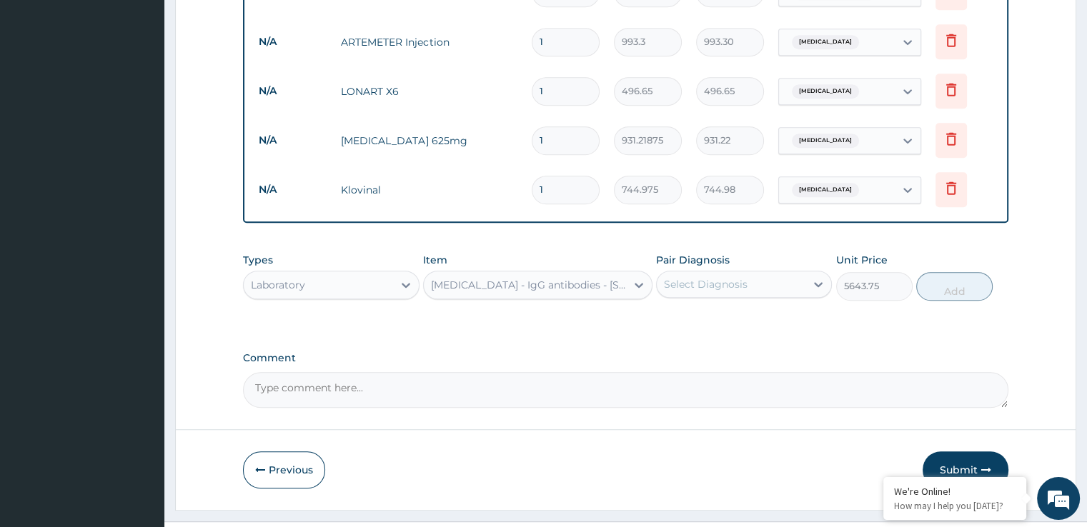
click at [710, 277] on div "Select Diagnosis" at bounding box center [706, 284] width 84 height 14
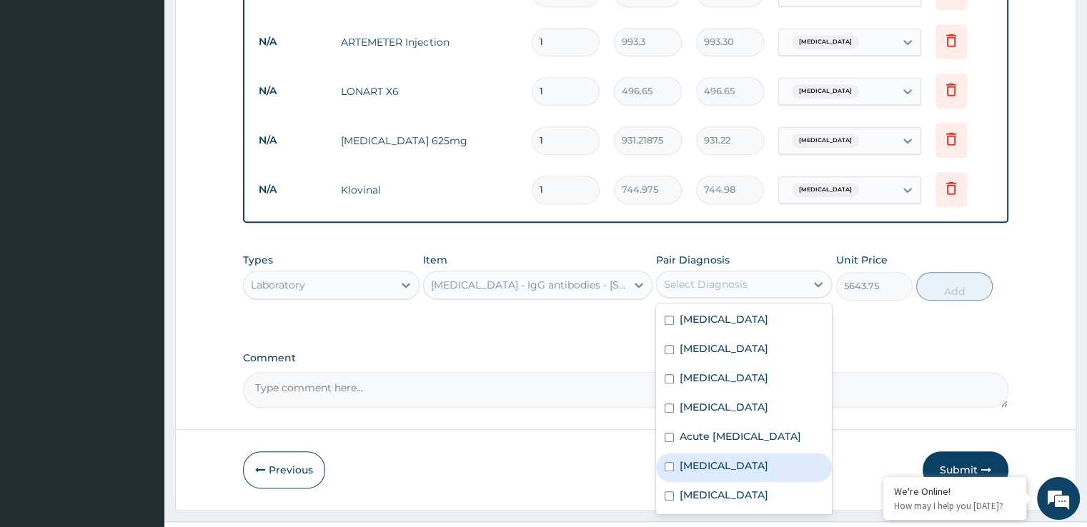
click at [705, 459] on label "[MEDICAL_DATA]" at bounding box center [723, 466] width 89 height 14
checkbox input "true"
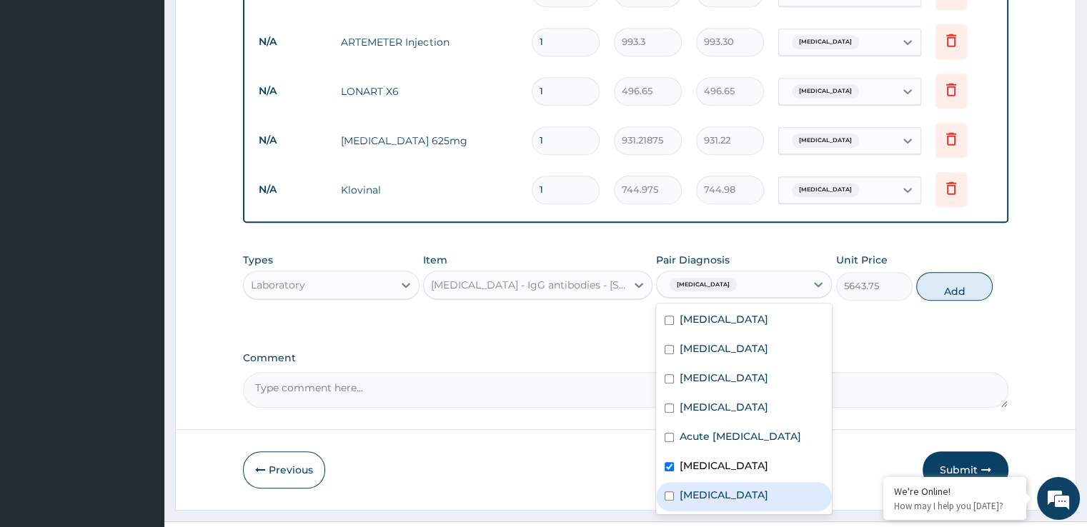
click at [706, 488] on label "[MEDICAL_DATA]" at bounding box center [723, 495] width 89 height 14
checkbox input "true"
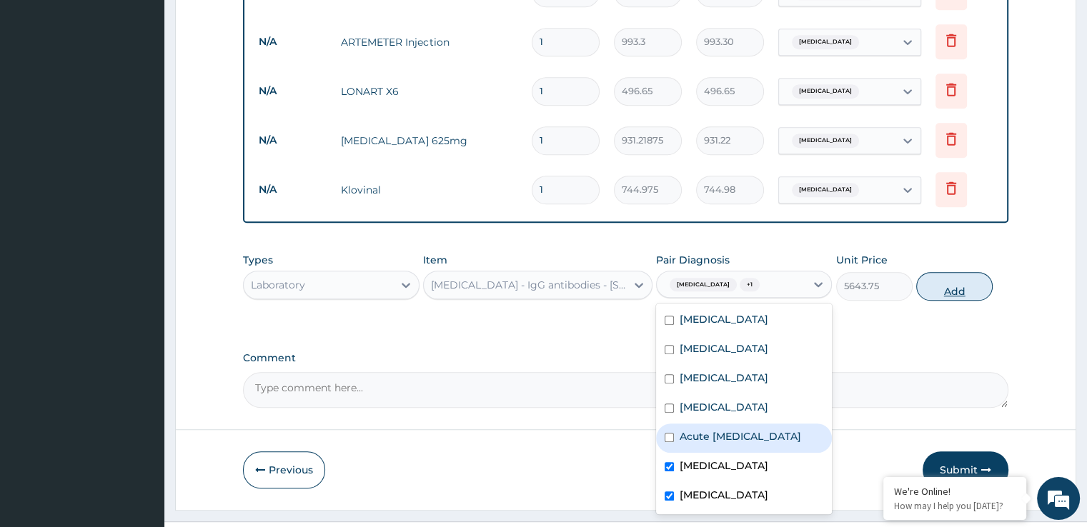
click at [961, 272] on button "Add" at bounding box center [954, 286] width 76 height 29
type input "0"
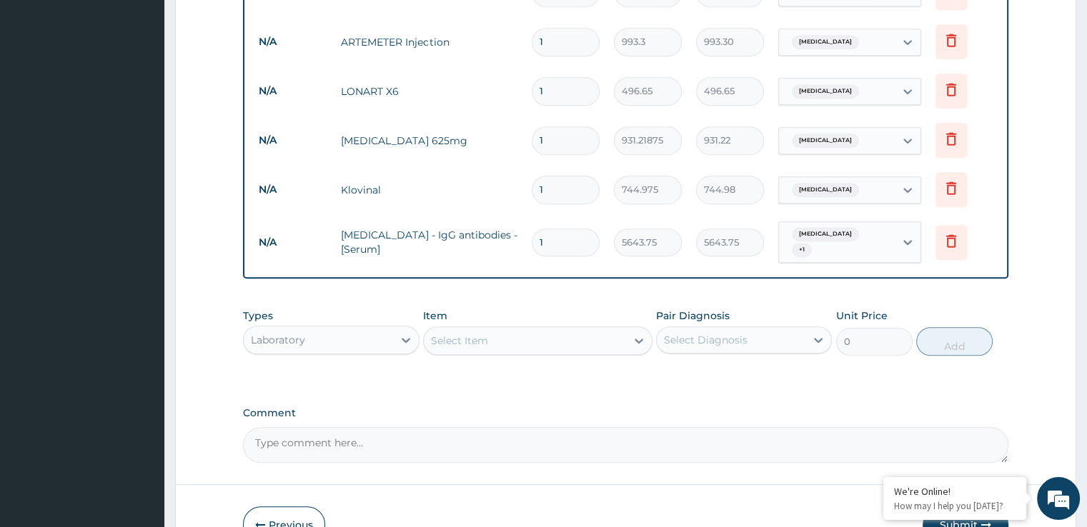
click at [299, 333] on div "Laboratory" at bounding box center [278, 340] width 54 height 14
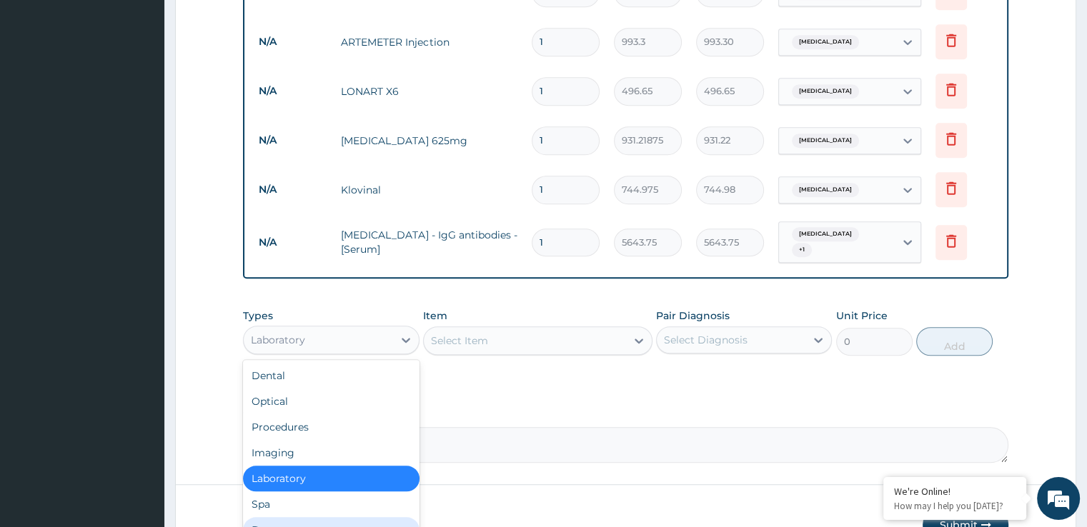
click at [279, 517] on div "Drugs" at bounding box center [331, 530] width 176 height 26
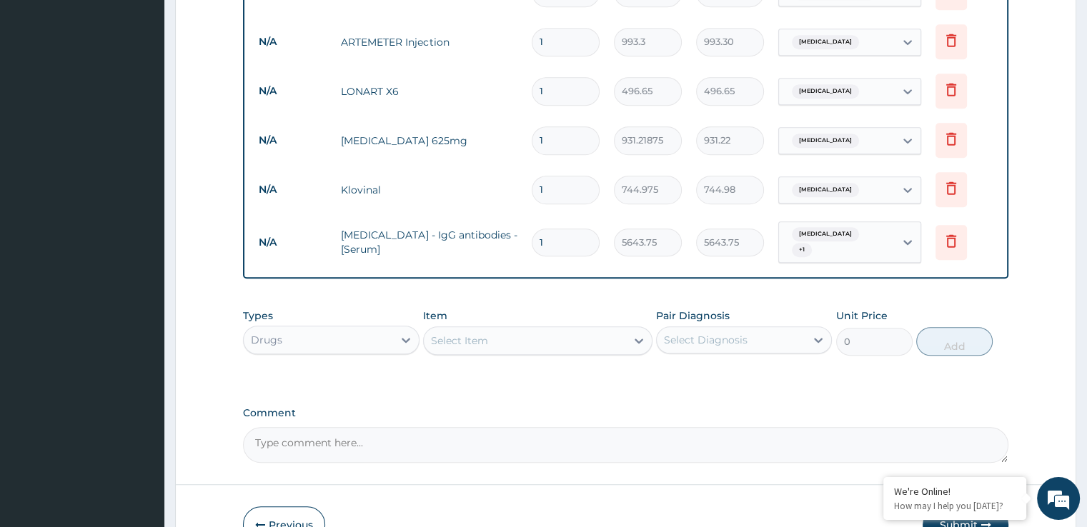
click at [557, 329] on div "Select Item" at bounding box center [525, 340] width 202 height 23
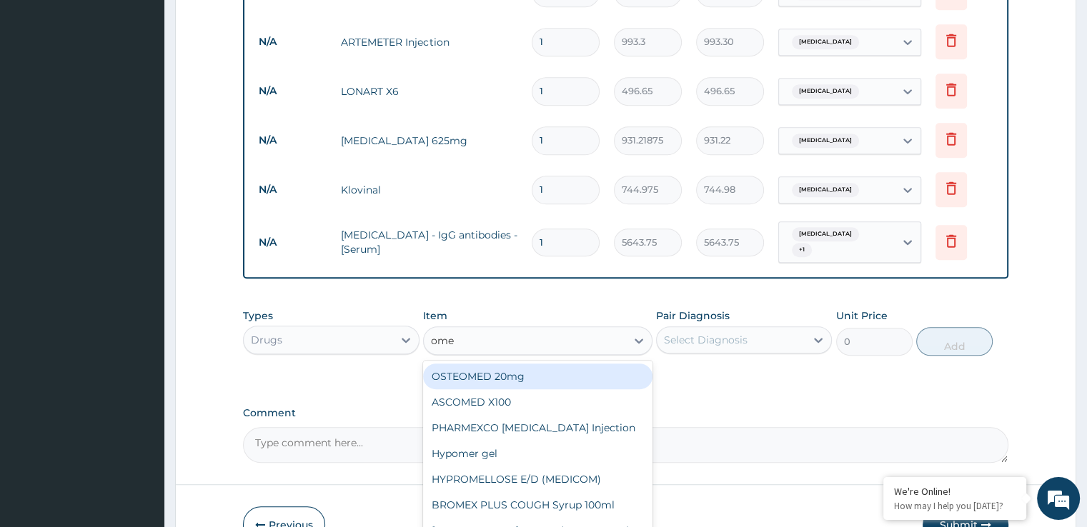
type input "omep"
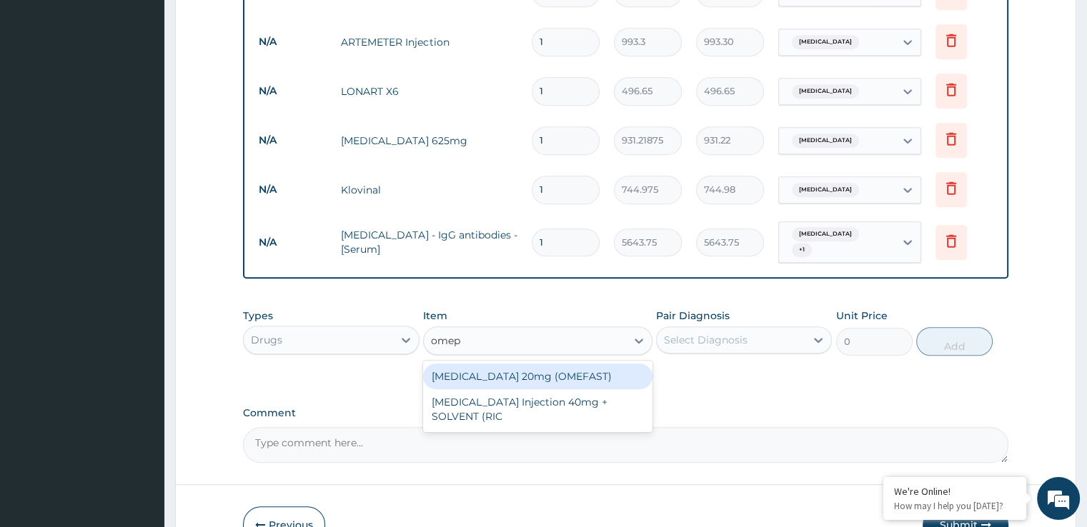
click at [526, 364] on div "[MEDICAL_DATA] 20mg (OMEFAST)" at bounding box center [537, 377] width 229 height 26
type input "86.91375"
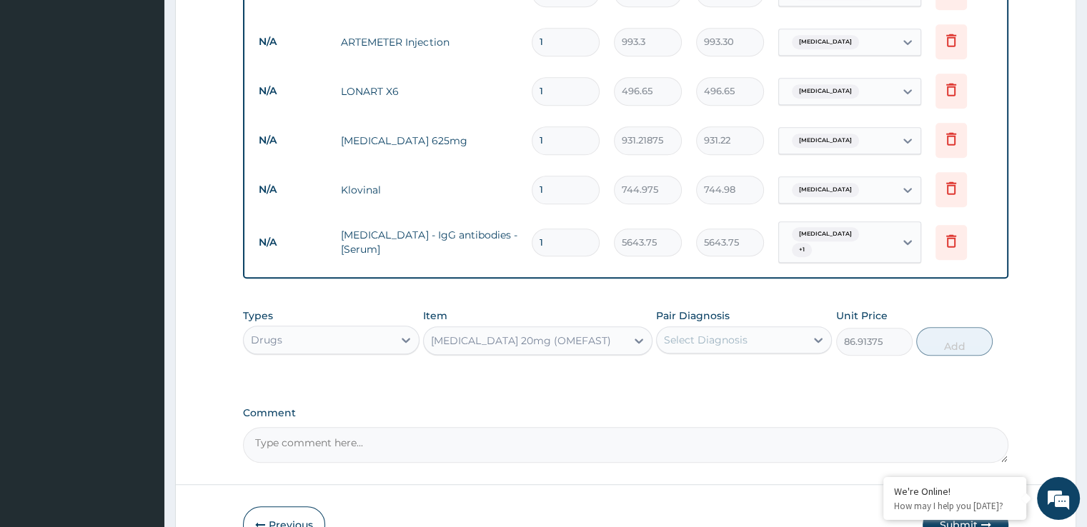
click at [734, 333] on div "Select Diagnosis" at bounding box center [706, 340] width 84 height 14
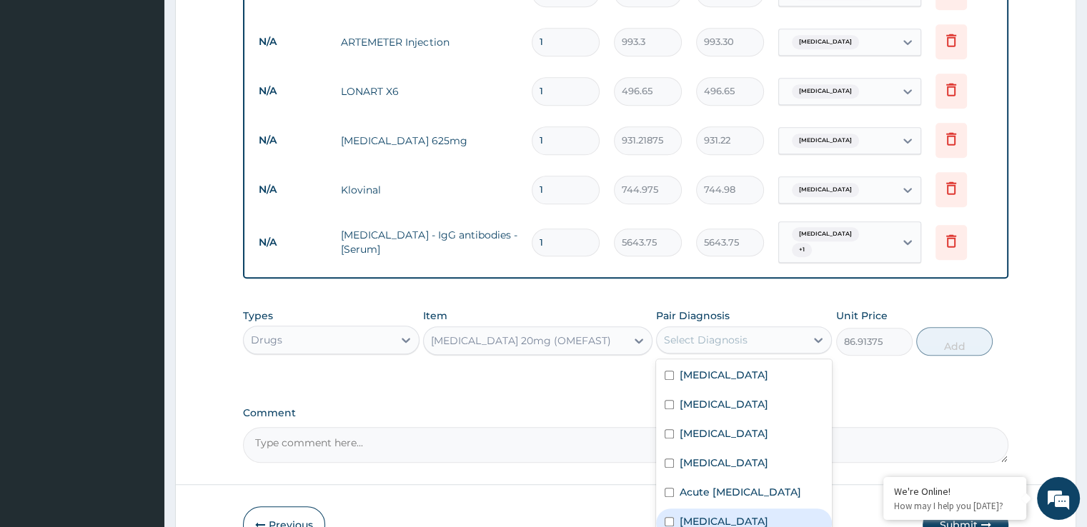
click at [696, 514] on label "[MEDICAL_DATA]" at bounding box center [723, 521] width 89 height 14
checkbox input "true"
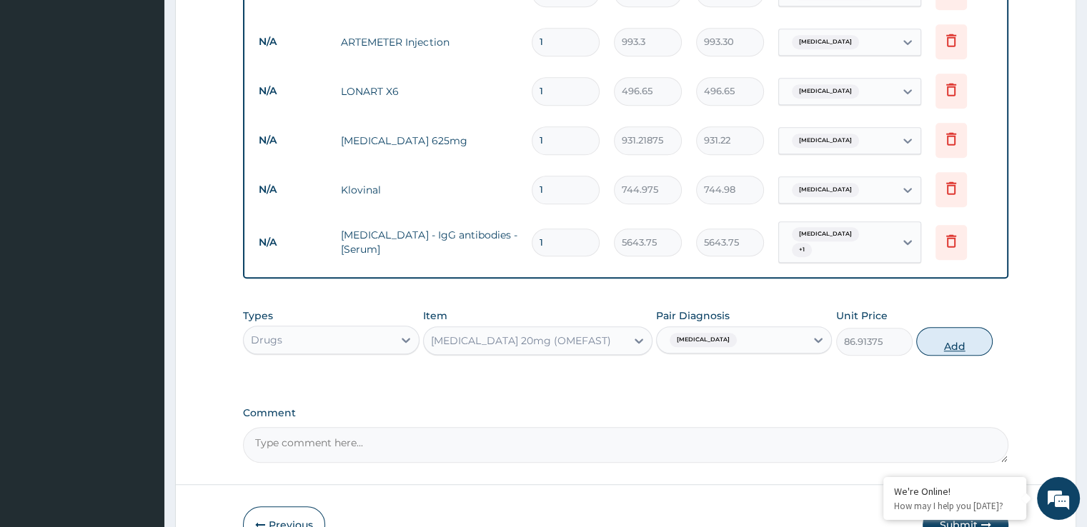
click at [949, 327] on button "Add" at bounding box center [954, 341] width 76 height 29
type input "0"
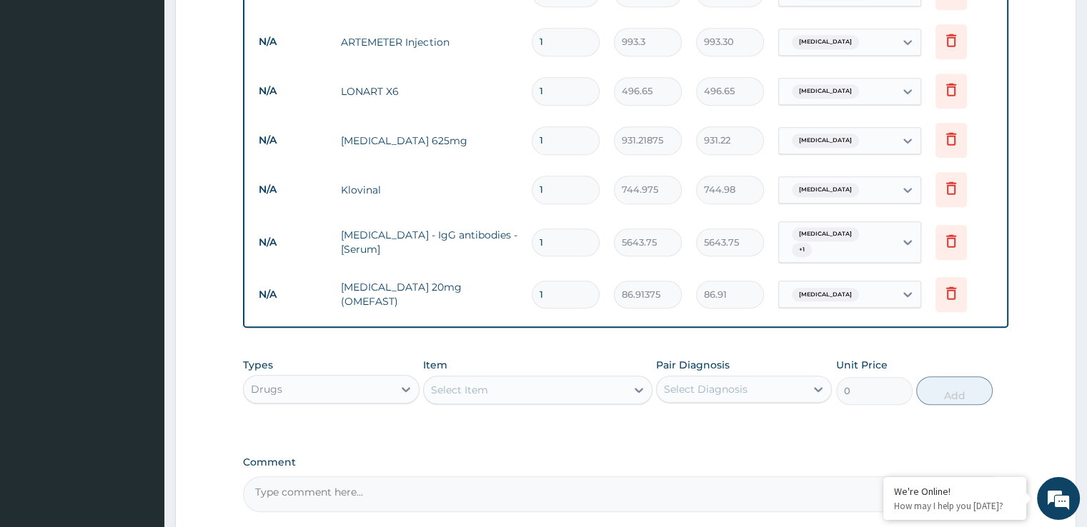
click at [509, 379] on div "Select Item" at bounding box center [525, 390] width 202 height 23
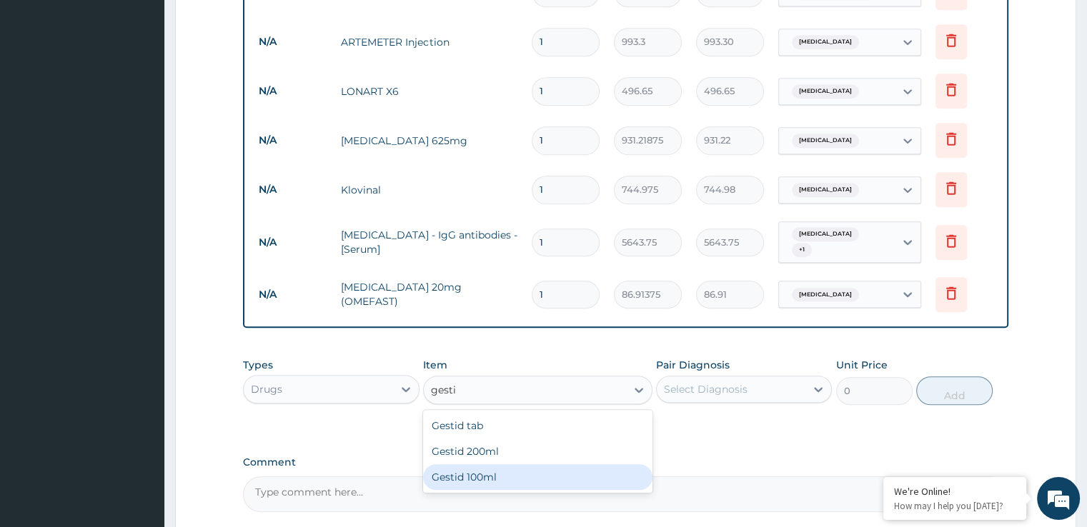
type input "gesti"
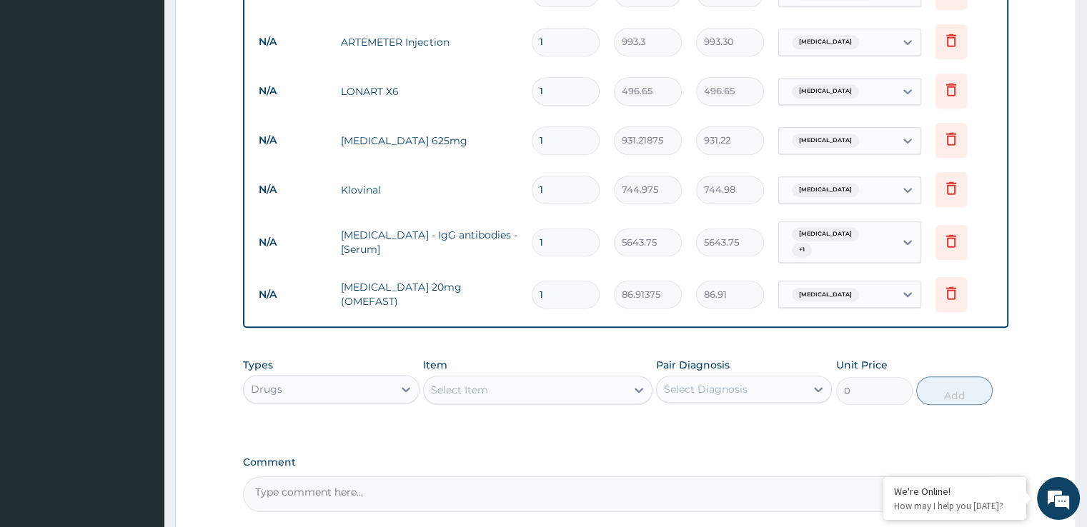
click at [463, 383] on div "Select Item" at bounding box center [459, 390] width 57 height 14
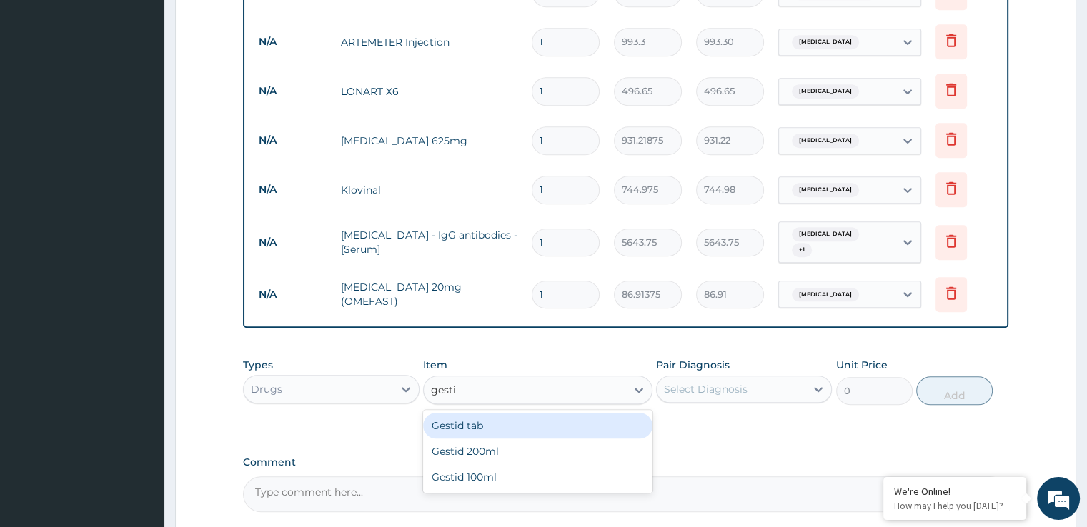
type input "gestid"
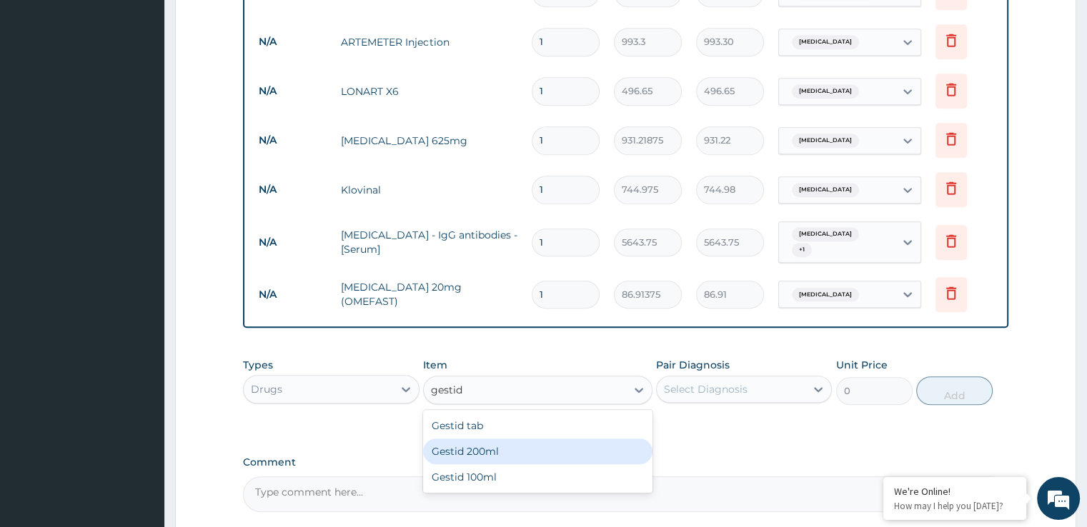
click at [474, 439] on div "Gestid 200ml" at bounding box center [537, 452] width 229 height 26
type input "1117.4625"
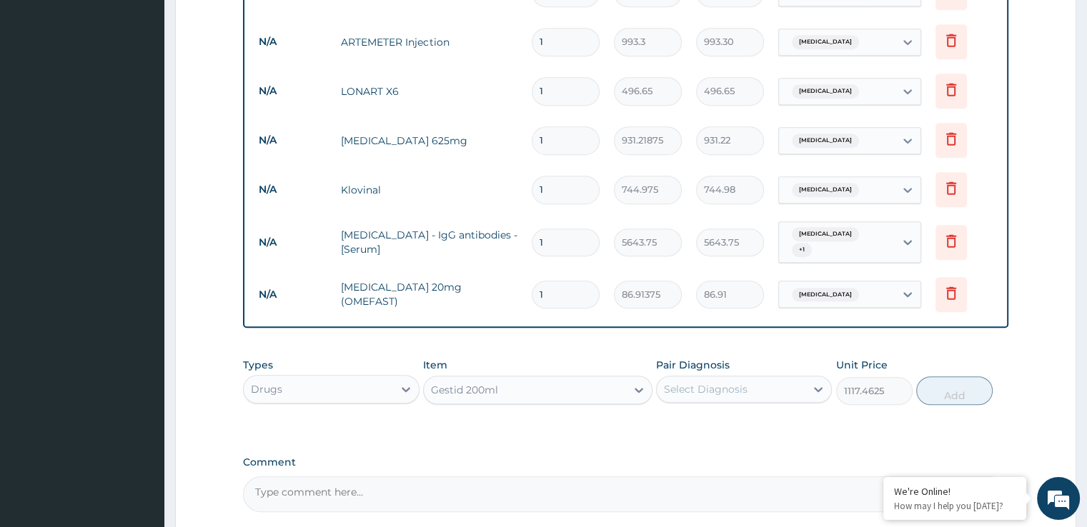
click at [709, 382] on div "Select Diagnosis" at bounding box center [706, 389] width 84 height 14
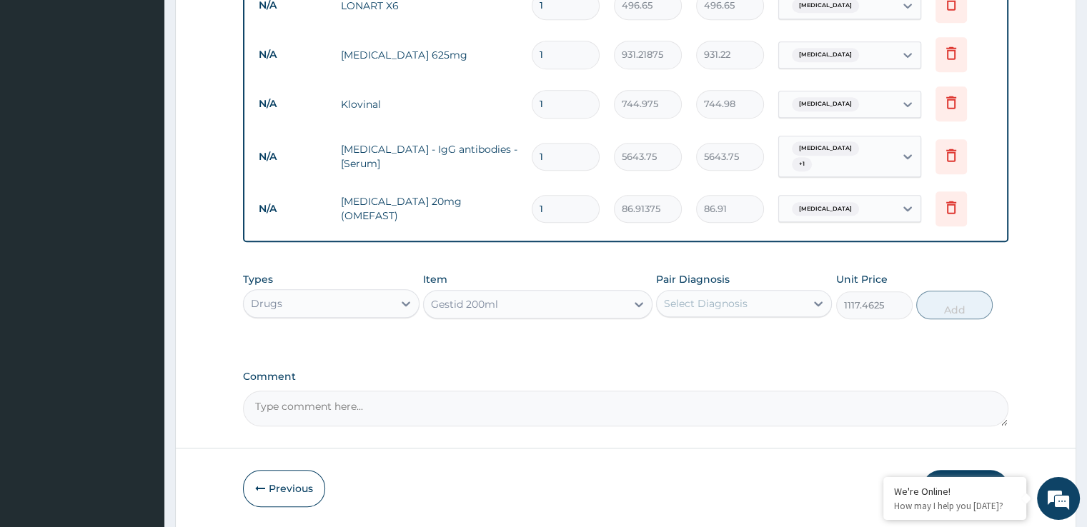
scroll to position [1023, 0]
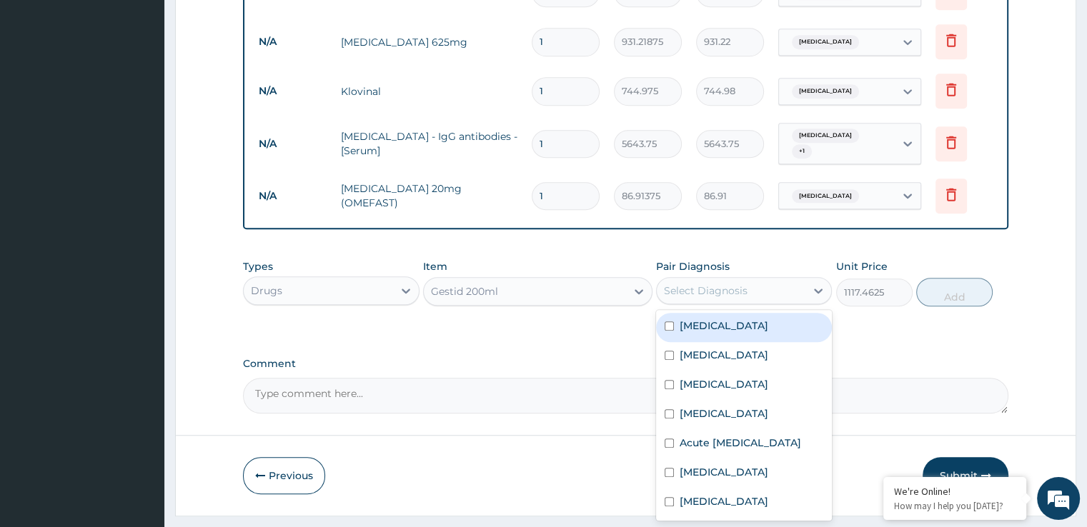
click at [733, 279] on div "Select Diagnosis" at bounding box center [731, 290] width 149 height 23
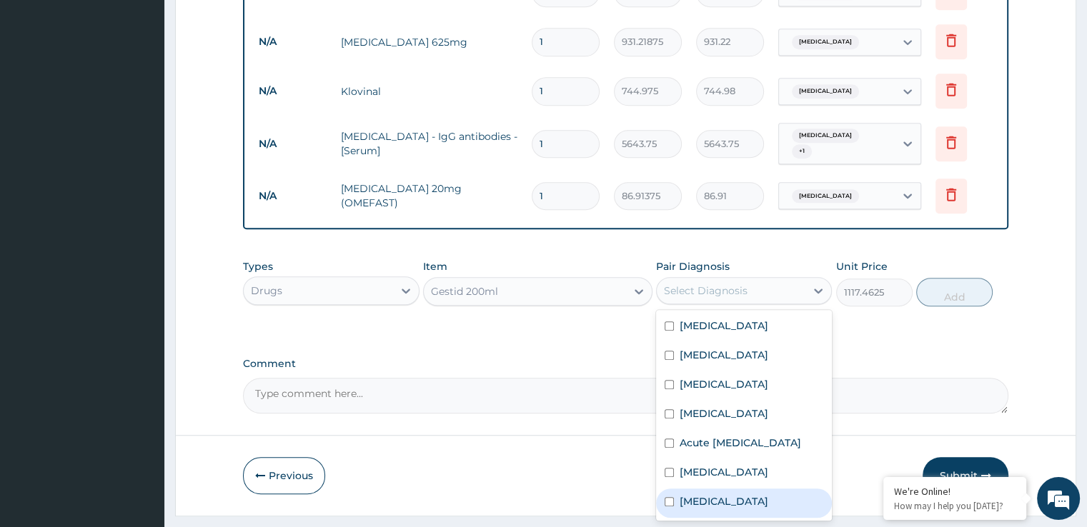
click at [679, 494] on label "[MEDICAL_DATA]" at bounding box center [723, 501] width 89 height 14
checkbox input "true"
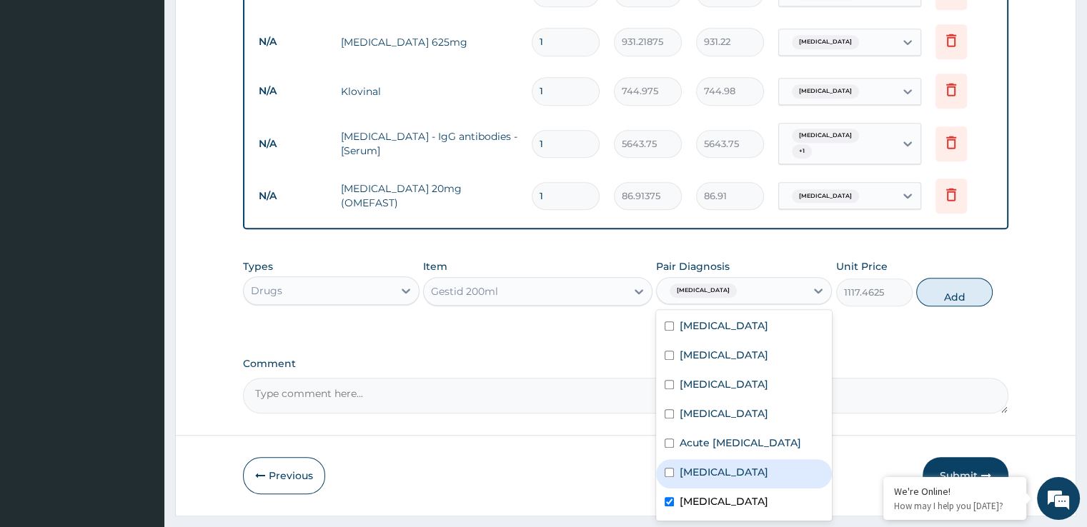
click at [713, 465] on label "[MEDICAL_DATA]" at bounding box center [723, 472] width 89 height 14
checkbox input "true"
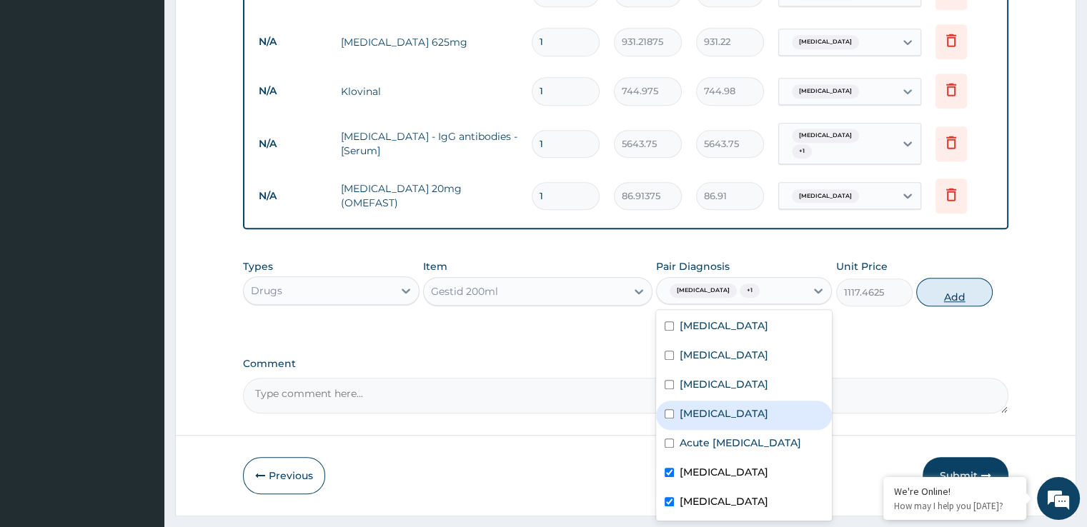
click at [960, 278] on button "Add" at bounding box center [954, 292] width 76 height 29
type input "0"
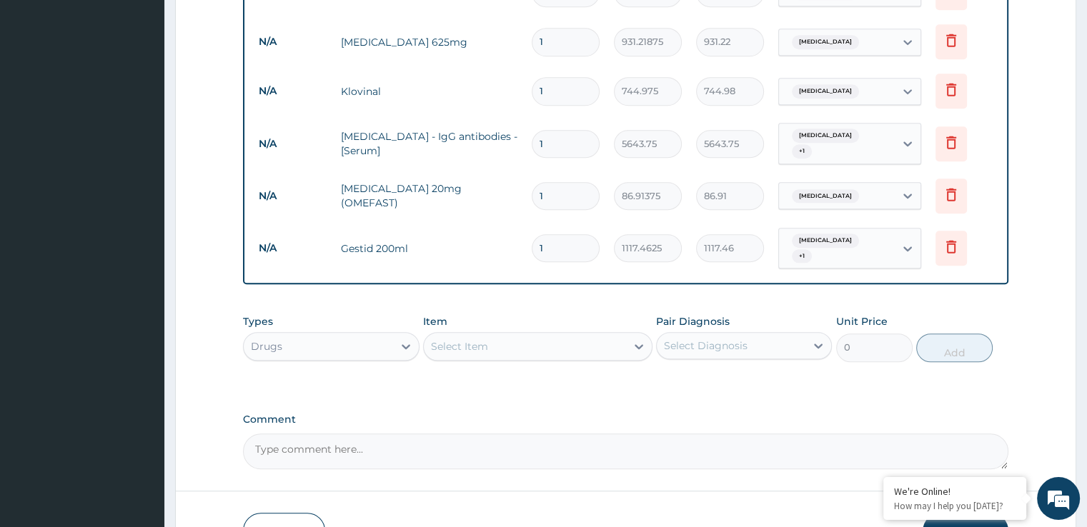
click at [540, 332] on div "Select Item" at bounding box center [537, 346] width 229 height 29
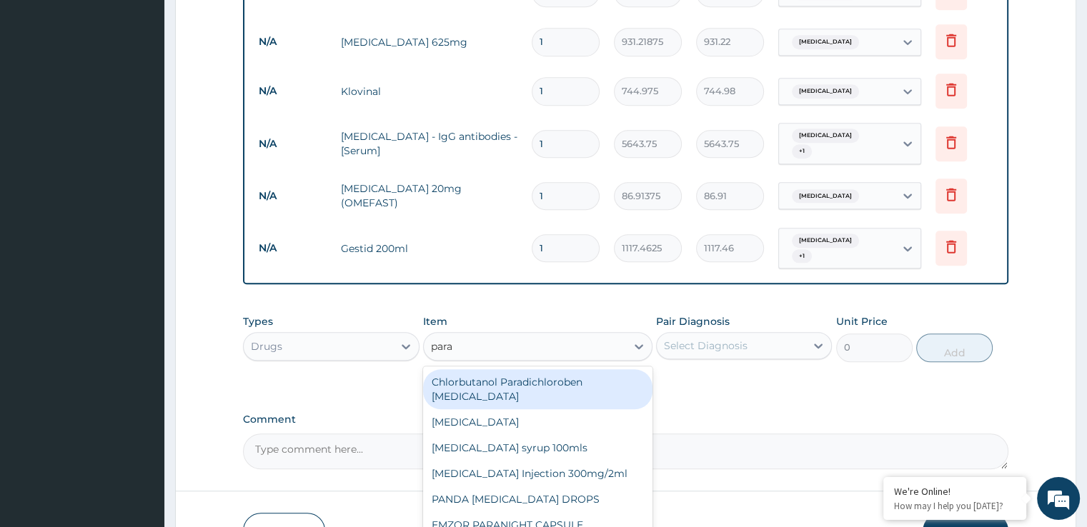
type input "parac"
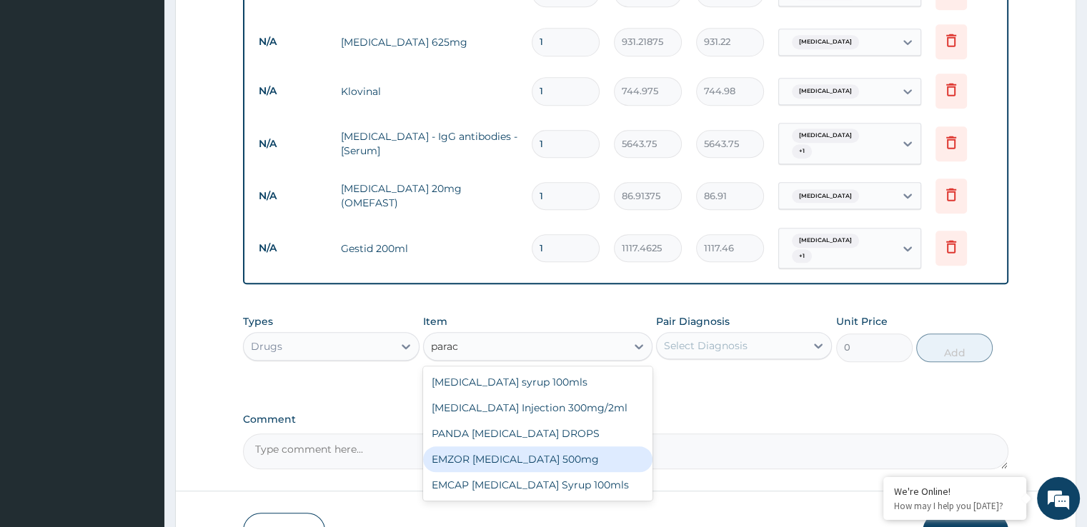
click at [532, 447] on div "EMZOR [MEDICAL_DATA] 500mg" at bounding box center [537, 460] width 229 height 26
type input "24.8325"
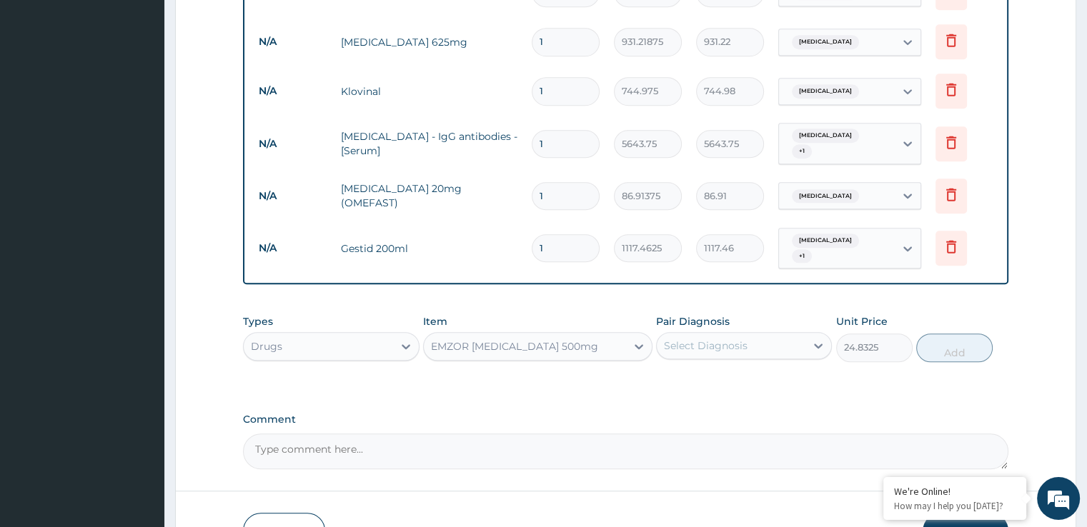
click at [754, 334] on div "Select Diagnosis" at bounding box center [731, 345] width 149 height 23
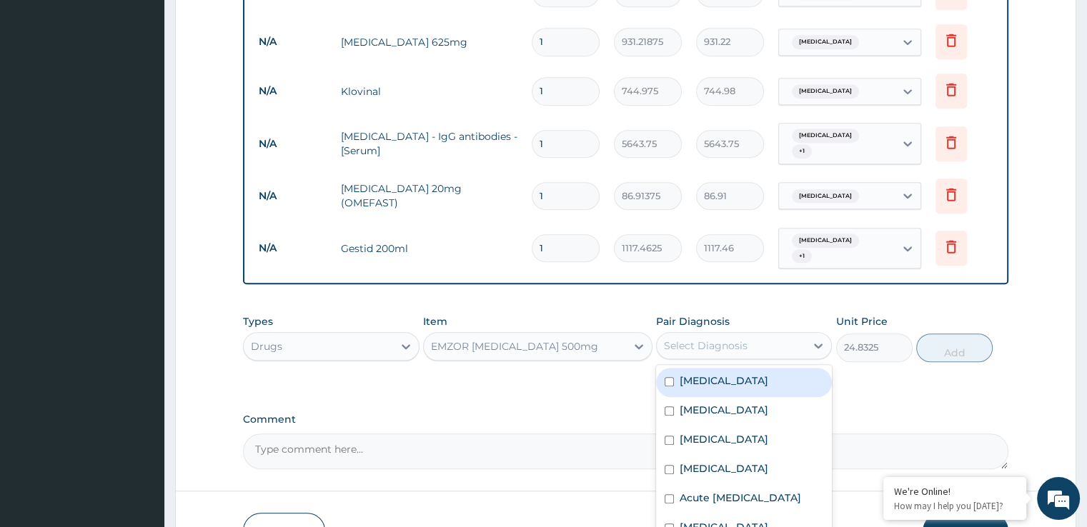
click at [736, 368] on div "[MEDICAL_DATA]" at bounding box center [744, 382] width 176 height 29
checkbox input "true"
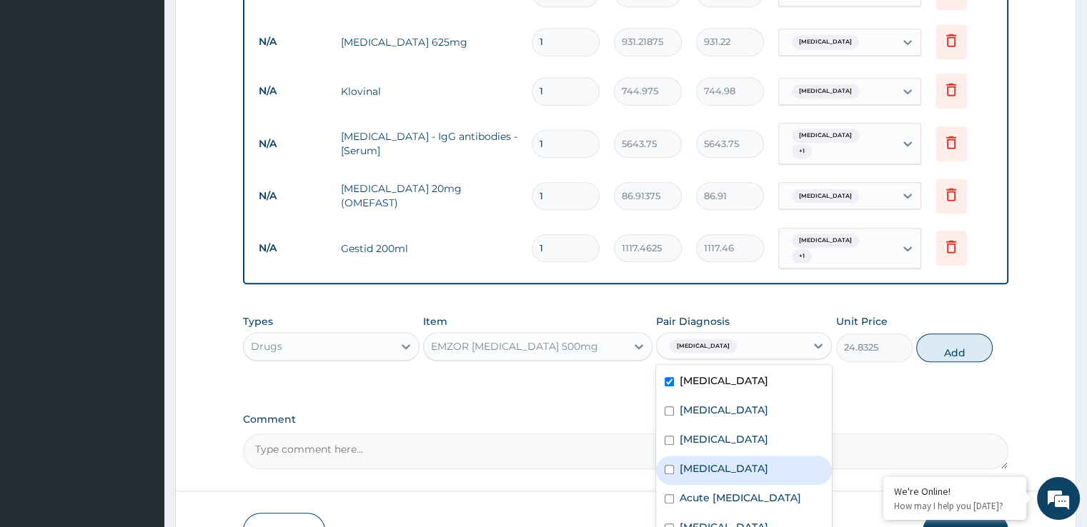
drag, startPoint x: 703, startPoint y: 443, endPoint x: 707, endPoint y: 432, distance: 12.0
click at [707, 432] on div "[MEDICAL_DATA] [MEDICAL_DATA] [MEDICAL_DATA] [MEDICAL_DATA] Acute [MEDICAL_DATA…" at bounding box center [744, 470] width 176 height 211
click at [707, 462] on label "[MEDICAL_DATA]" at bounding box center [723, 469] width 89 height 14
checkbox input "true"
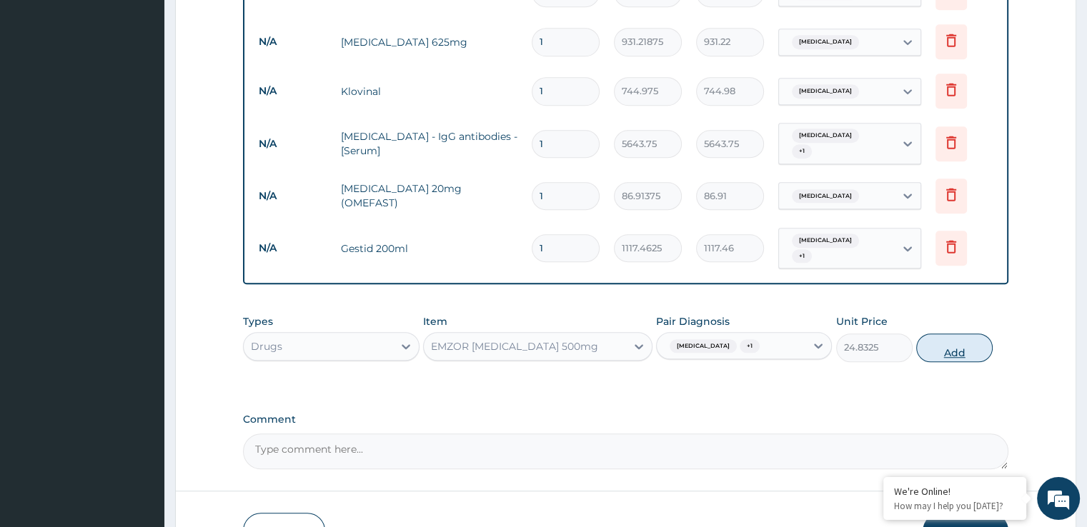
click at [954, 334] on button "Add" at bounding box center [954, 348] width 76 height 29
type input "0"
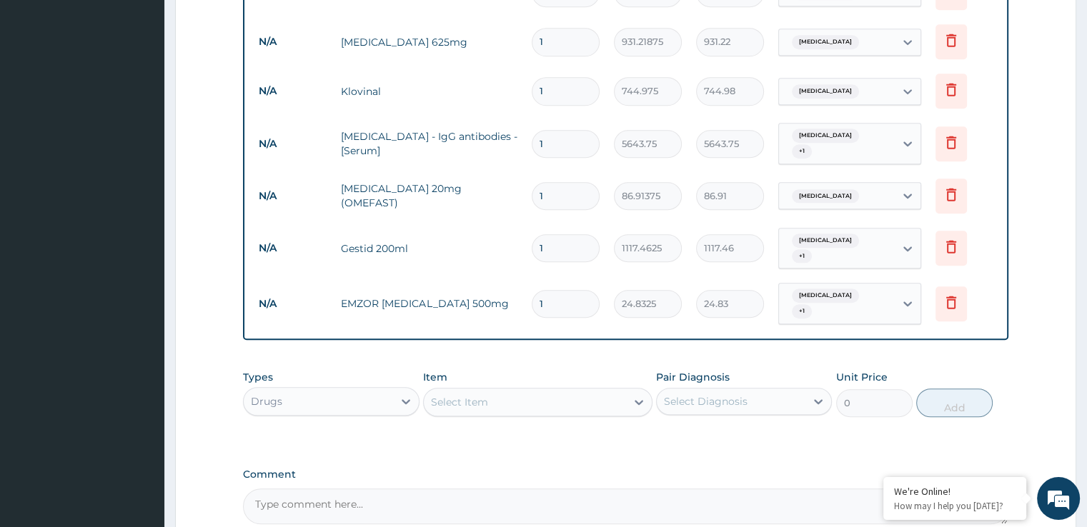
click at [498, 391] on div "Select Item" at bounding box center [525, 402] width 202 height 23
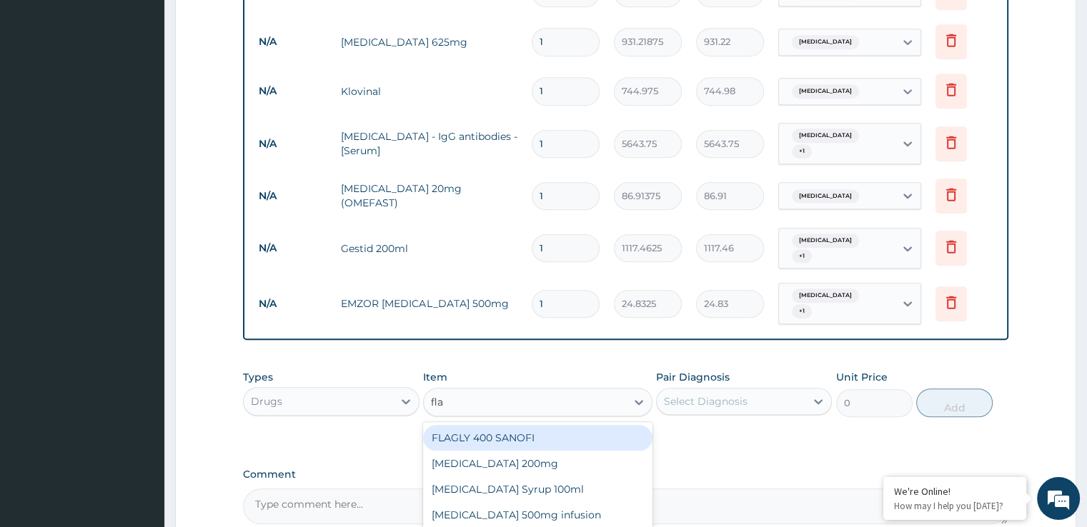
type input "flag"
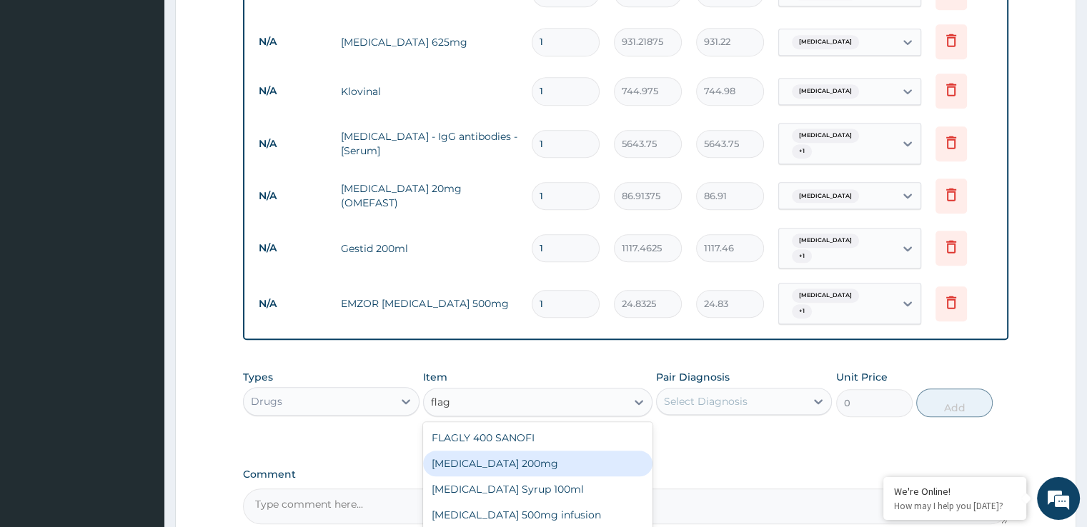
click at [489, 451] on div "[MEDICAL_DATA] 200mg" at bounding box center [537, 464] width 229 height 26
type input "49.665"
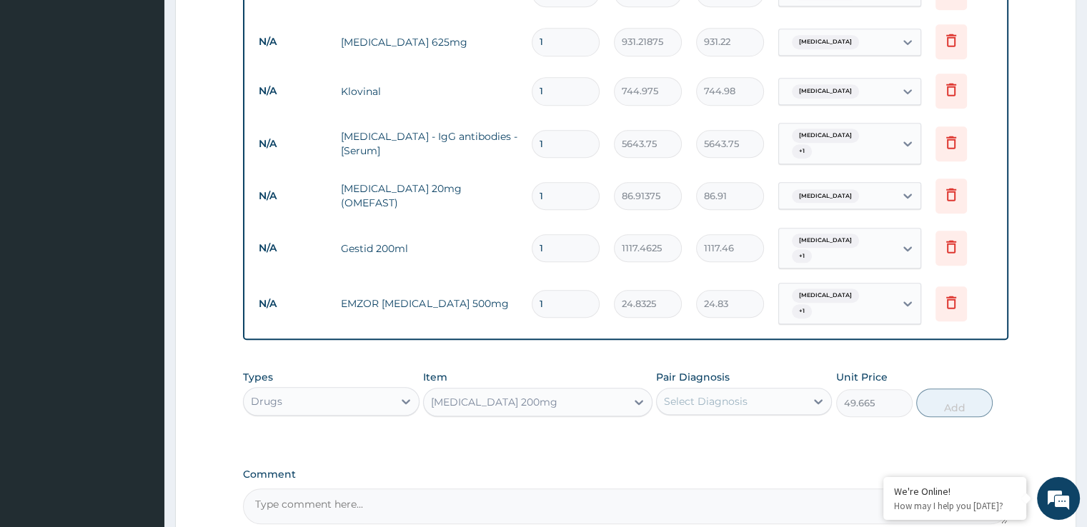
click at [697, 394] on div "Select Diagnosis" at bounding box center [706, 401] width 84 height 14
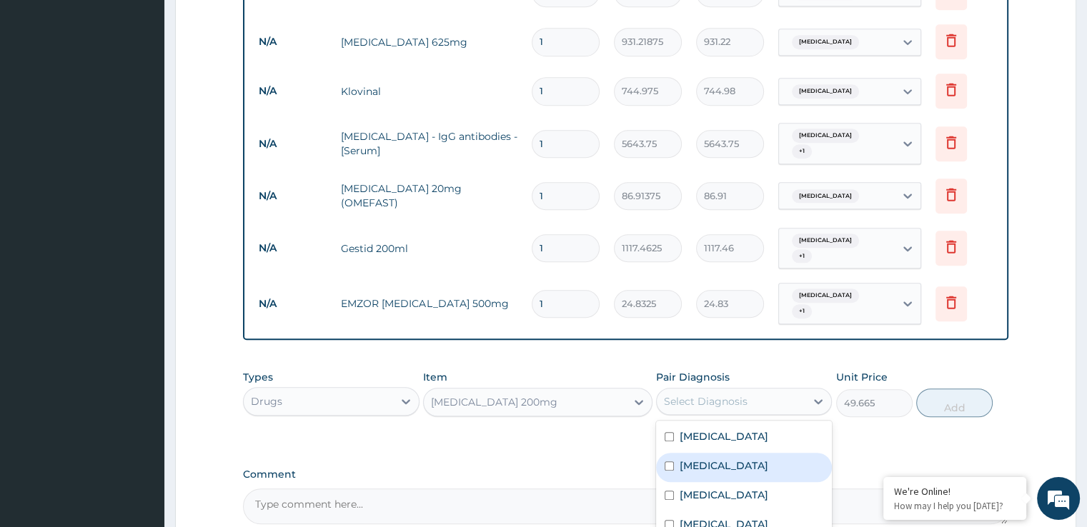
click at [713, 459] on label "[MEDICAL_DATA]" at bounding box center [723, 466] width 89 height 14
checkbox input "true"
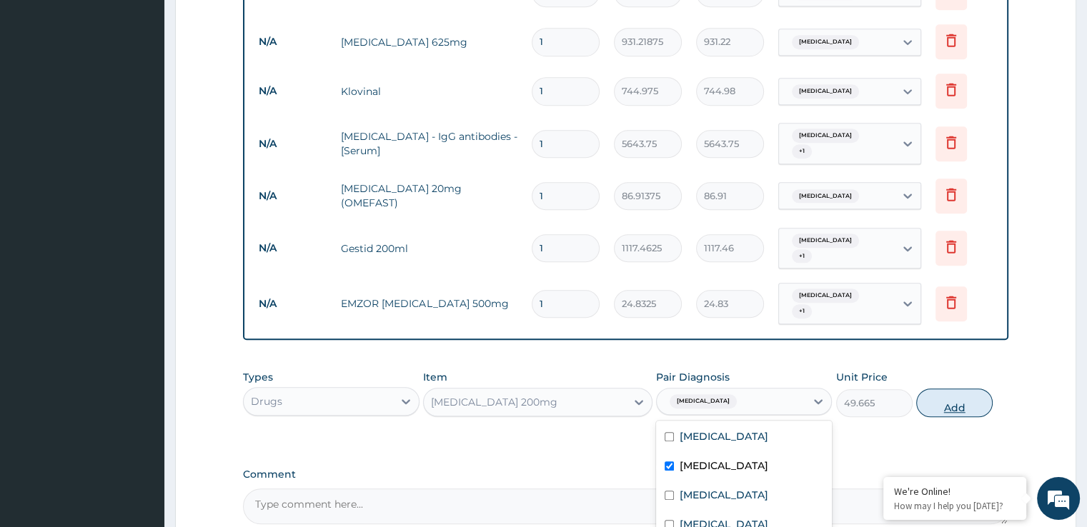
click at [957, 389] on button "Add" at bounding box center [954, 403] width 76 height 29
type input "0"
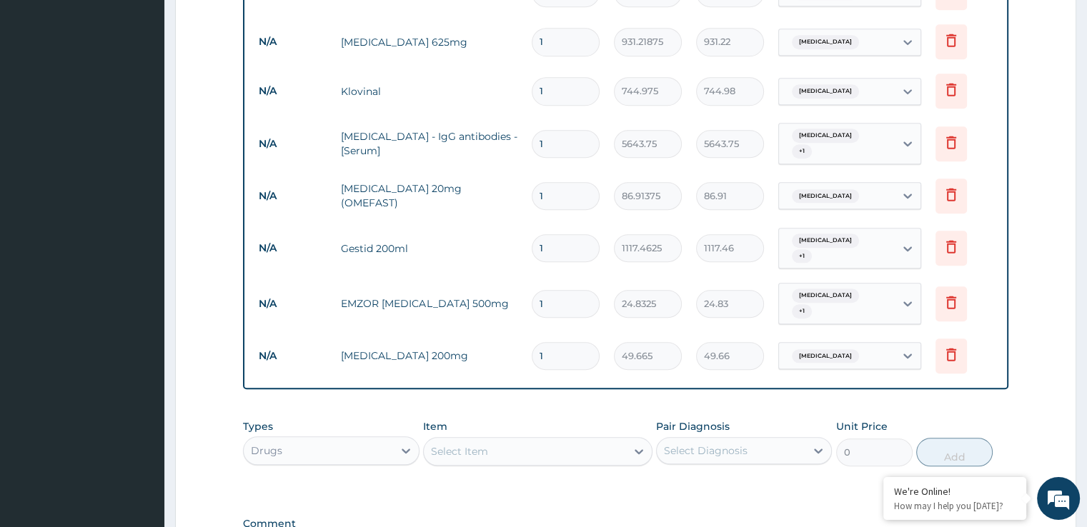
click at [838, 349] on span "[MEDICAL_DATA]" at bounding box center [825, 356] width 67 height 14
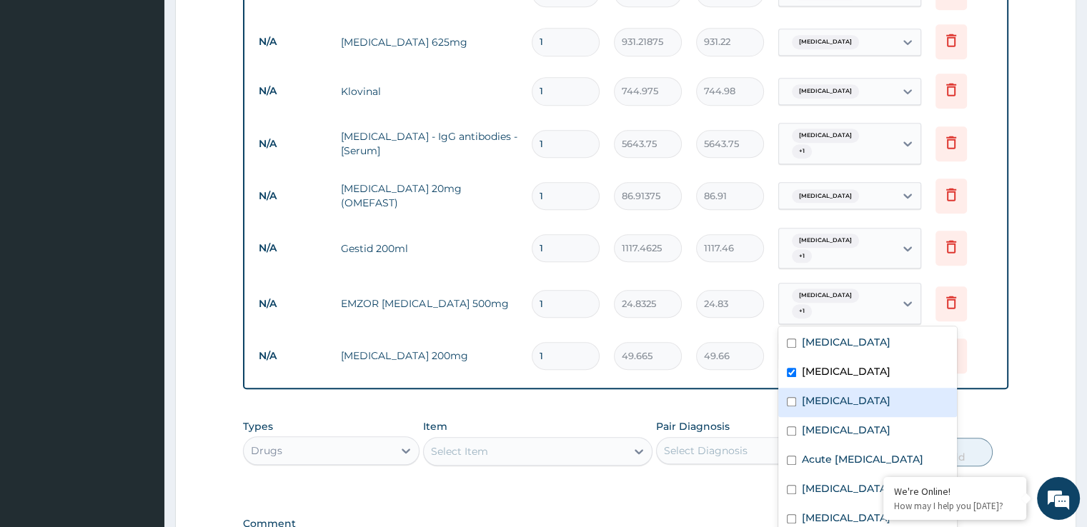
click at [839, 410] on div "[MEDICAL_DATA]" at bounding box center [867, 402] width 179 height 29
checkbox input "true"
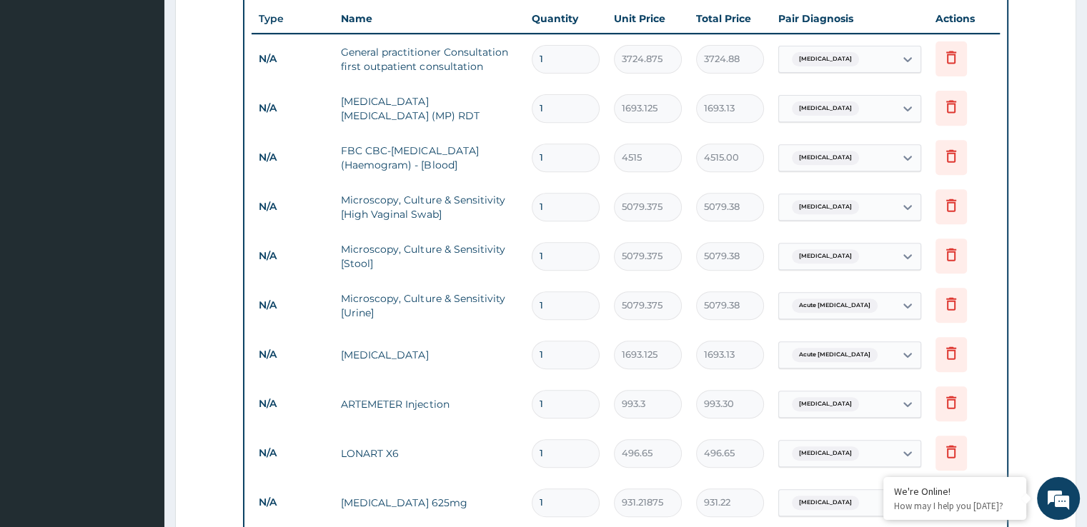
scroll to position [101, 0]
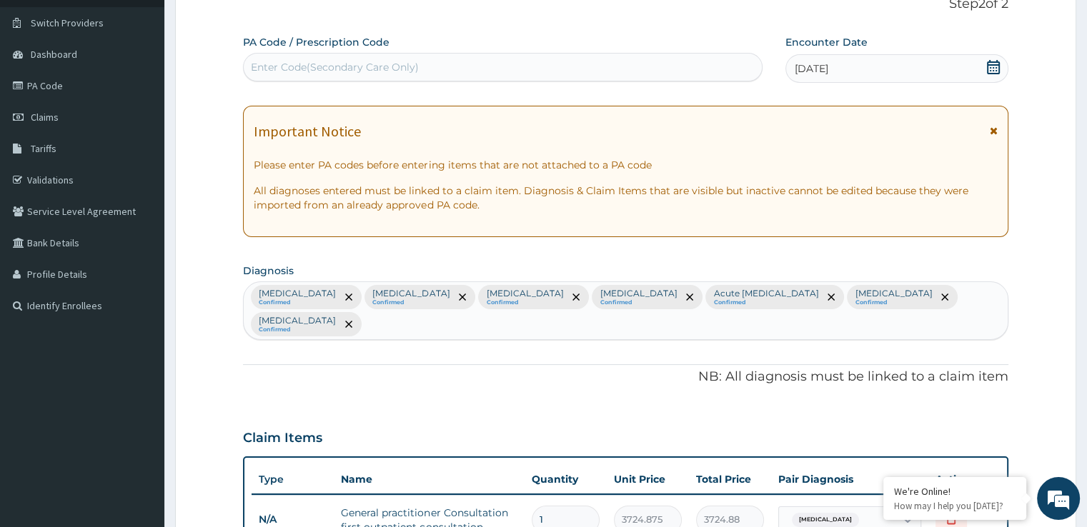
click at [980, 289] on div "[MEDICAL_DATA] Confirmed [MEDICAL_DATA] Confirmed [MEDICAL_DATA] Confirmed [MED…" at bounding box center [625, 310] width 763 height 57
type input "myal"
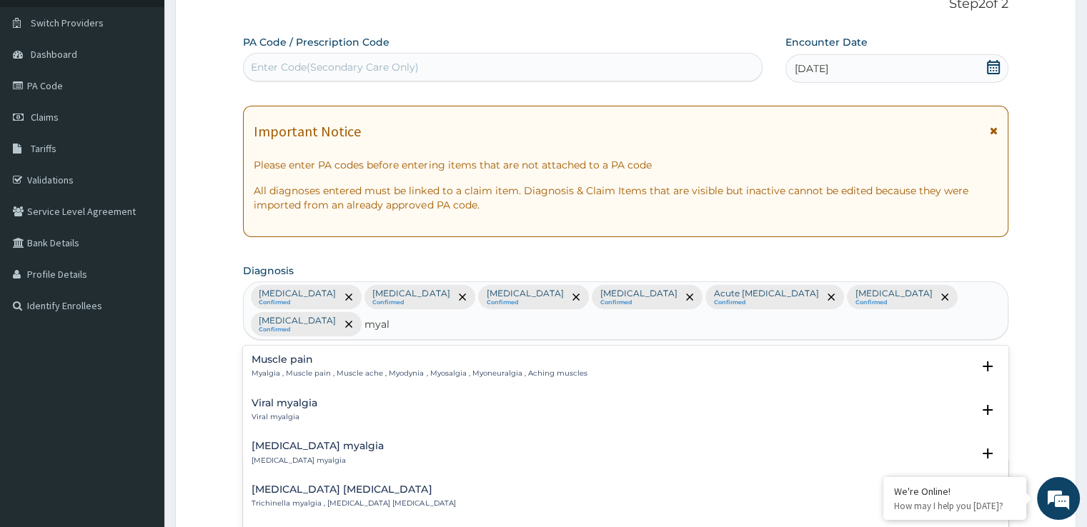
click at [590, 354] on div "Muscle pain Myalgia , Muscle pain , Muscle ache , Myodynia , Myosalgia , Myoneu…" at bounding box center [624, 366] width 747 height 25
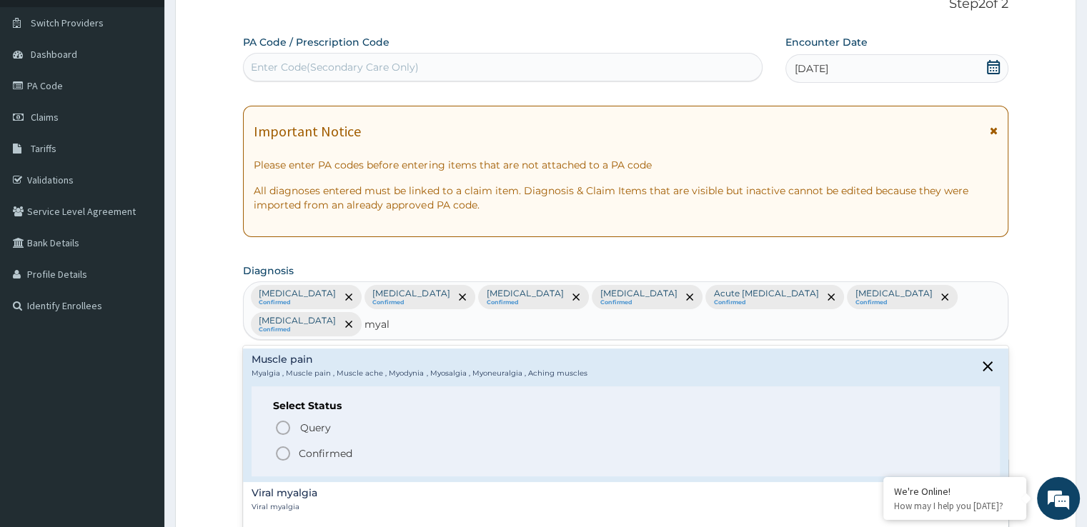
click at [295, 445] on span "Confirmed" at bounding box center [625, 453] width 703 height 17
